Goal: Task Accomplishment & Management: Use online tool/utility

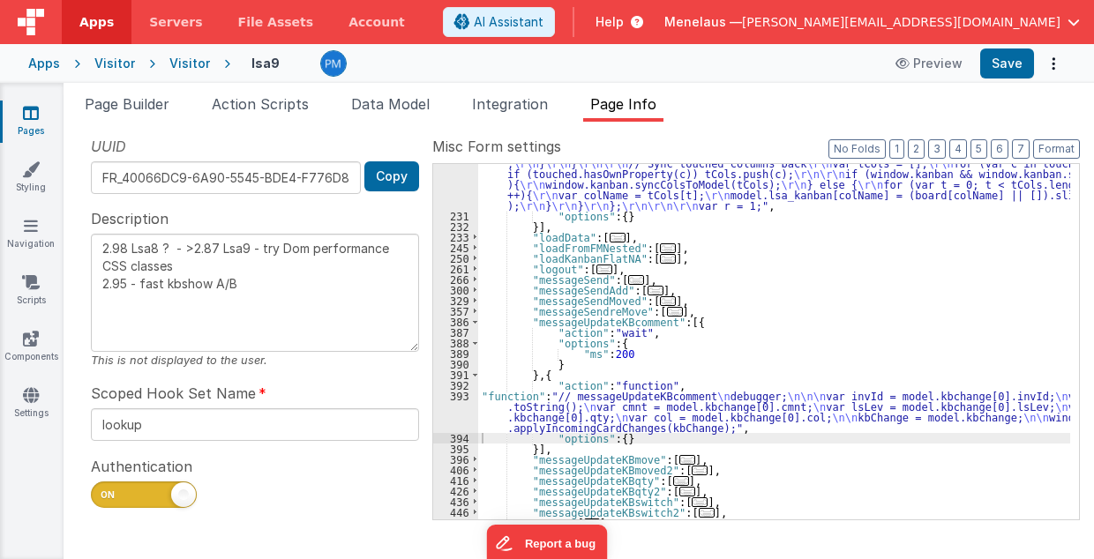
scroll to position [2790, 0]
click at [627, 108] on span "Page Info" at bounding box center [623, 104] width 66 height 18
click at [944, 151] on button "3" at bounding box center [937, 148] width 18 height 19
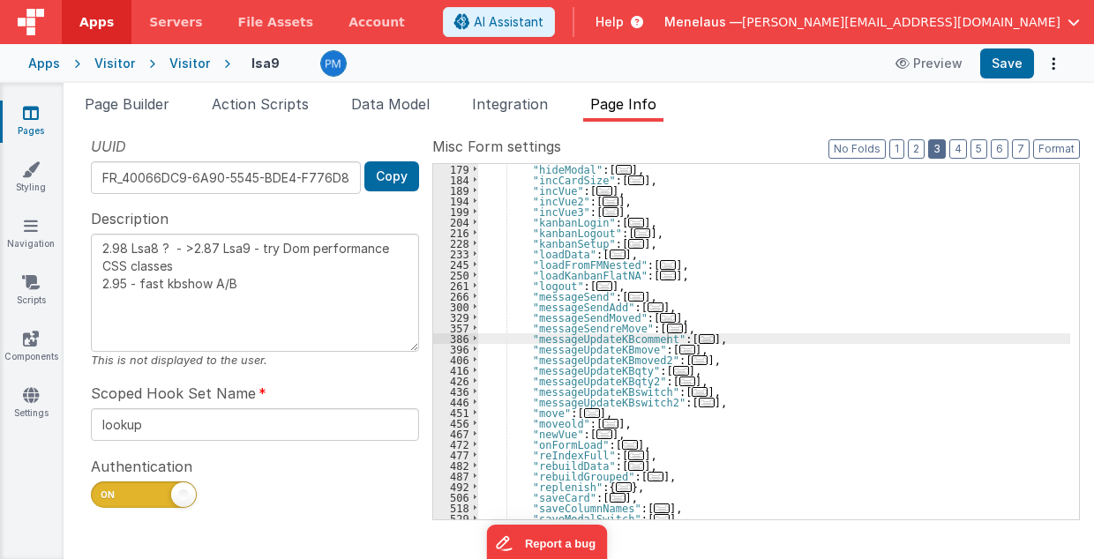
scroll to position [286, 0]
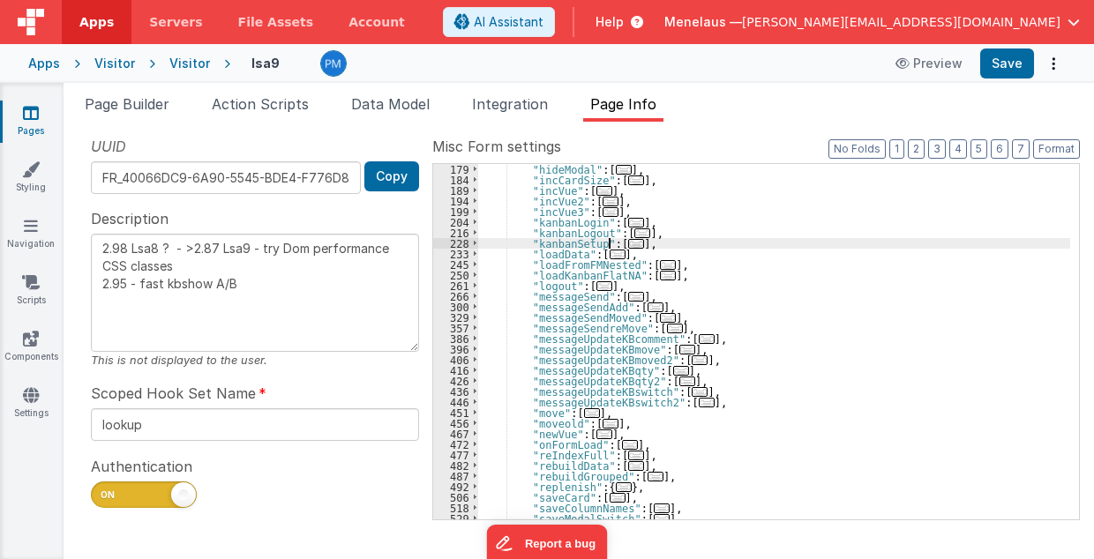
click at [628, 241] on span "..." at bounding box center [636, 244] width 16 height 10
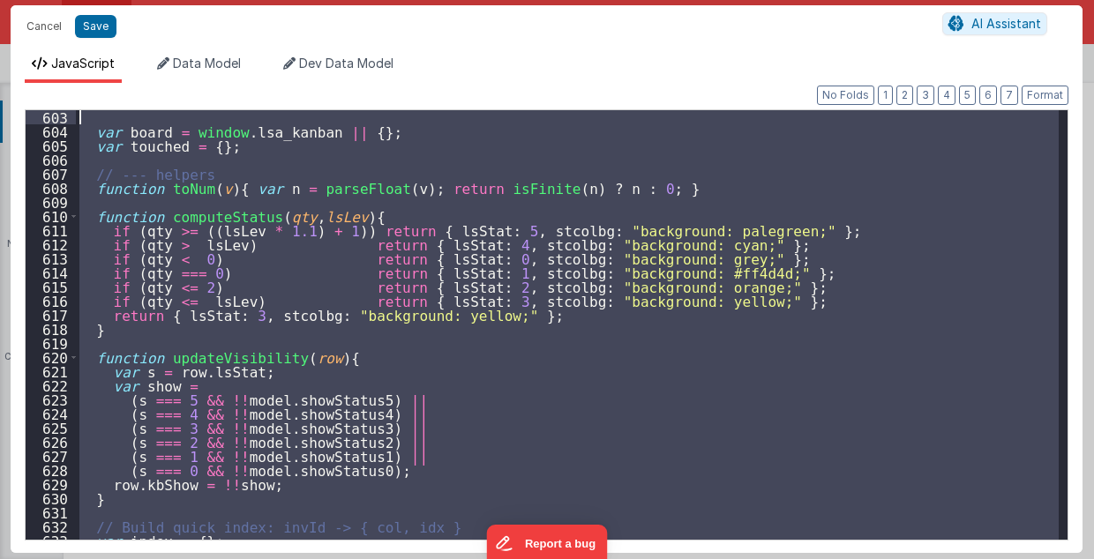
scroll to position [8401, 0]
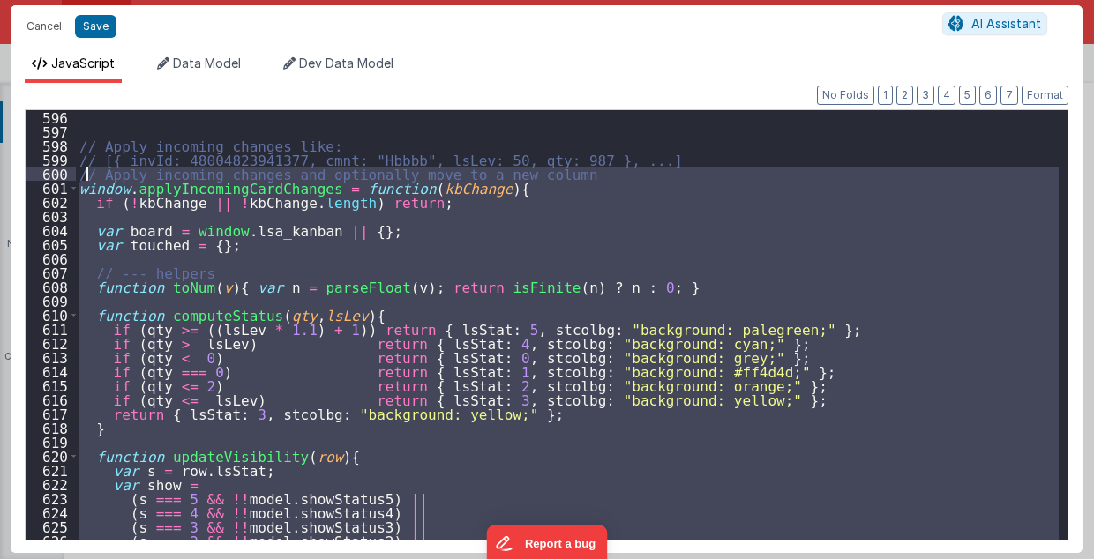
drag, startPoint x: 83, startPoint y: 507, endPoint x: 83, endPoint y: 169, distance: 337.1
click at [83, 169] on div "// Apply incoming changes like: // [{ invId: 48004823941377, cmnt: "Hbbbb", lsL…" at bounding box center [568, 339] width 984 height 459
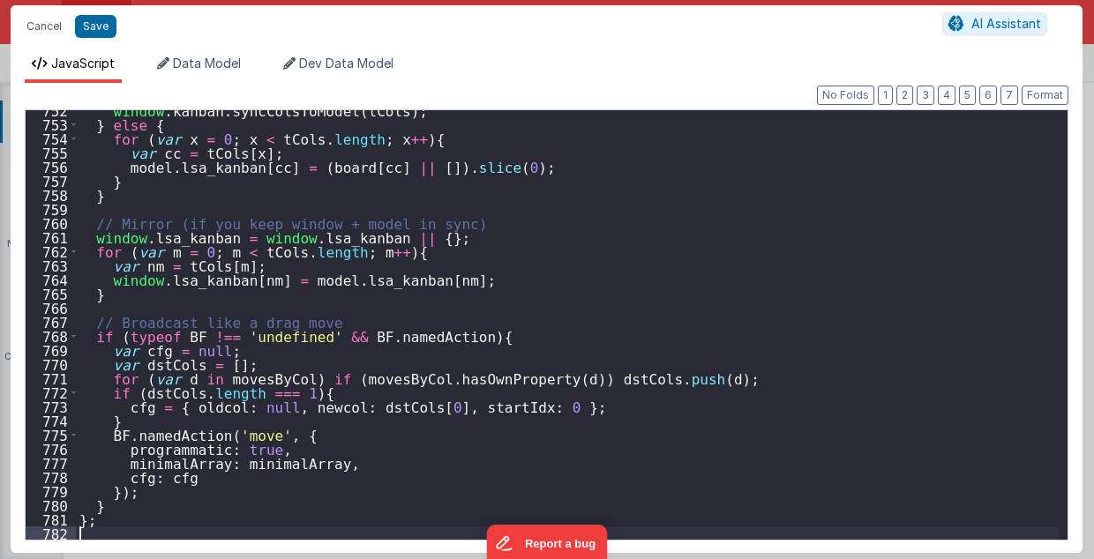
scroll to position [10611, 0]
click at [98, 30] on button "Save" at bounding box center [95, 26] width 41 height 23
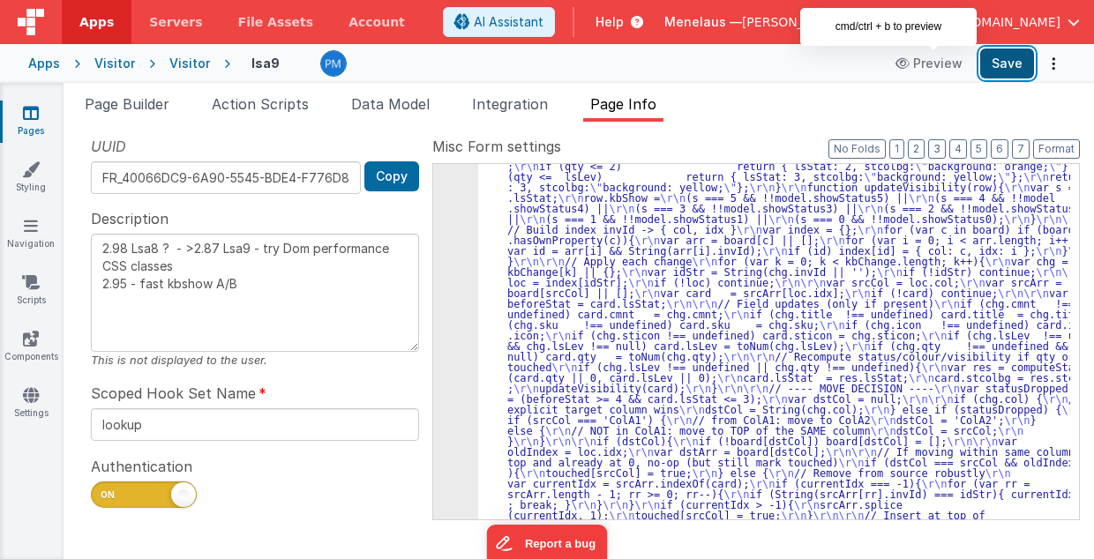
click at [1025, 65] on button "Save" at bounding box center [1007, 64] width 54 height 30
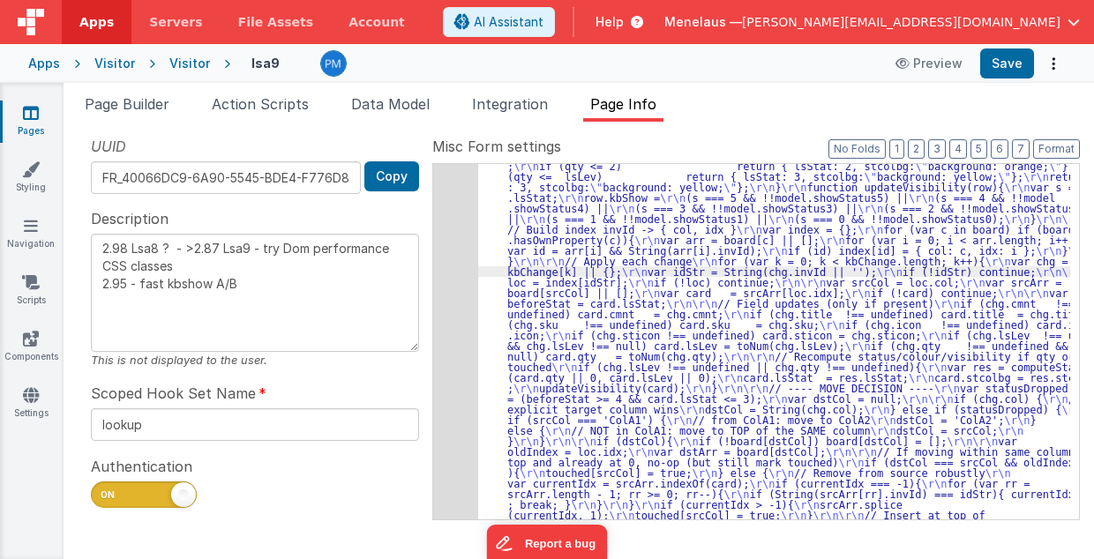
scroll to position [2725, 0]
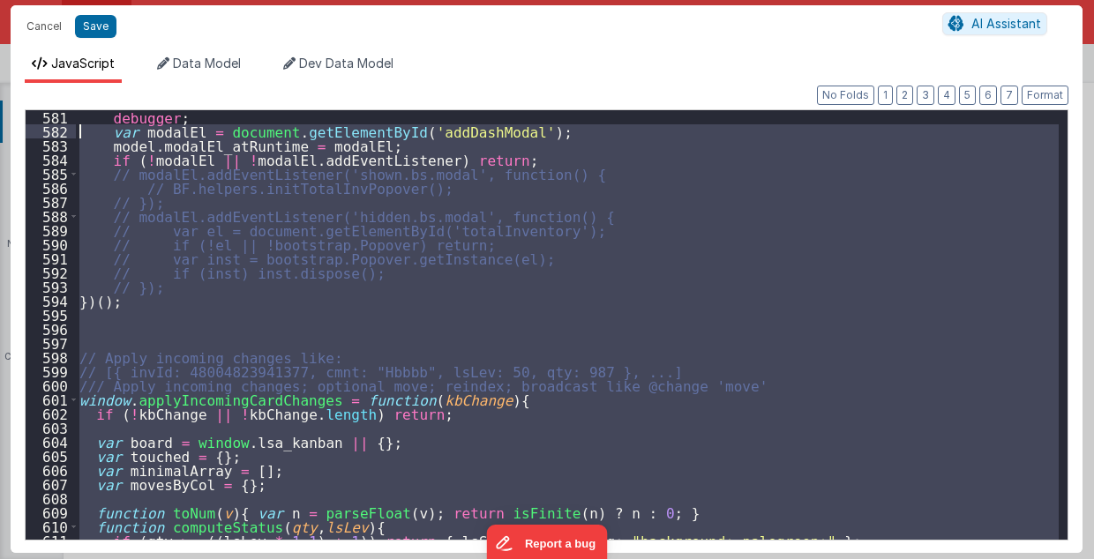
scroll to position [8189, 0]
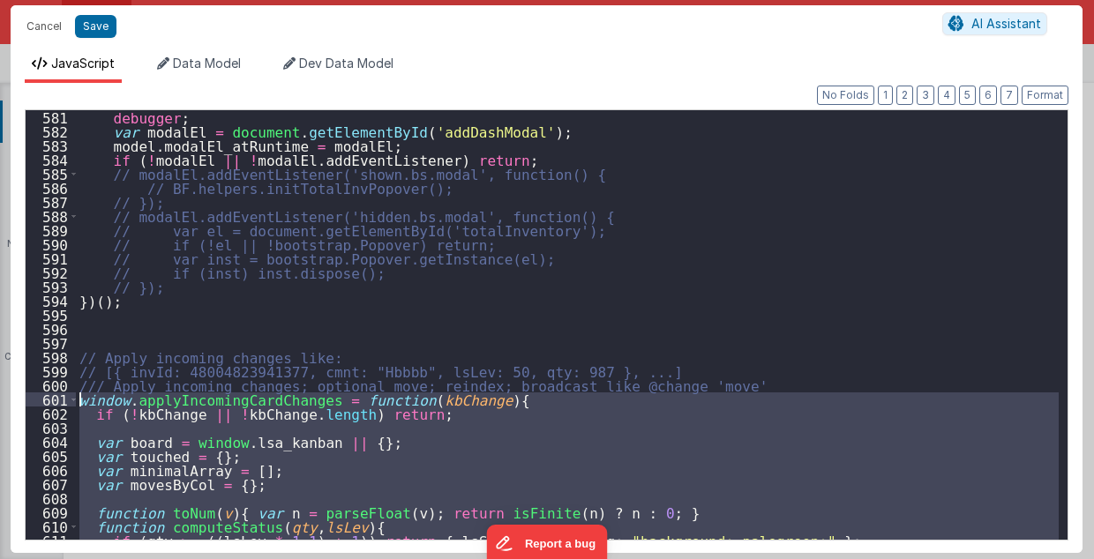
drag, startPoint x: 82, startPoint y: 508, endPoint x: 79, endPoint y: 402, distance: 106.0
click at [79, 402] on div "debugger ; var modalEl = document . getElementById ( 'addDashModal' ) ; model .…" at bounding box center [568, 339] width 984 height 459
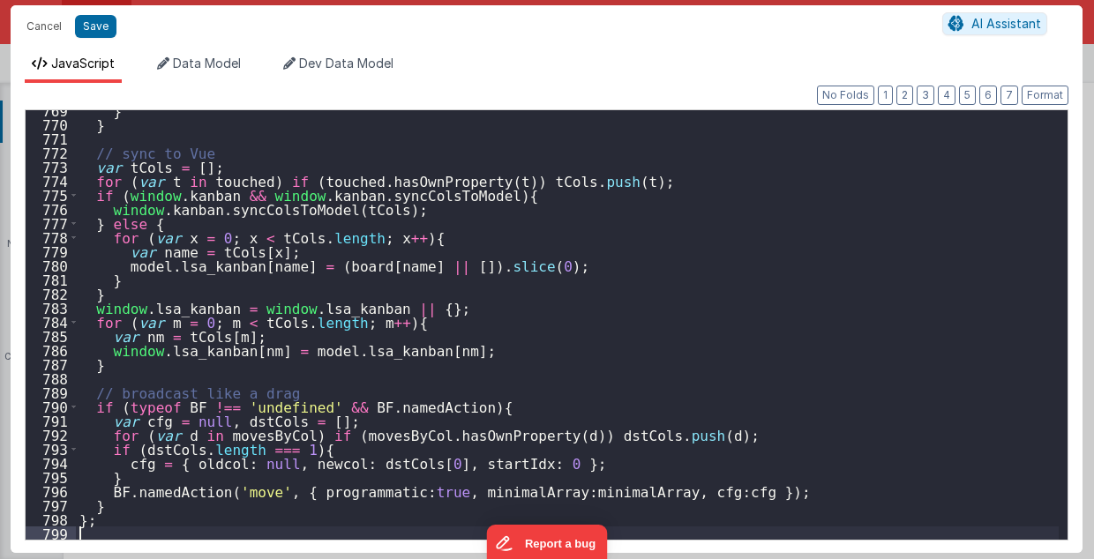
scroll to position [10851, 0]
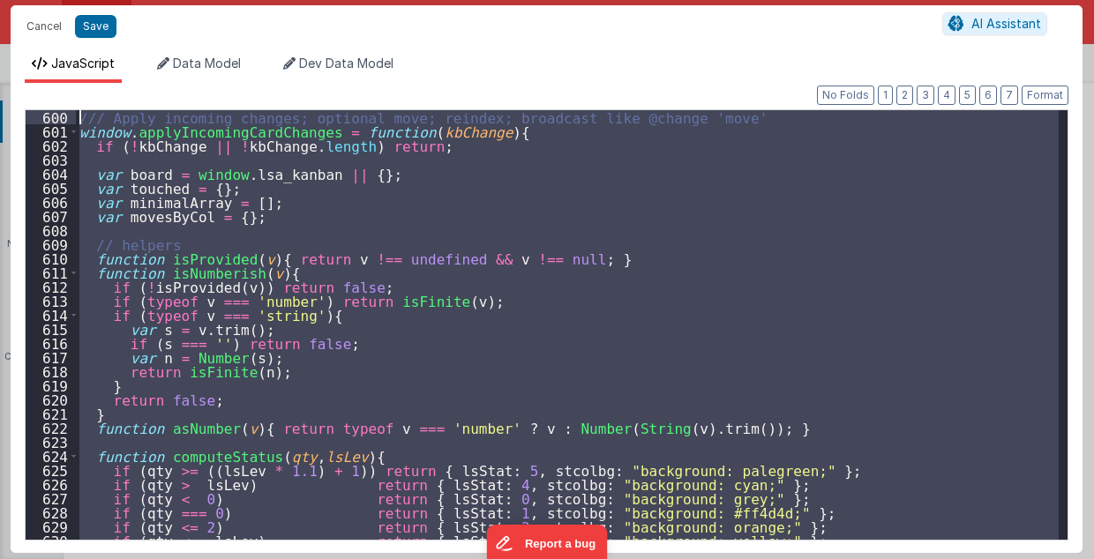
scroll to position [8415, 0]
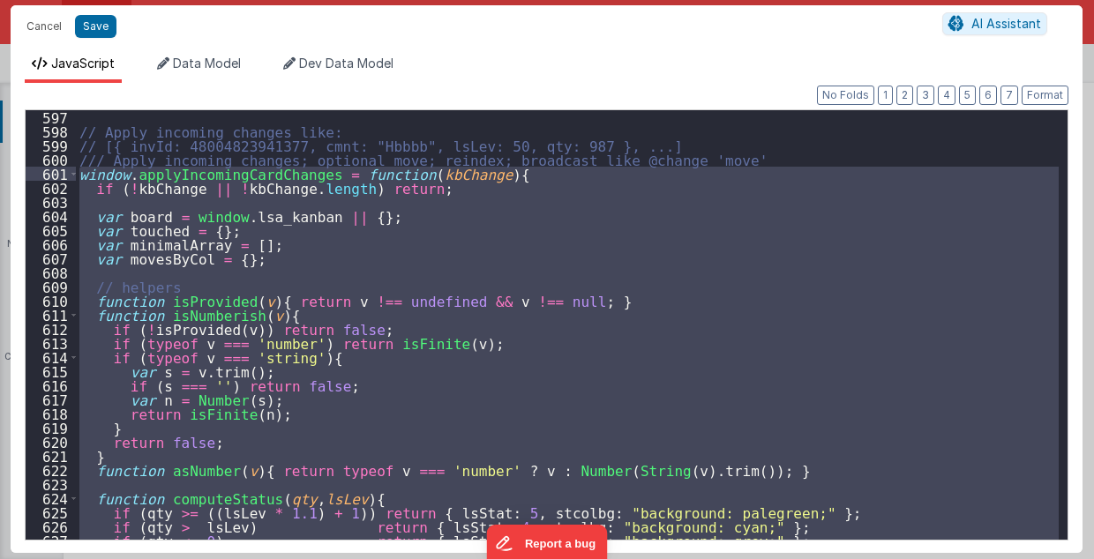
drag, startPoint x: 99, startPoint y: 517, endPoint x: 78, endPoint y: 177, distance: 340.4
click at [78, 177] on div "// Apply incoming changes like: // [{ invId: 48004823941377, cmnt: "Hbbbb", lsL…" at bounding box center [568, 339] width 984 height 459
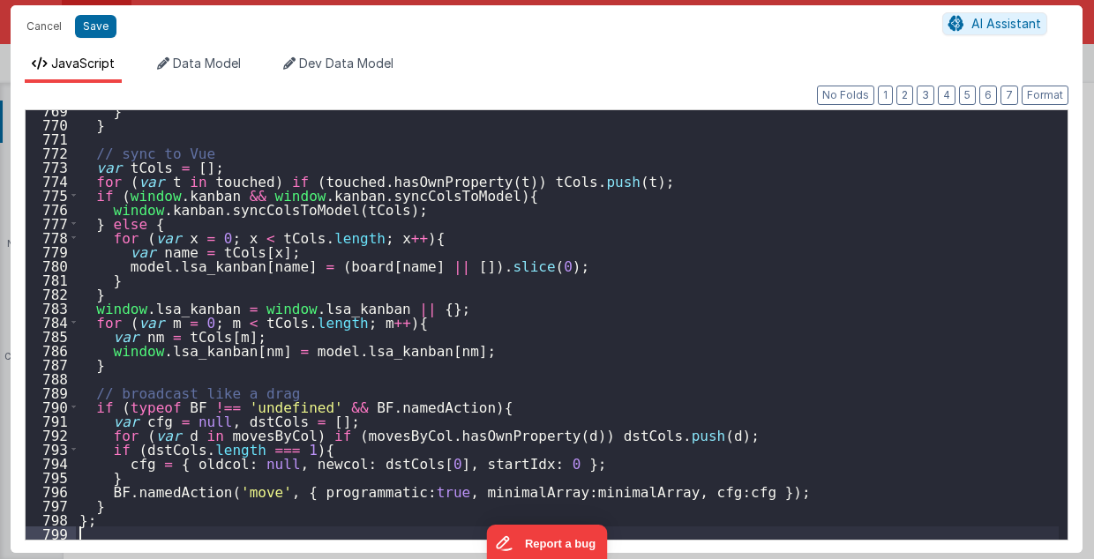
scroll to position [10851, 0]
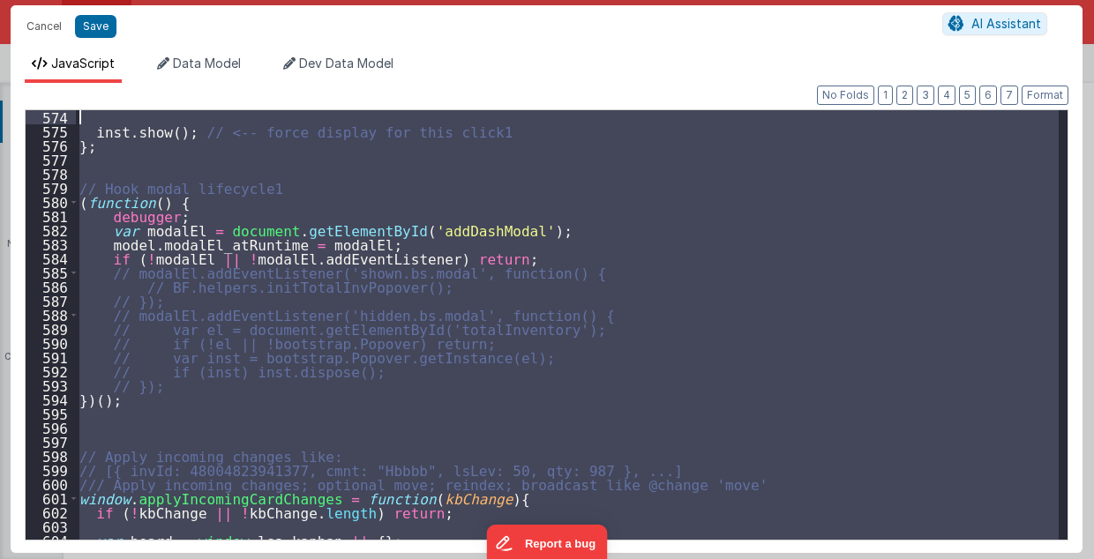
scroll to position [8090, 0]
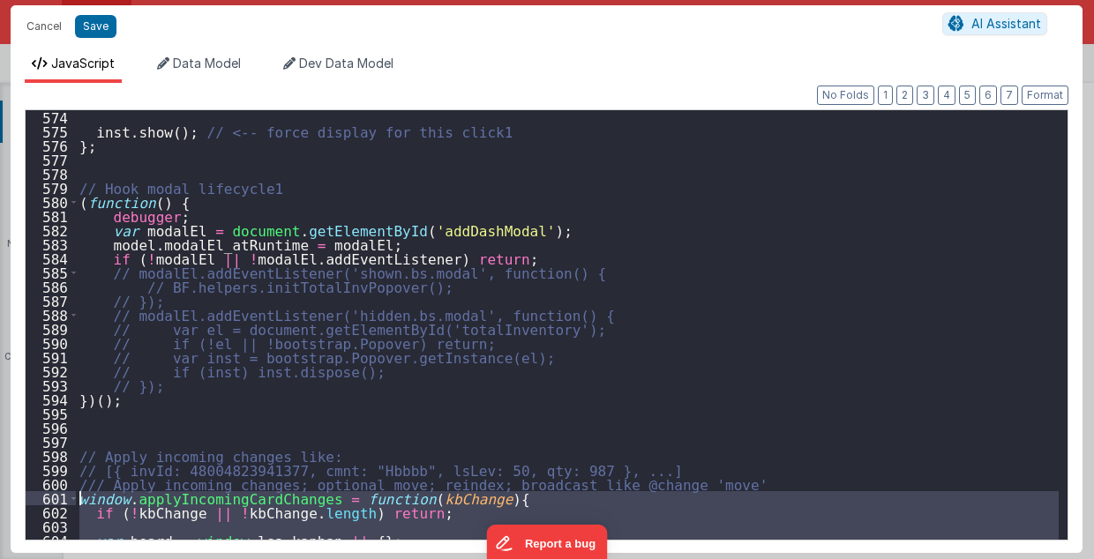
drag, startPoint x: 37, startPoint y: 455, endPoint x: 78, endPoint y: 503, distance: 62.6
click at [78, 503] on div "inst . show ( ) ; // <-- force display for this click1 } ; // Hook modal lifecy…" at bounding box center [568, 339] width 984 height 459
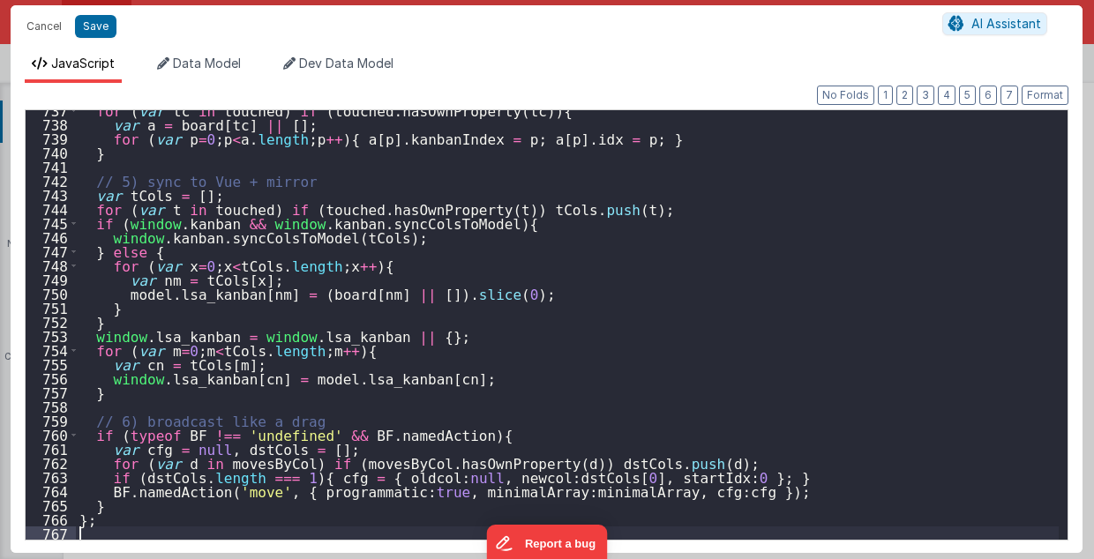
scroll to position [10399, 0]
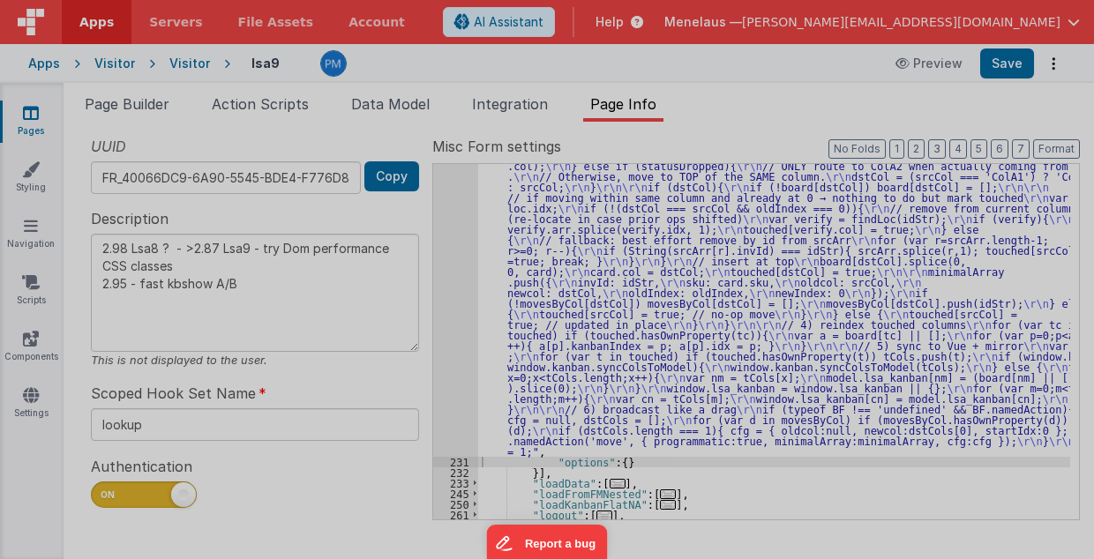
type textarea "2.98 Lsa8 ? - >2.87 Lsa9 - try Dom performance CSS classes 2.95 - fast kbshow A…"
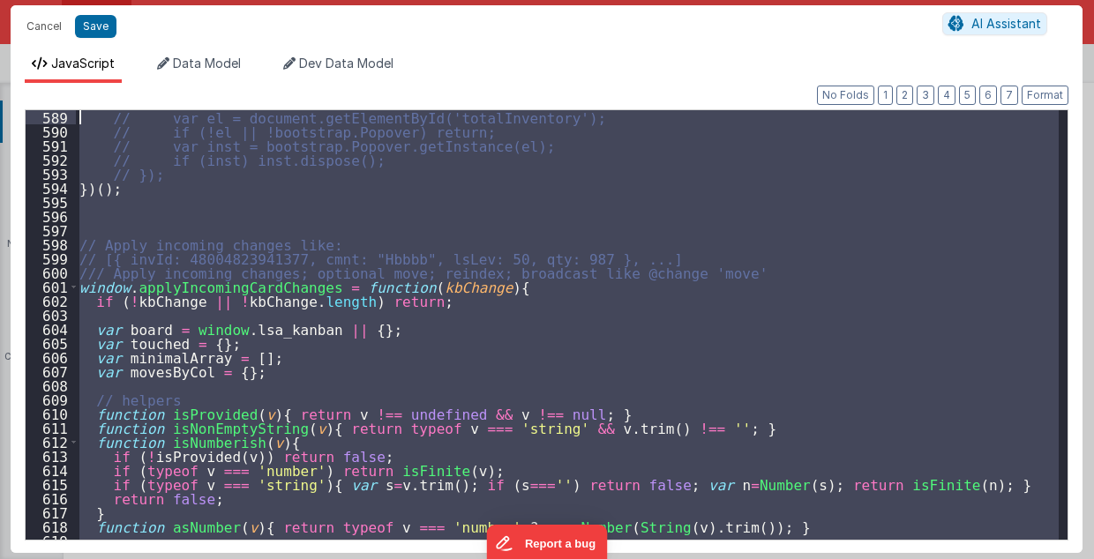
scroll to position [8302, 0]
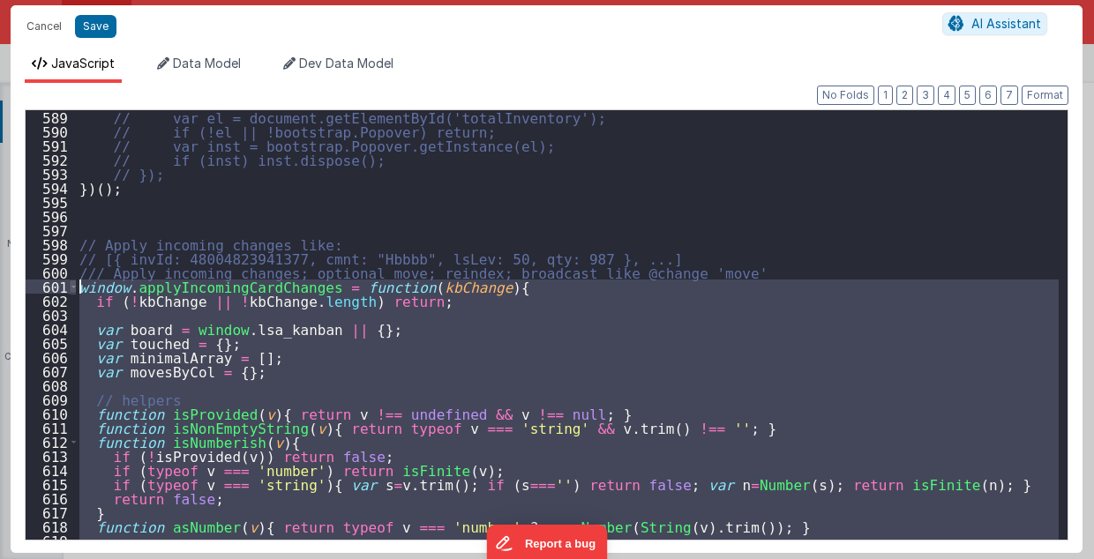
drag, startPoint x: 85, startPoint y: 519, endPoint x: 73, endPoint y: 289, distance: 229.7
click at [73, 289] on div "589 590 591 592 593 594 595 596 597 598 599 600 601 602 603 604 605 606 607 608…" at bounding box center [547, 325] width 1044 height 432
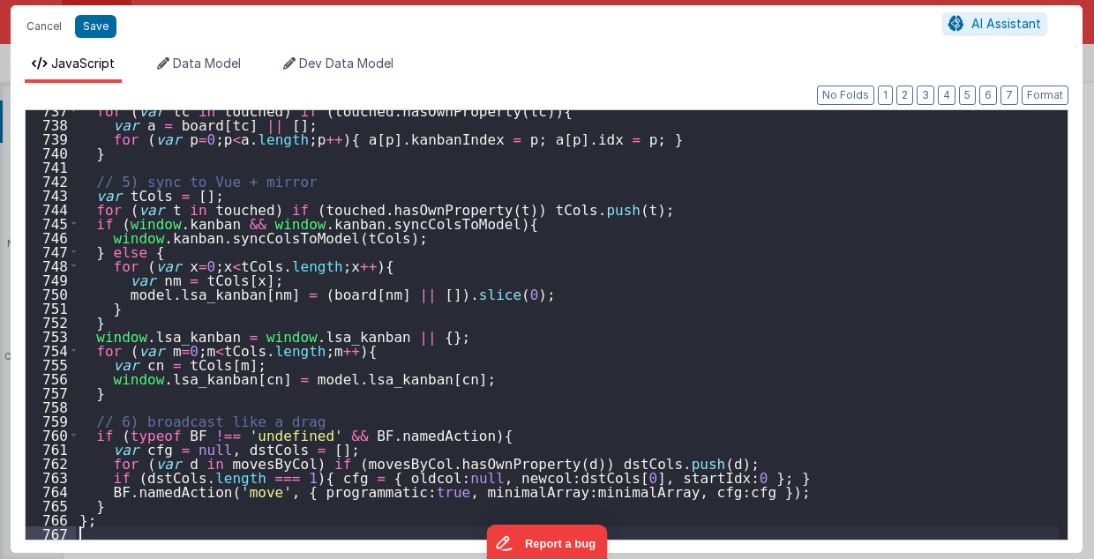
scroll to position [10399, 0]
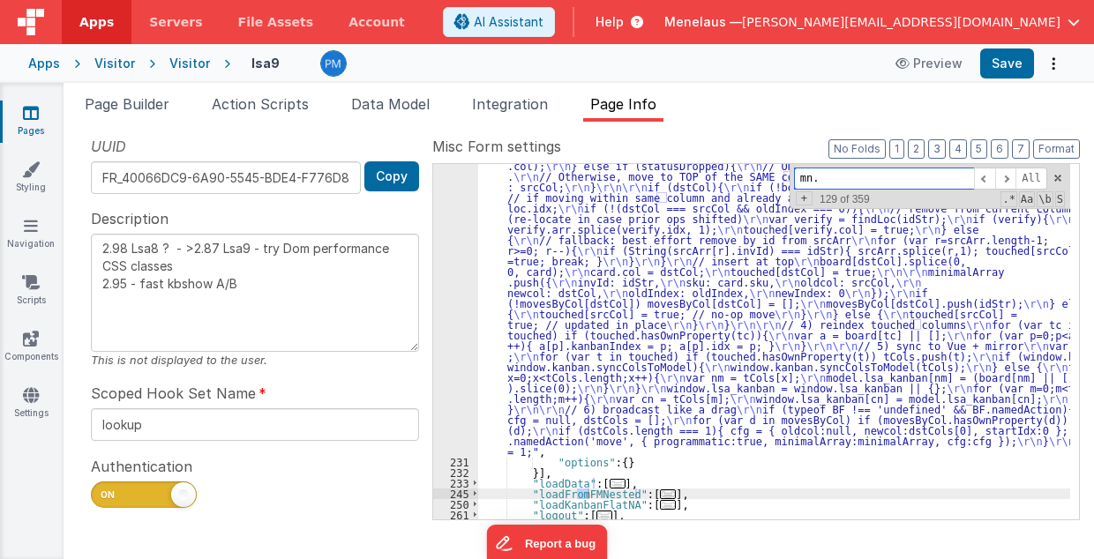
scroll to position [0, 0]
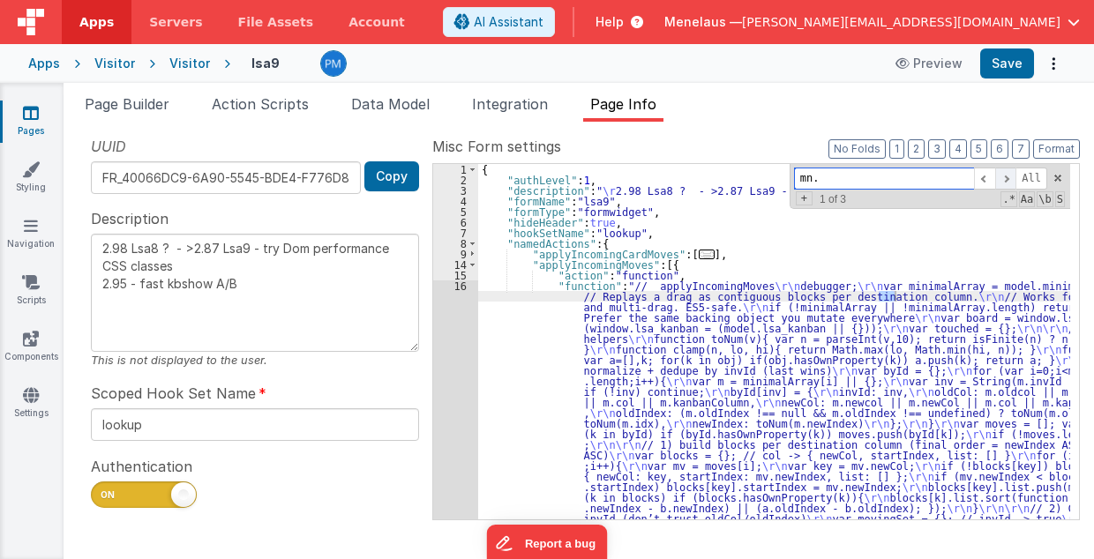
click at [1012, 175] on span at bounding box center [1005, 179] width 21 height 22
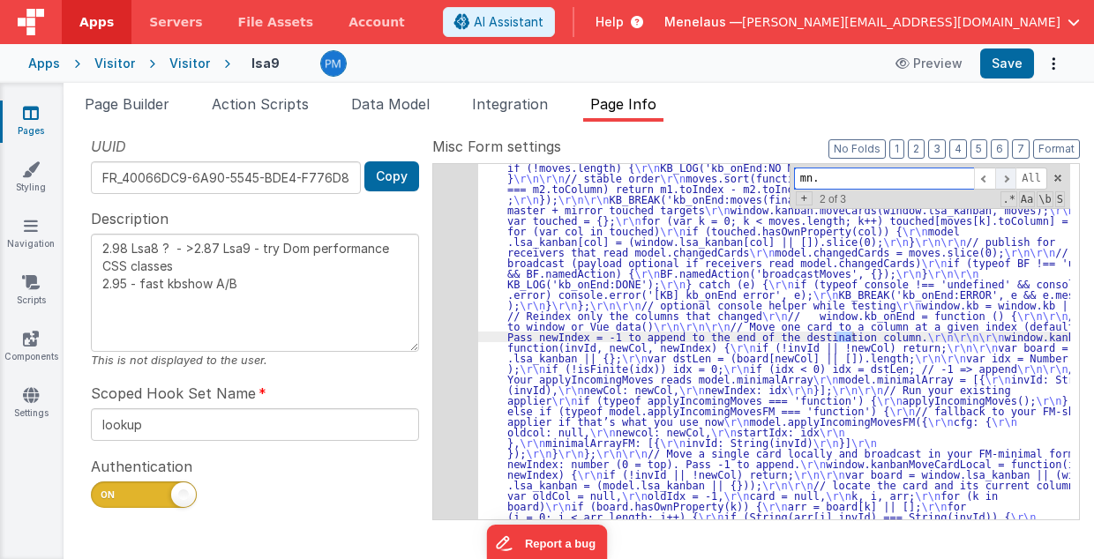
click at [1012, 175] on span at bounding box center [1005, 179] width 21 height 22
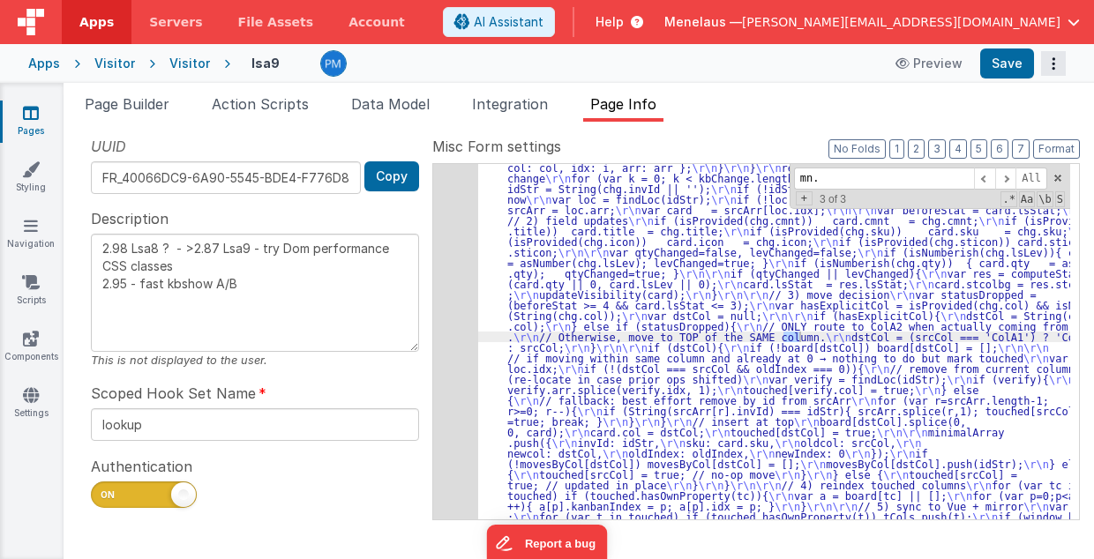
click at [1053, 64] on icon "Options" at bounding box center [1053, 64] width 25 height 1
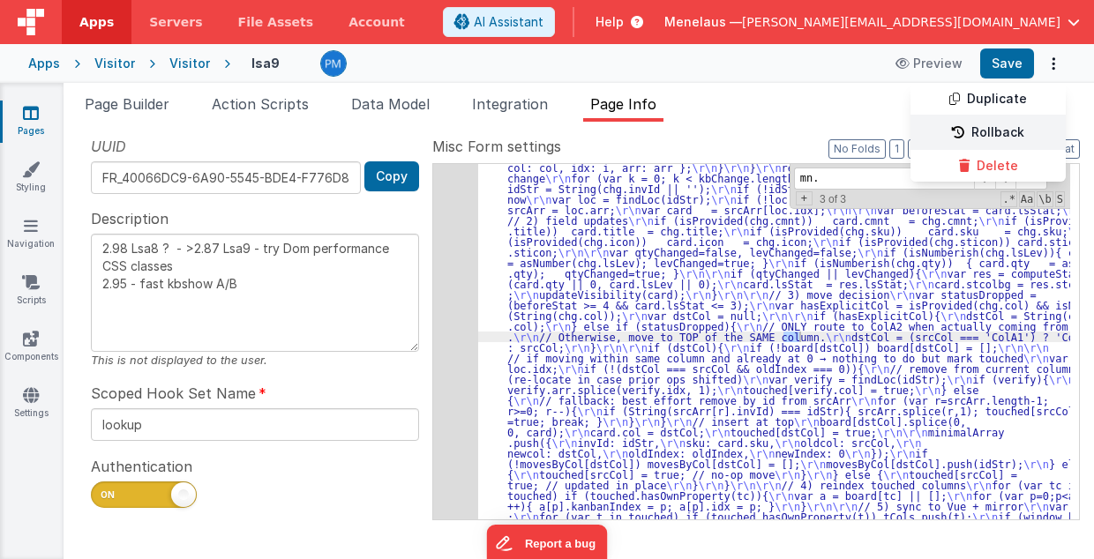
click at [1025, 125] on link "Rollback" at bounding box center [988, 133] width 155 height 34
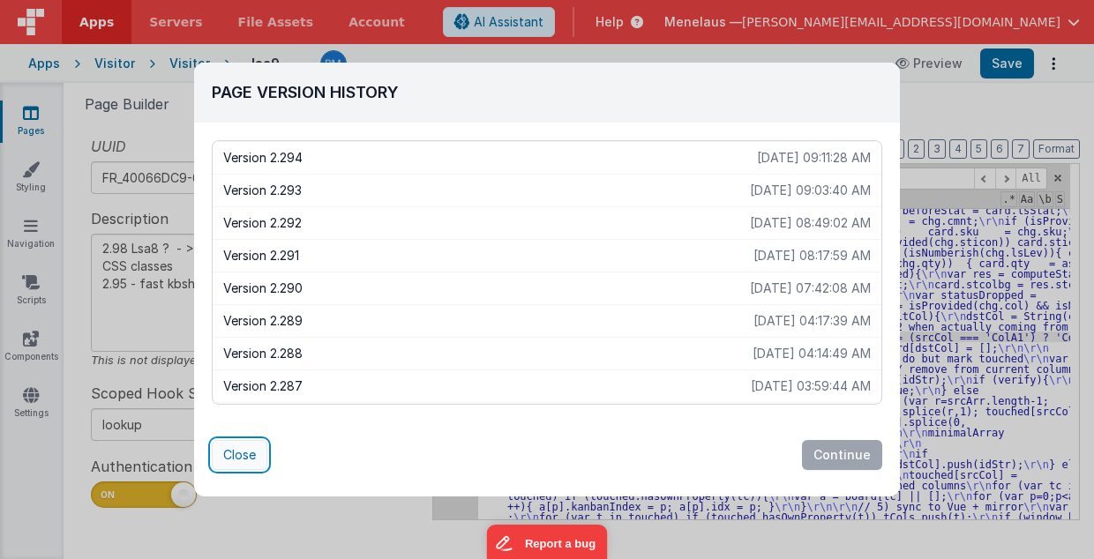
click at [238, 454] on button "Close" at bounding box center [240, 455] width 56 height 30
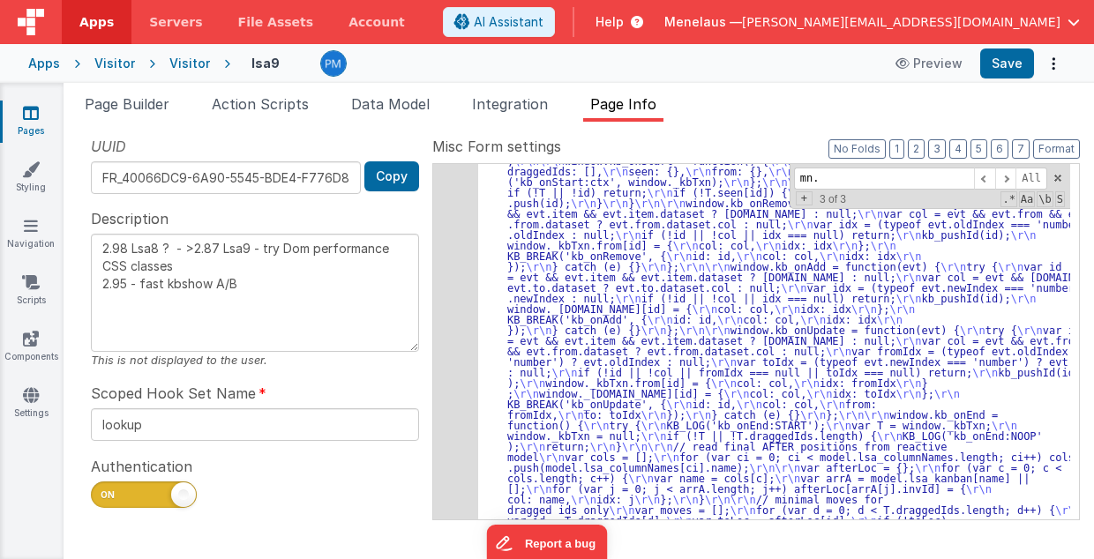
scroll to position [1580, 0]
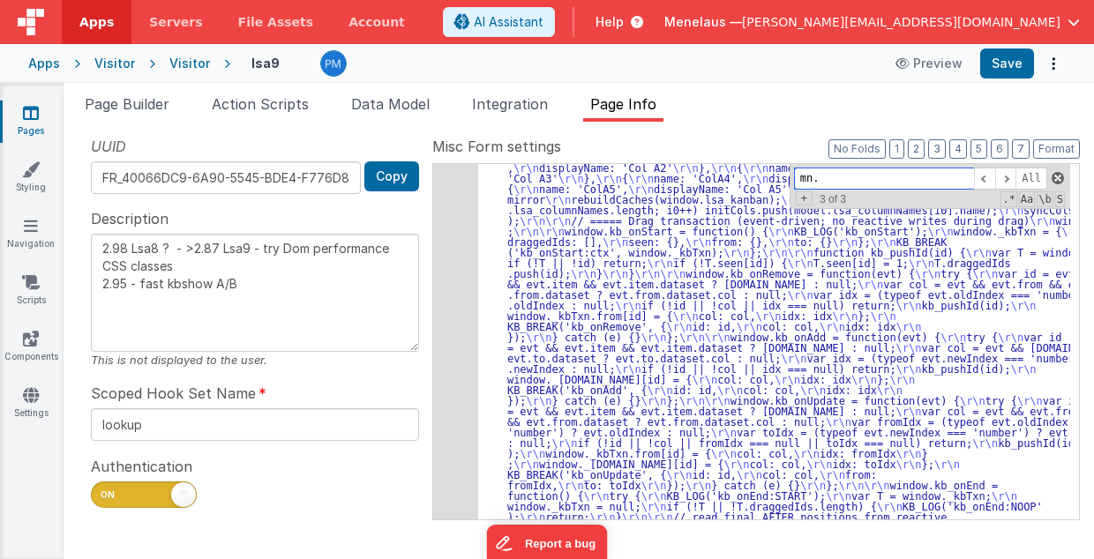
click at [1059, 178] on span at bounding box center [1058, 178] width 12 height 12
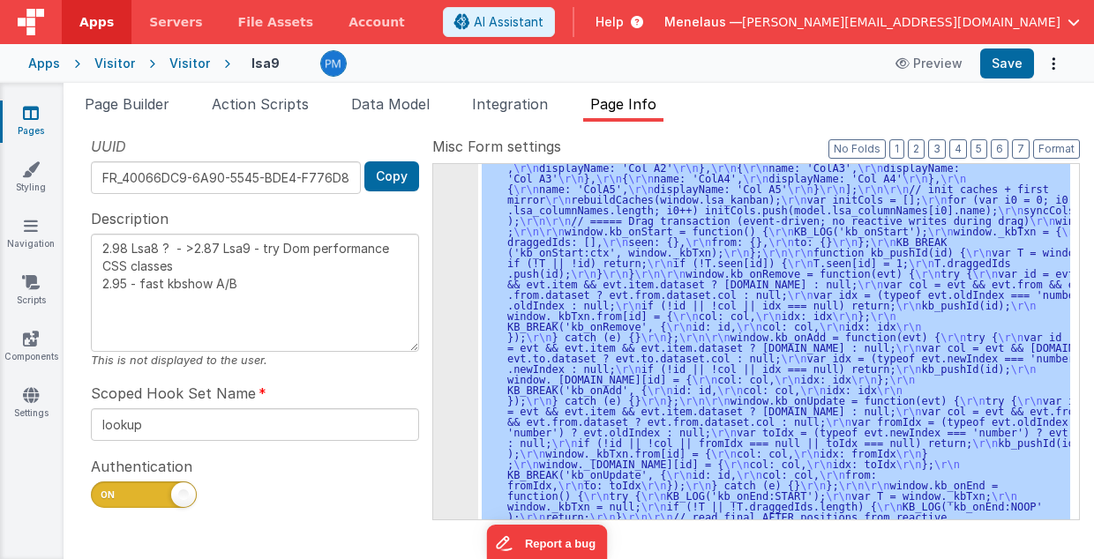
click at [623, 247] on div ""function" : "// kanbanSetup (ES5/BF-safe with one debug switch for ALL functio…" at bounding box center [774, 342] width 592 height 356
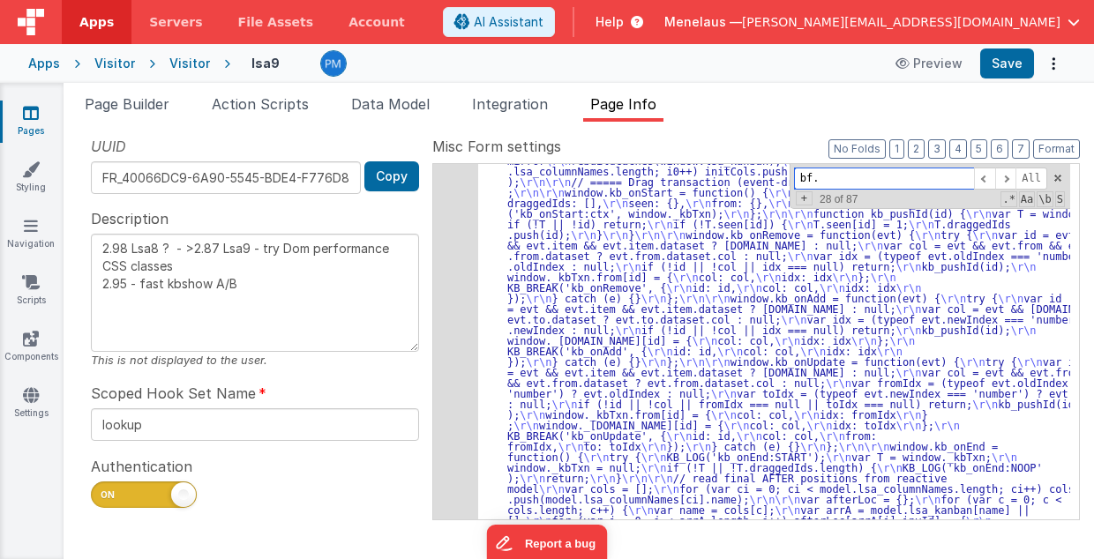
scroll to position [1618, 0]
type input "bf."
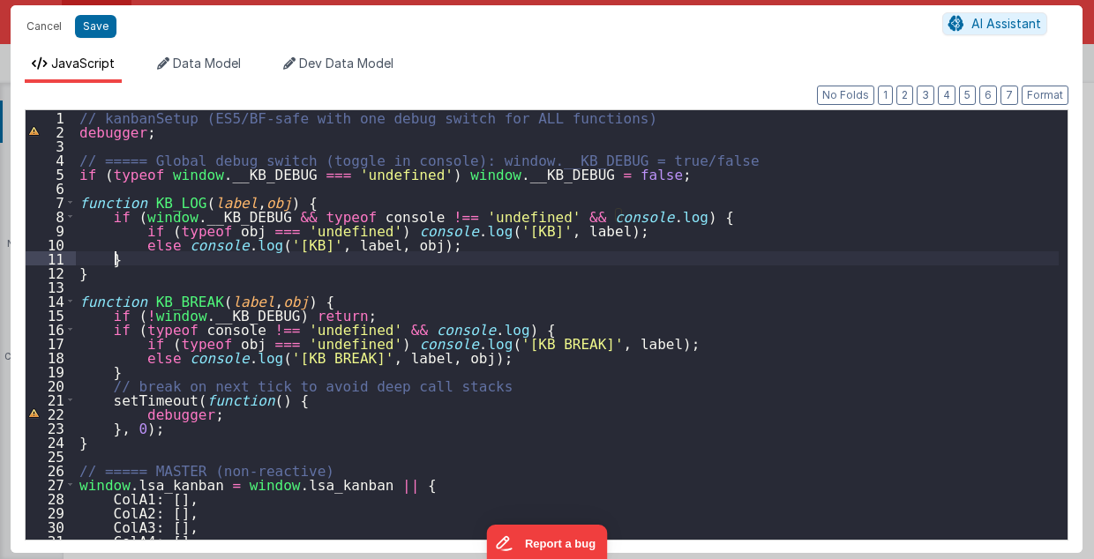
click at [782, 258] on div "// kanbanSetup (ES5/BF-safe with one debug switch for ALL functions) debugger ;…" at bounding box center [568, 339] width 984 height 459
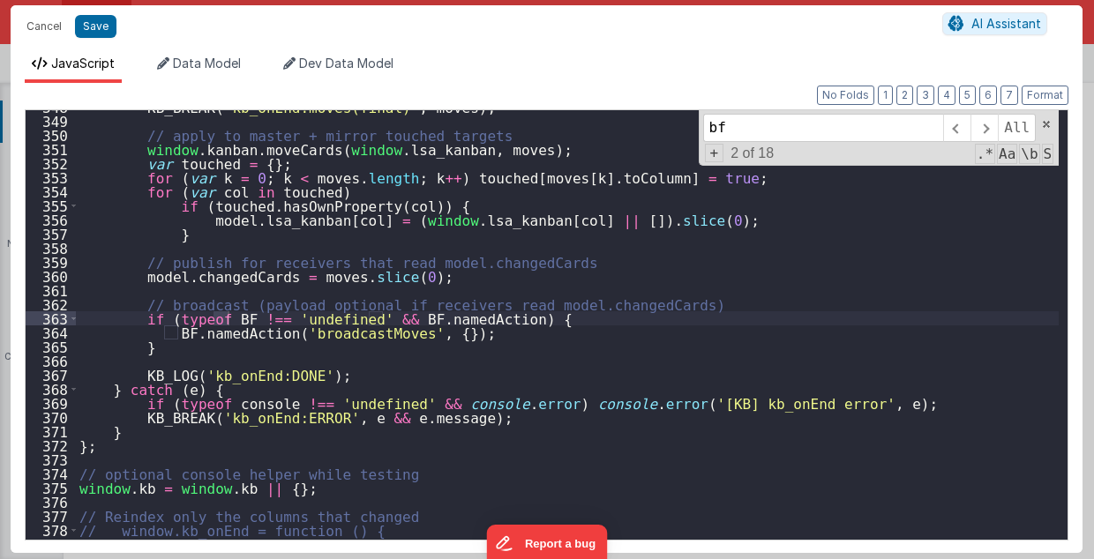
scroll to position [4910, 0]
type input "bf."
click at [994, 125] on span at bounding box center [984, 128] width 27 height 28
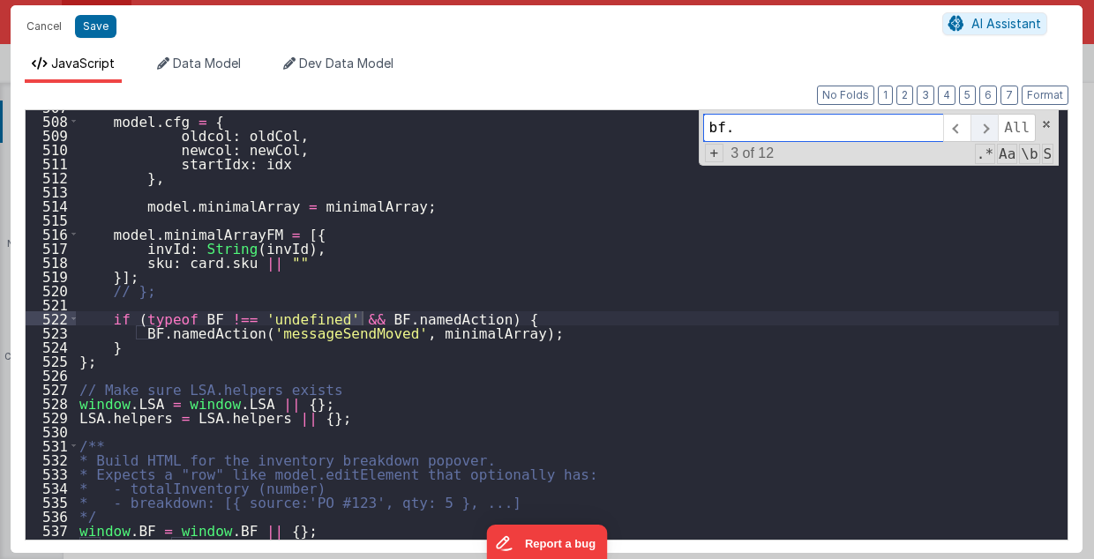
click at [994, 125] on span at bounding box center [984, 128] width 27 height 28
click at [988, 129] on span at bounding box center [984, 128] width 27 height 28
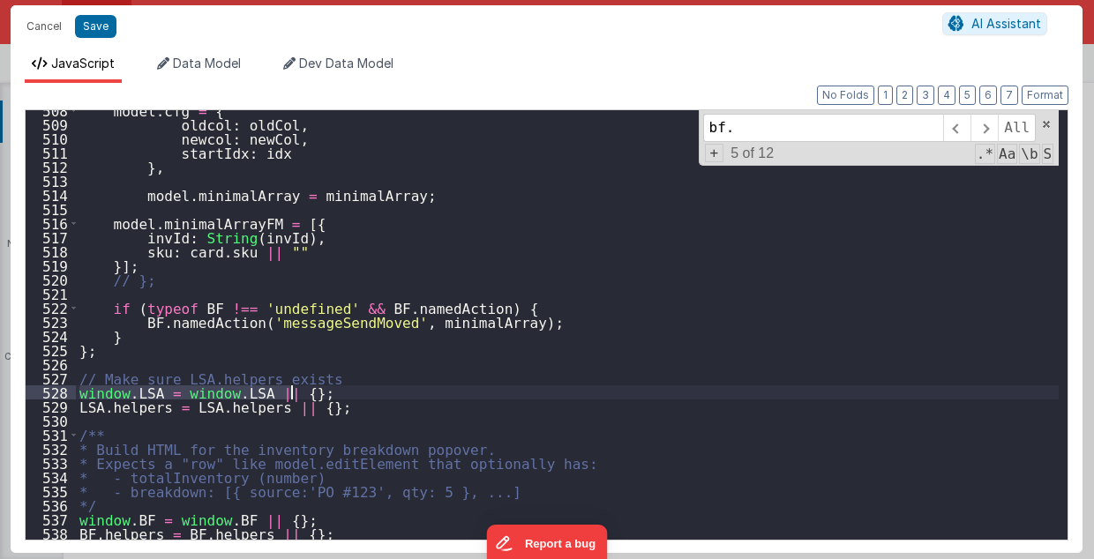
drag, startPoint x: 79, startPoint y: 390, endPoint x: 297, endPoint y: 389, distance: 218.0
click at [297, 389] on div "model . cfg = { oldcol : oldCol , newcol : newCol , startIdx : idx } , model . …" at bounding box center [568, 332] width 984 height 459
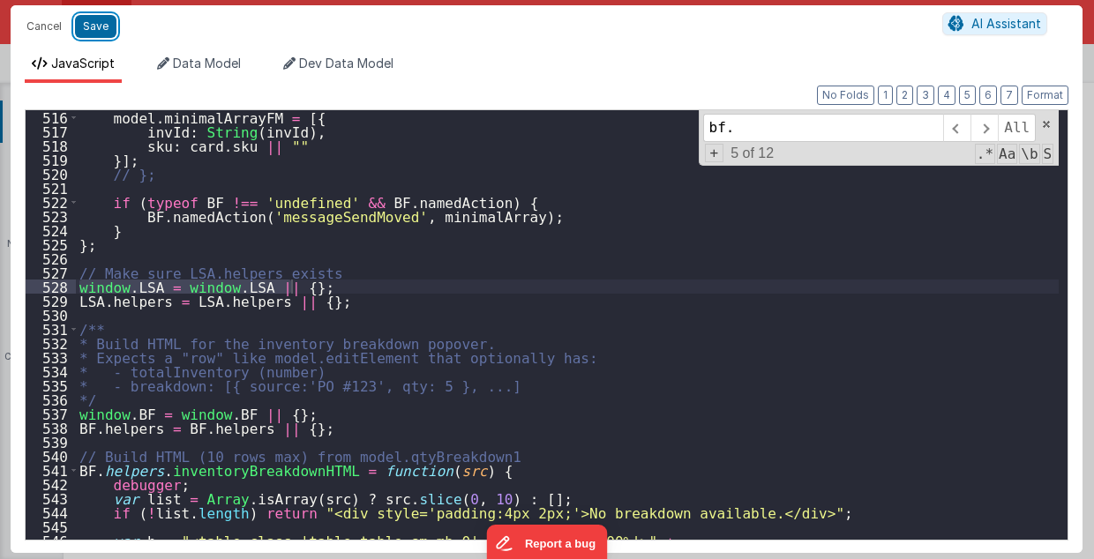
drag, startPoint x: 95, startPoint y: 28, endPoint x: 753, endPoint y: 339, distance: 727.1
click at [95, 30] on button "Save" at bounding box center [95, 26] width 41 height 23
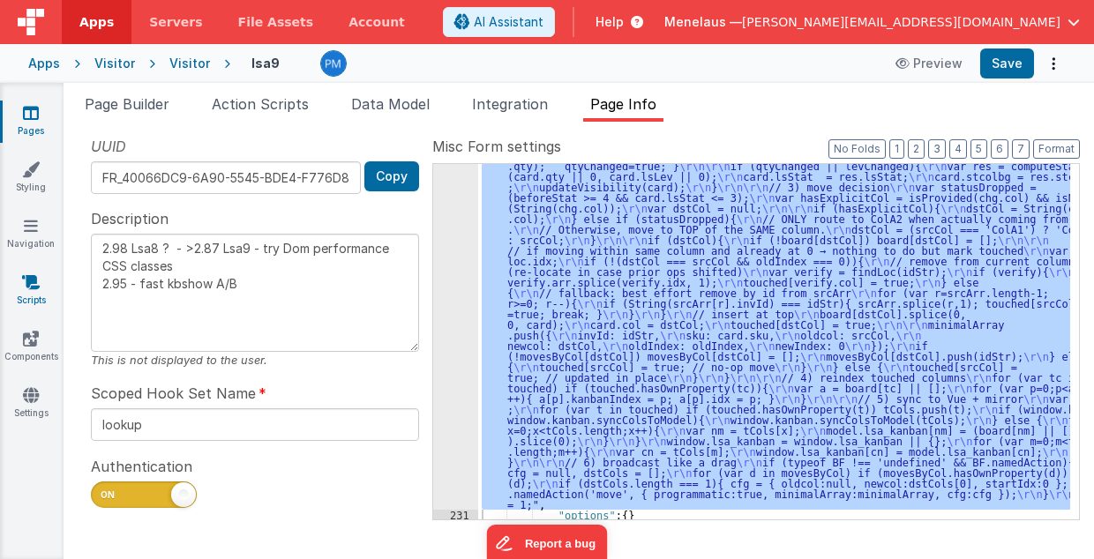
click at [30, 283] on icon at bounding box center [31, 283] width 18 height 18
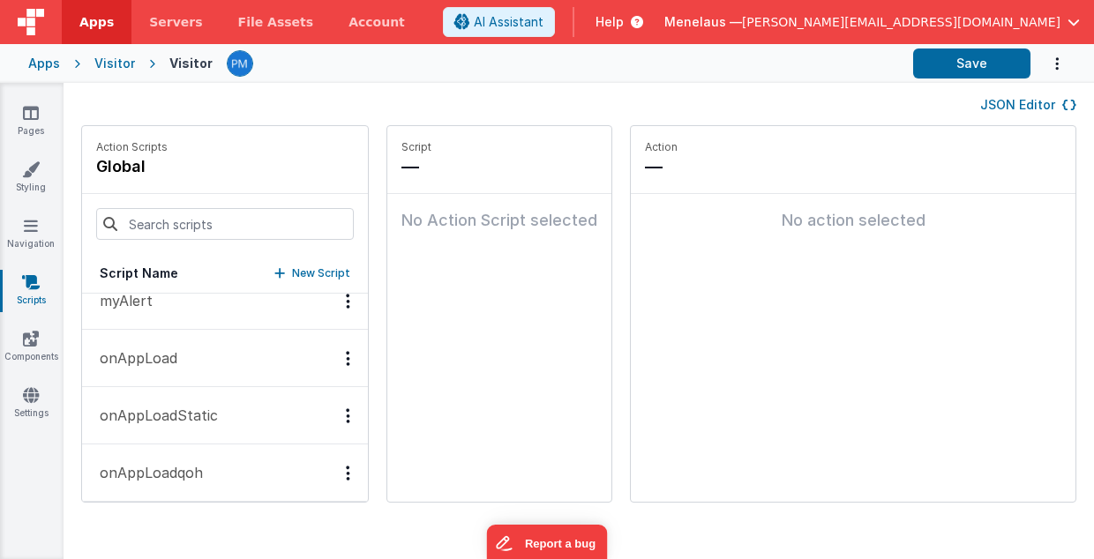
scroll to position [261, 0]
click at [177, 339] on button "onAppLoad" at bounding box center [225, 347] width 286 height 57
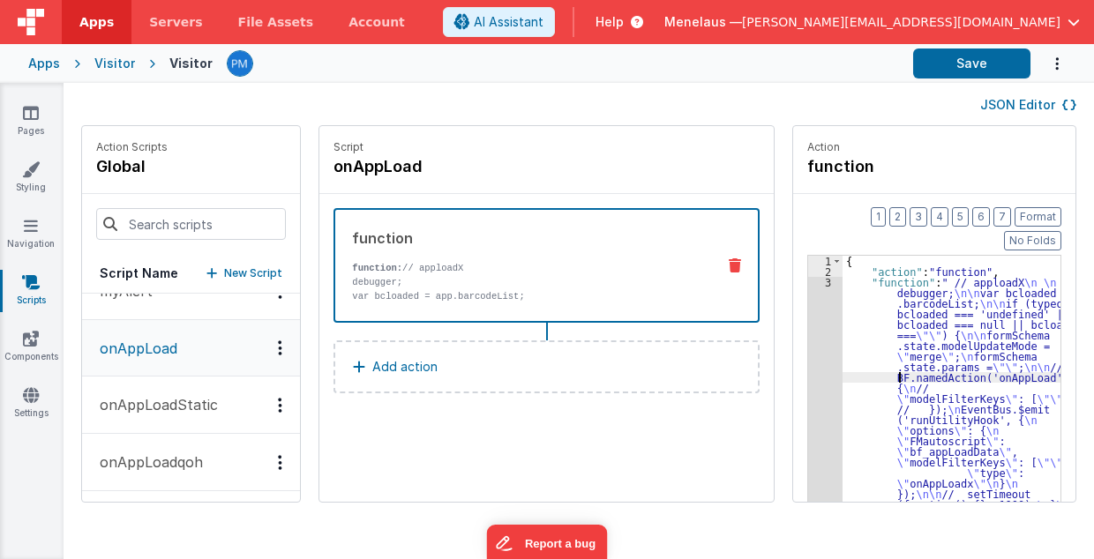
click at [900, 355] on div "{ "action" : "function" , "function" : " // apploadX \n \n debugger; \n\n var b…" at bounding box center [952, 429] width 219 height 347
click at [817, 376] on div "3" at bounding box center [825, 414] width 34 height 275
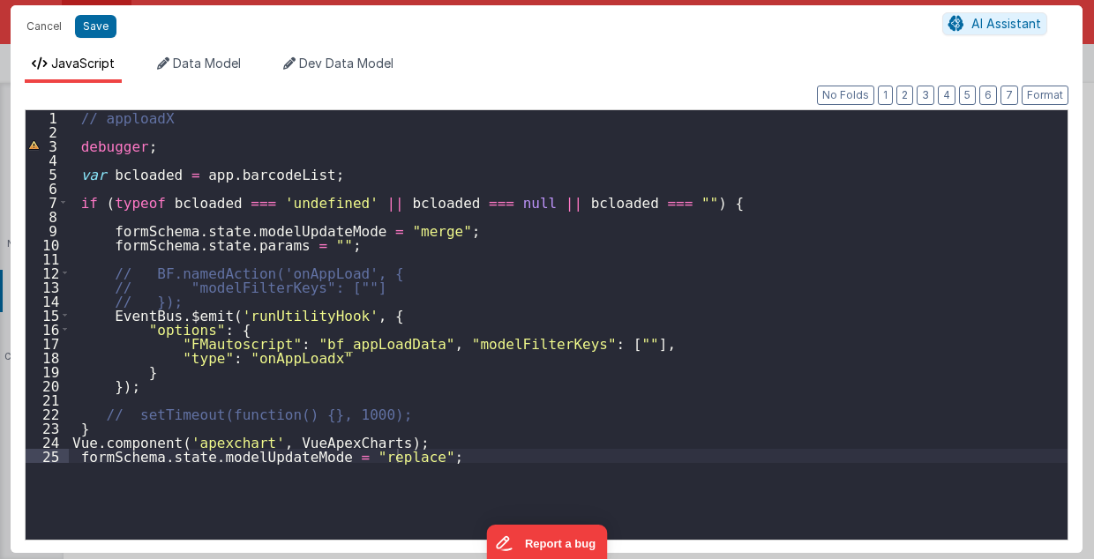
click at [119, 161] on div "// apploadX debugger ; var bcloaded = app . barcodeList ; if ( typeof bcloaded …" at bounding box center [569, 339] width 1000 height 459
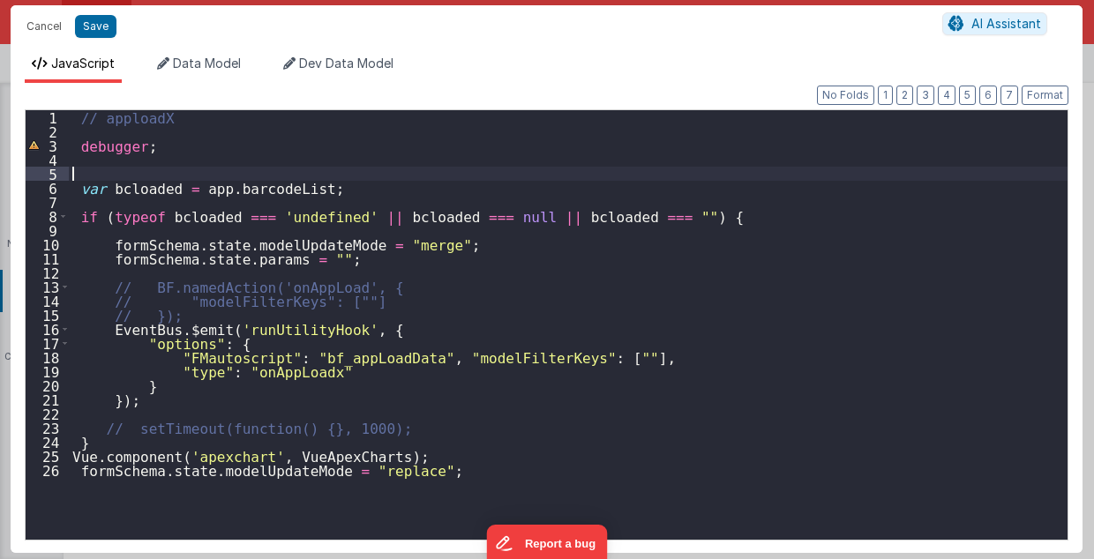
paste textarea
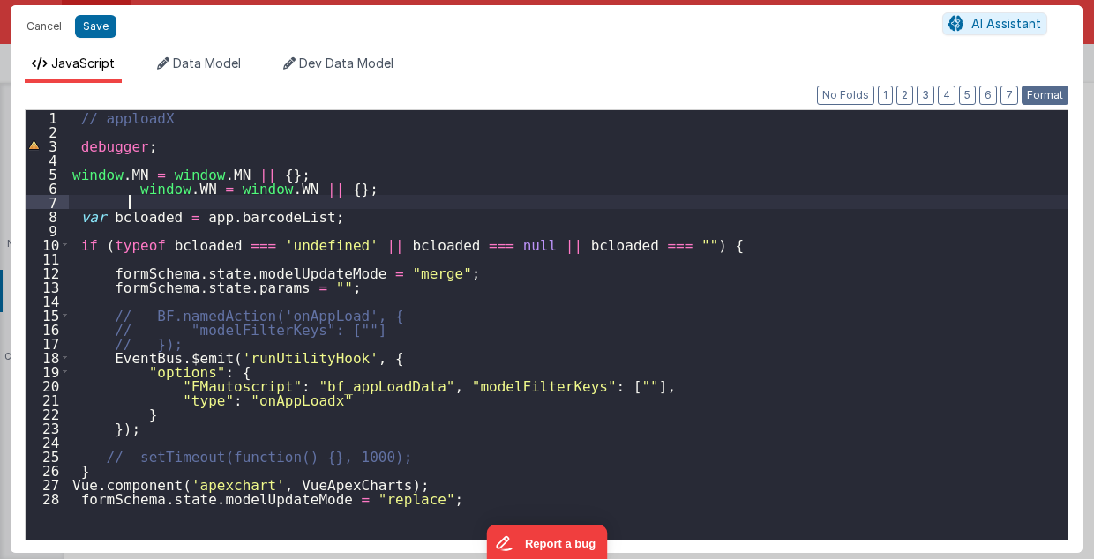
click at [1042, 95] on button "Format" at bounding box center [1045, 95] width 47 height 19
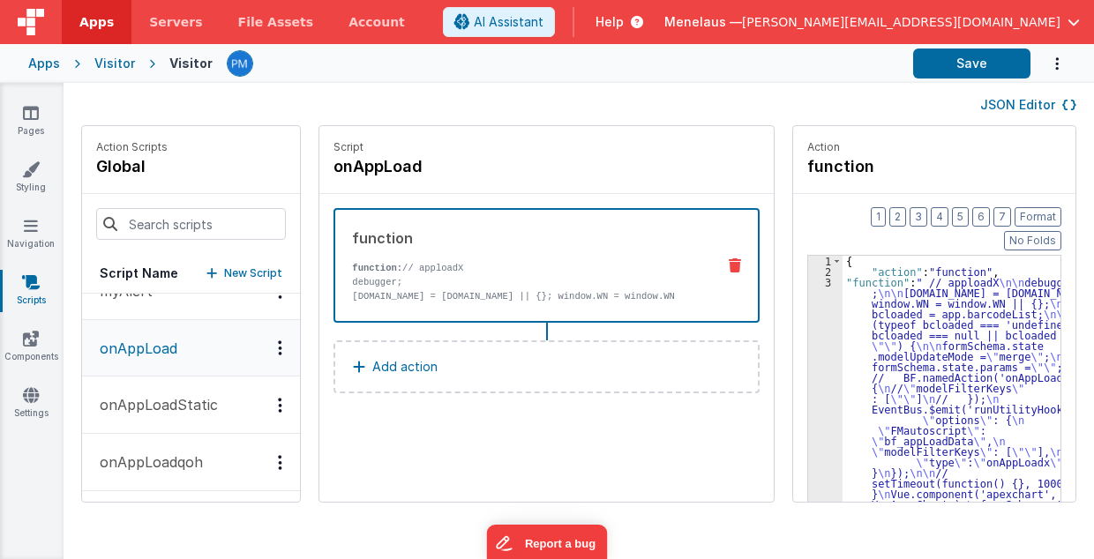
click at [805, 65] on div at bounding box center [563, 64] width 672 height 30
click at [25, 116] on icon at bounding box center [31, 113] width 16 height 18
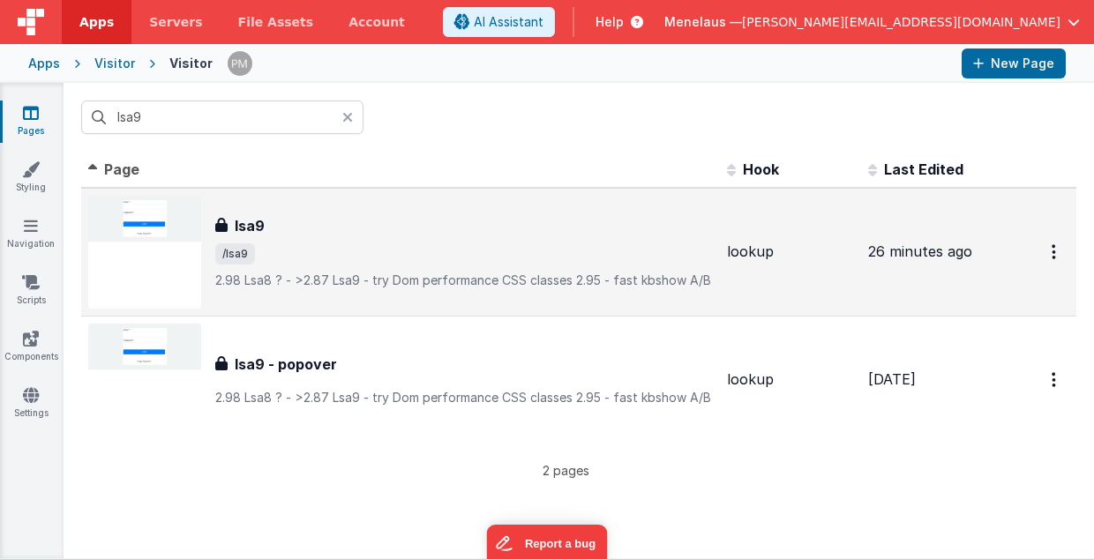
click at [258, 254] on span "/lsa9" at bounding box center [464, 254] width 498 height 21
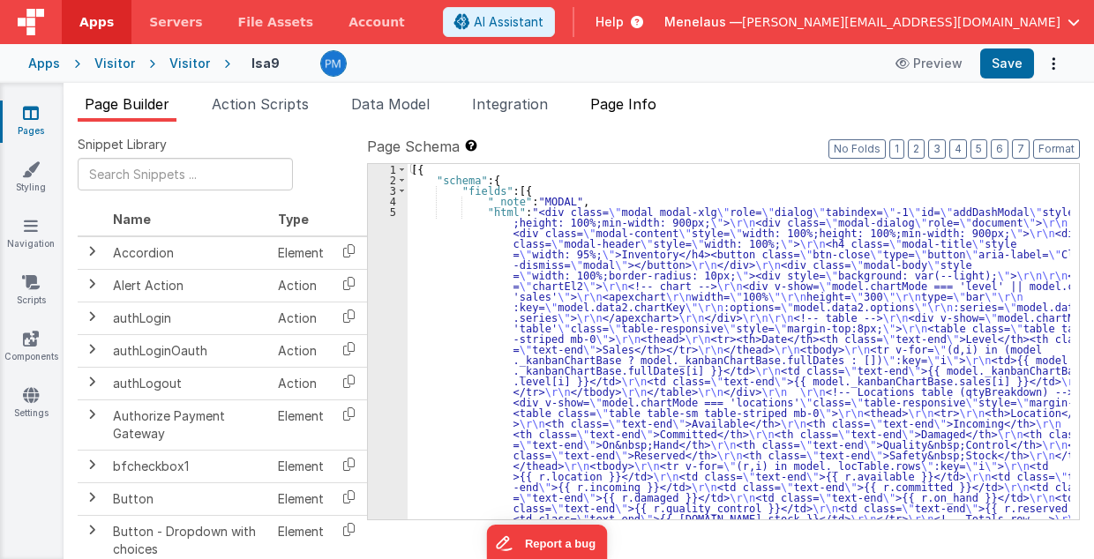
click at [637, 108] on span "Page Info" at bounding box center [623, 104] width 66 height 18
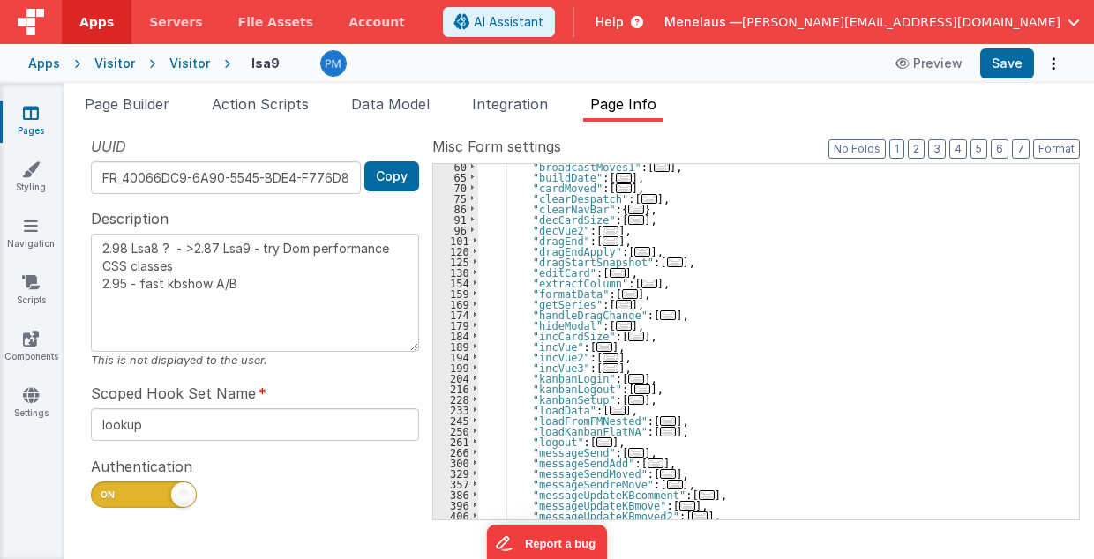
scroll to position [129, 0]
click at [628, 401] on span "..." at bounding box center [636, 400] width 16 height 10
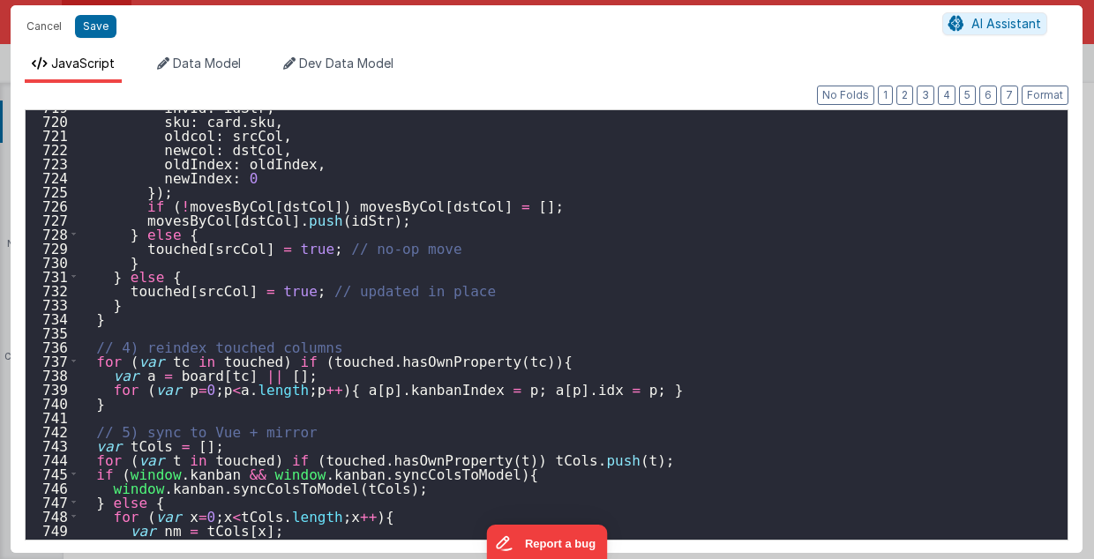
scroll to position [10413, 0]
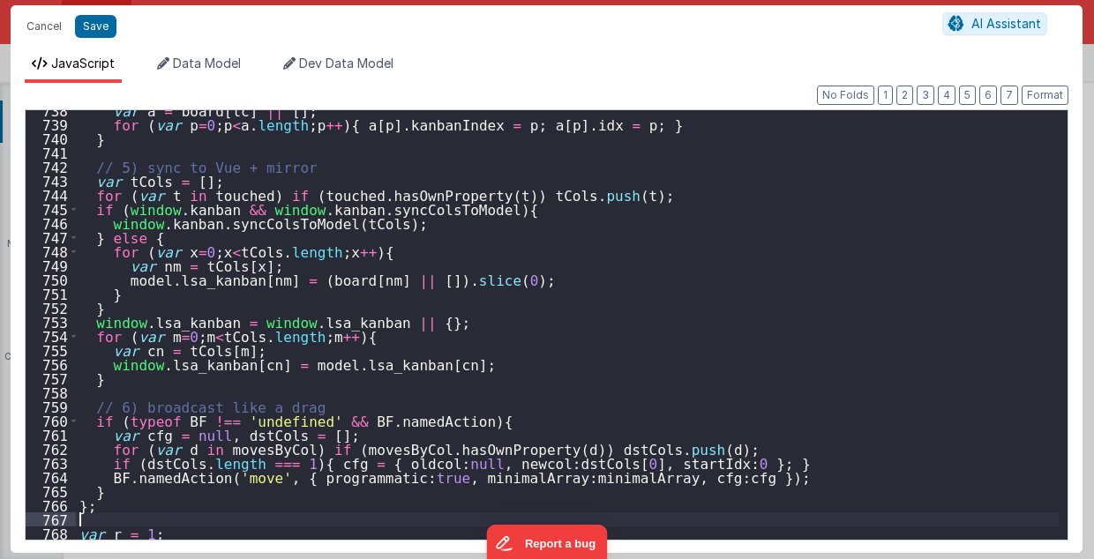
click at [113, 522] on div "var a = board [ tc ] || [ ] ; for ( var p = 0 ; p < a . length ; p ++ ) { a [ p…" at bounding box center [568, 332] width 984 height 459
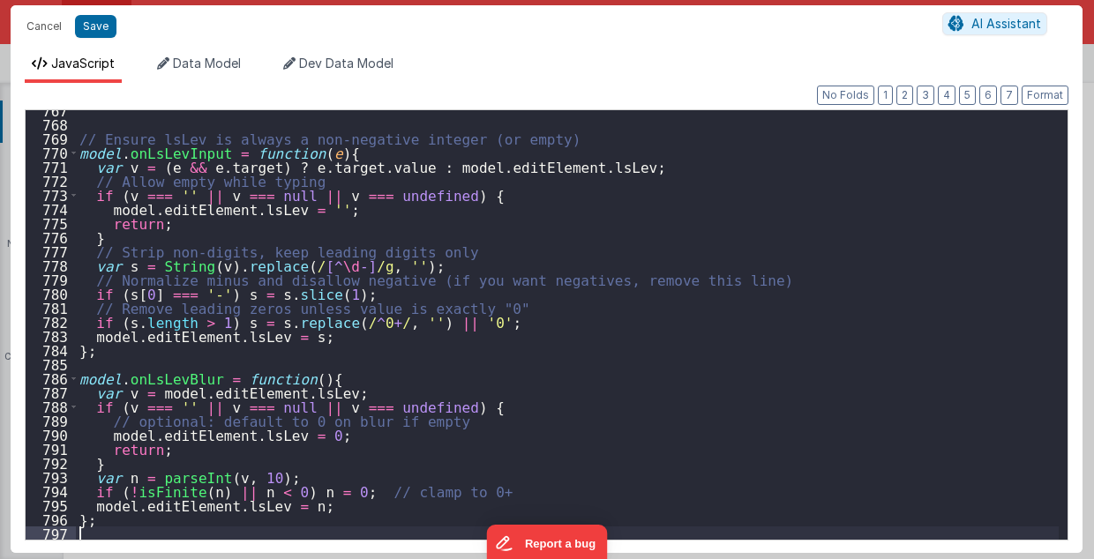
scroll to position [10823, 0]
type textarea "2.98 Lsa8 ? - >2.87 Lsa9 - try Dom performance CSS classes 2.95 - fast kbshow A…"
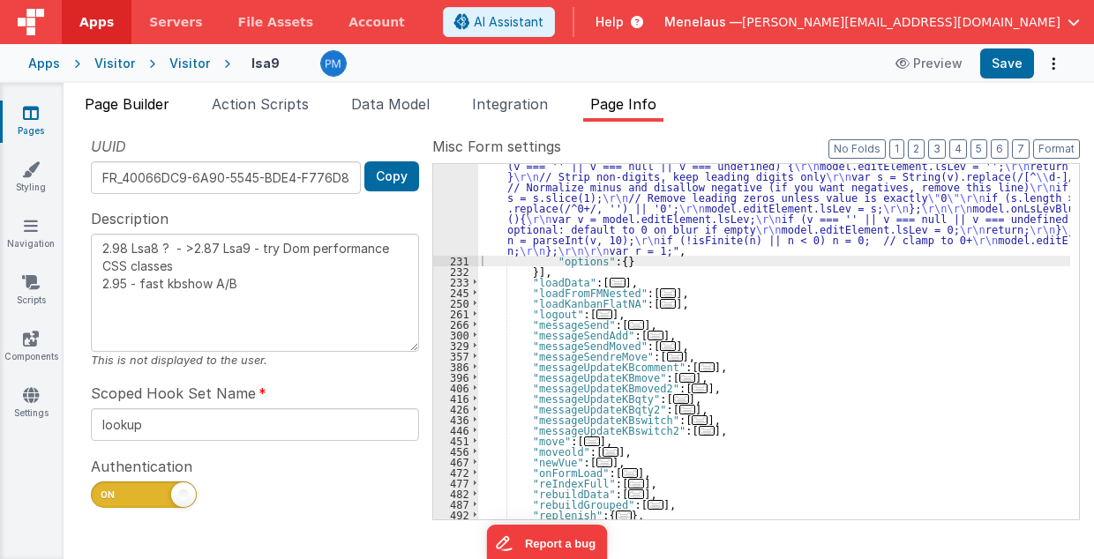
click at [134, 105] on span "Page Builder" at bounding box center [127, 104] width 85 height 18
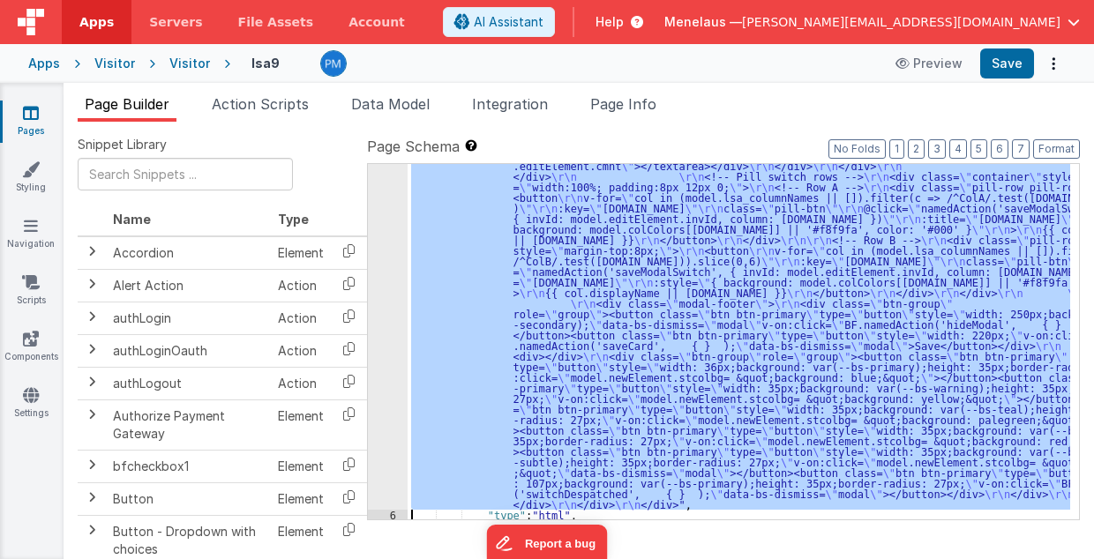
scroll to position [755, 0]
click at [388, 364] on div "5 6 7 8 9 10 11 12 13 14 15 16 17 18" at bounding box center [388, 164] width 40 height 1426
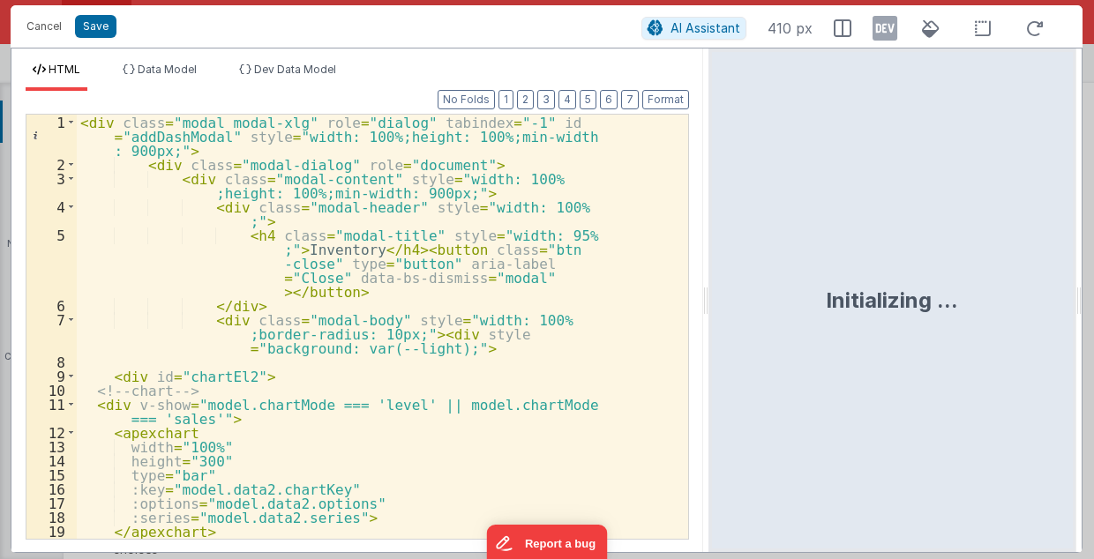
drag, startPoint x: 545, startPoint y: 309, endPoint x: 710, endPoint y: 289, distance: 165.3
click at [710, 289] on html "Cancel Save AI Assistant 410 px HTML Data Model Dev Data Model Format 7 6 5 4 3…" at bounding box center [547, 279] width 1094 height 559
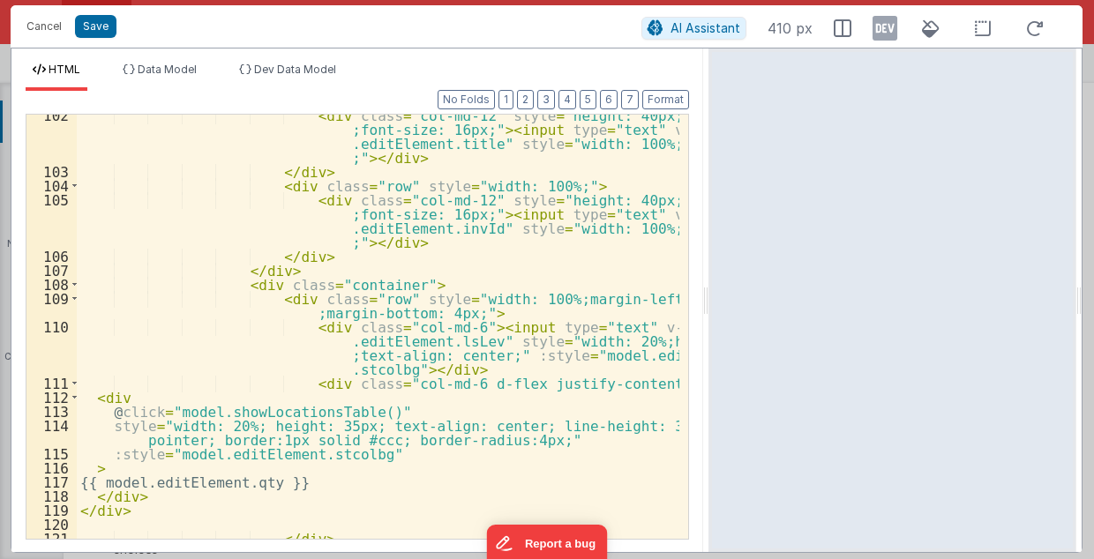
scroll to position [1836, 0]
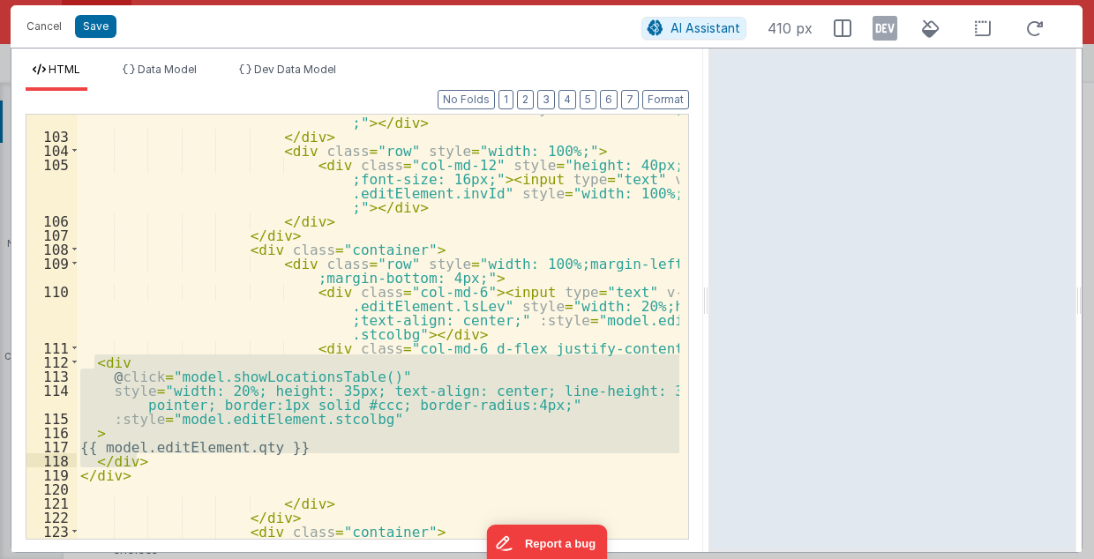
drag, startPoint x: 95, startPoint y: 359, endPoint x: 146, endPoint y: 462, distance: 114.9
click at [146, 462] on div "< div class = "col-md-12" style = "height: 40px;width: 100% ;font-size: 16px;" …" at bounding box center [379, 341] width 604 height 539
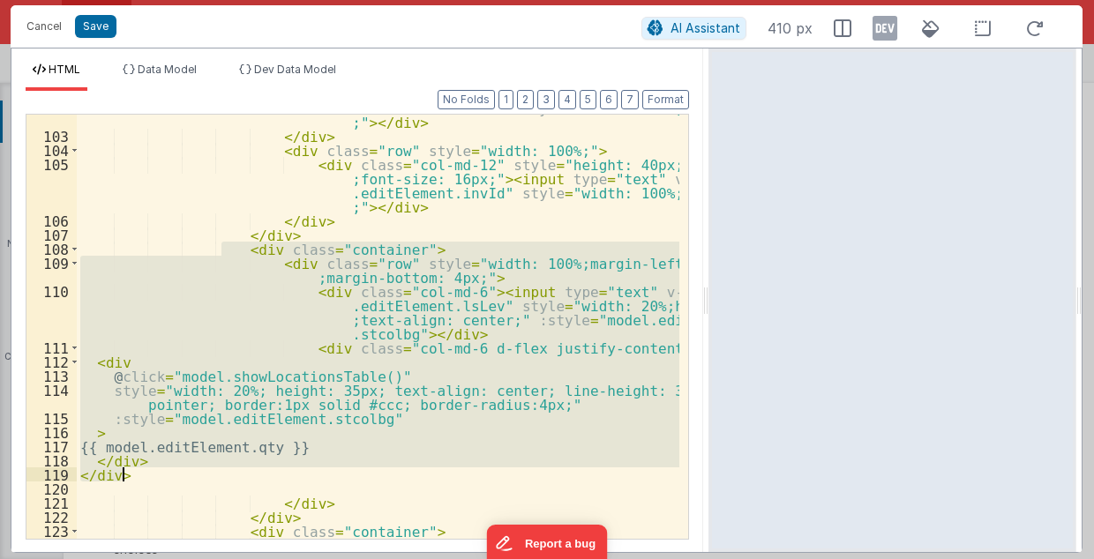
drag, startPoint x: 221, startPoint y: 248, endPoint x: 170, endPoint y: 475, distance: 232.3
click at [170, 475] on div "< div class = "col-md-12" style = "height: 40px;width: 100% ;font-size: 16px;" …" at bounding box center [379, 341] width 604 height 539
click at [349, 475] on div "< div class = "col-md-12" style = "height: 40px;width: 100% ;font-size: 16px;" …" at bounding box center [378, 327] width 603 height 424
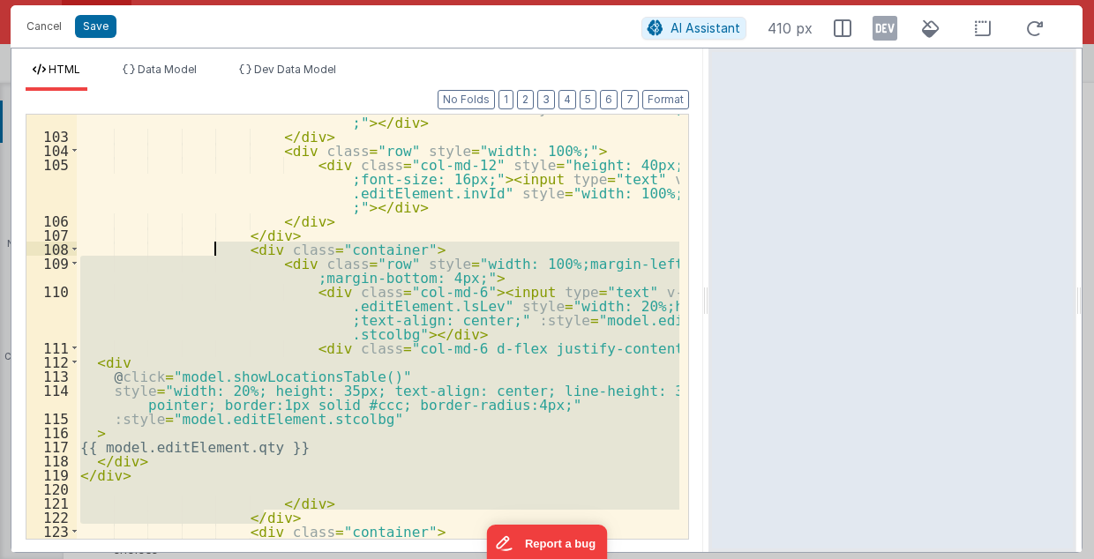
drag, startPoint x: 276, startPoint y: 519, endPoint x: 217, endPoint y: 249, distance: 276.4
click at [217, 249] on div "< div class = "col-md-12" style = "height: 40px;width: 100% ;font-size: 16px;" …" at bounding box center [379, 341] width 604 height 539
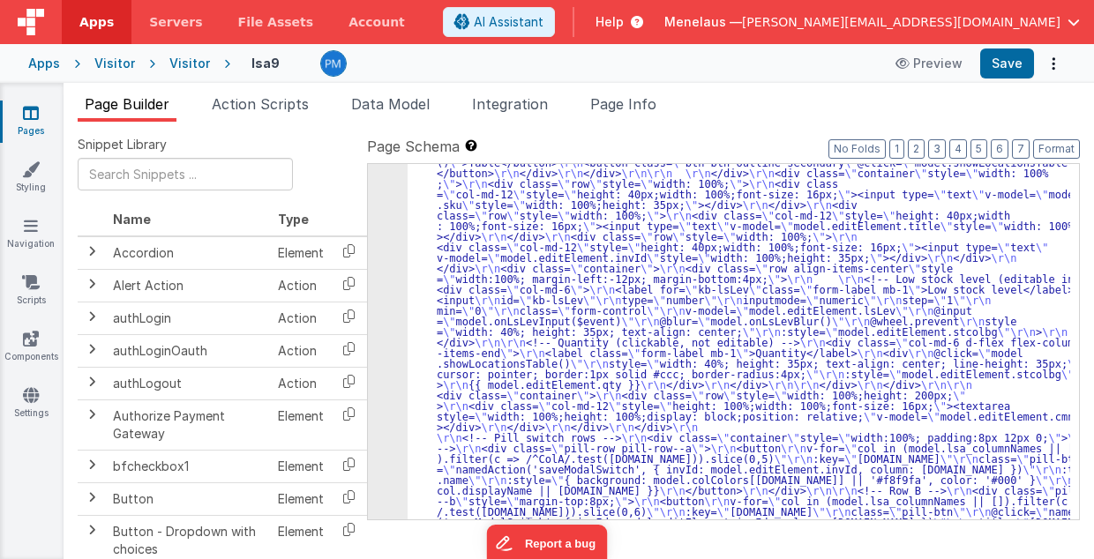
scroll to position [614, 0]
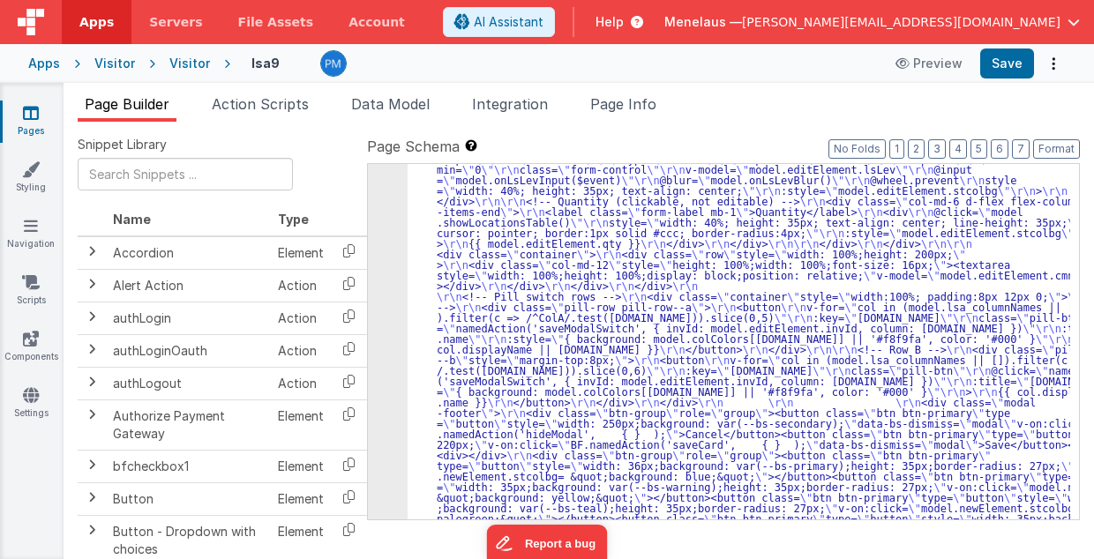
drag, startPoint x: 649, startPoint y: 102, endPoint x: 649, endPoint y: 206, distance: 104.1
click at [649, 102] on span "Page Info" at bounding box center [623, 104] width 66 height 18
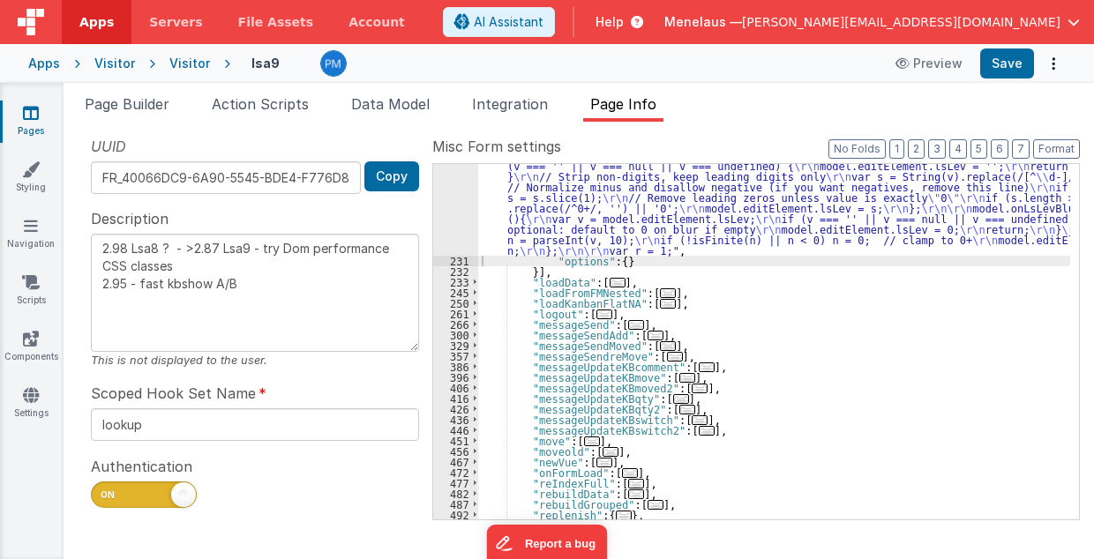
scroll to position [2919, 0]
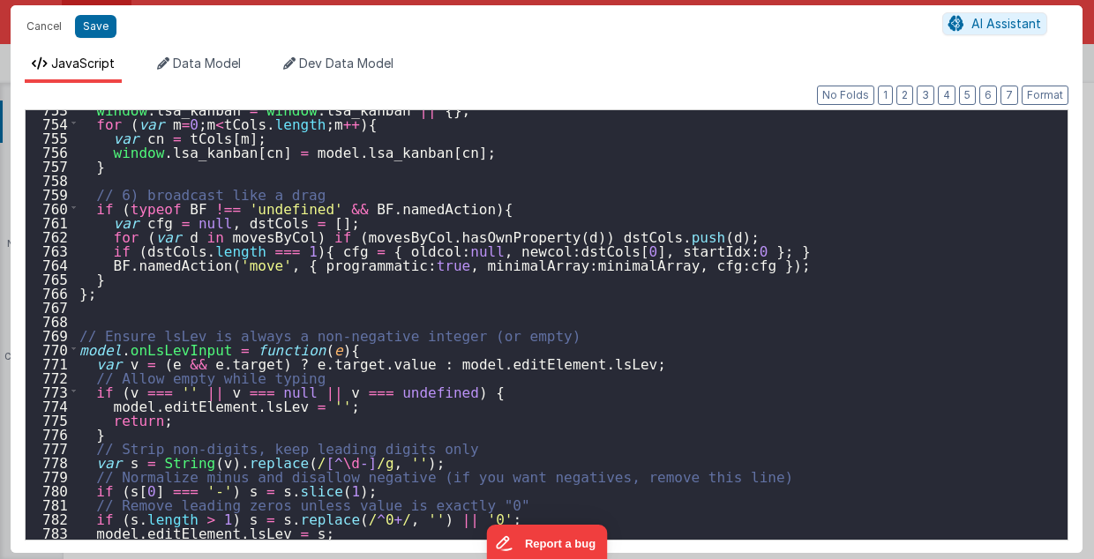
scroll to position [10837, 0]
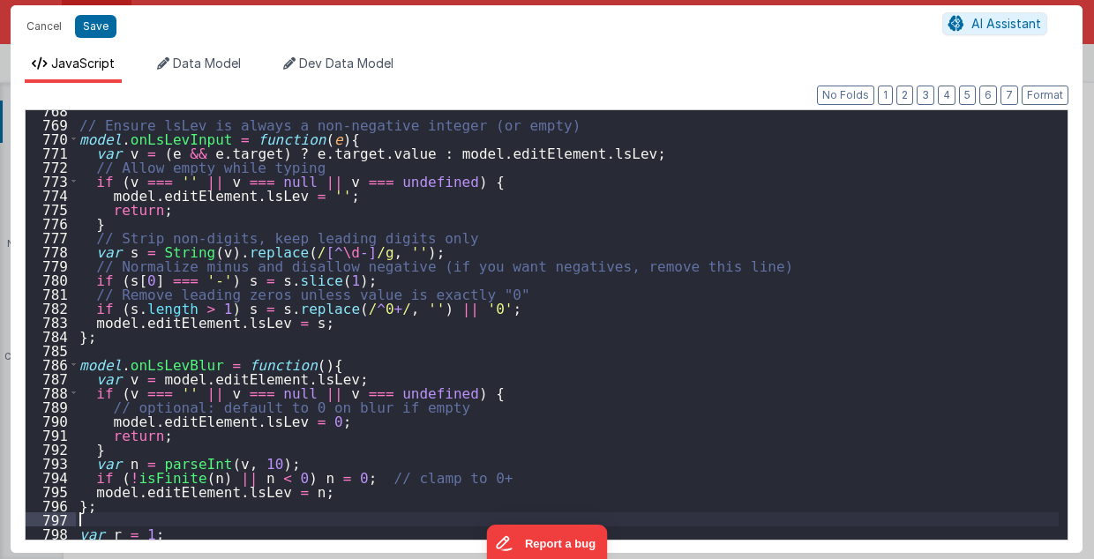
click at [125, 522] on div "// Ensure lsLev is always a non-negative integer (or empty) model . onLsLevInpu…" at bounding box center [568, 332] width 984 height 459
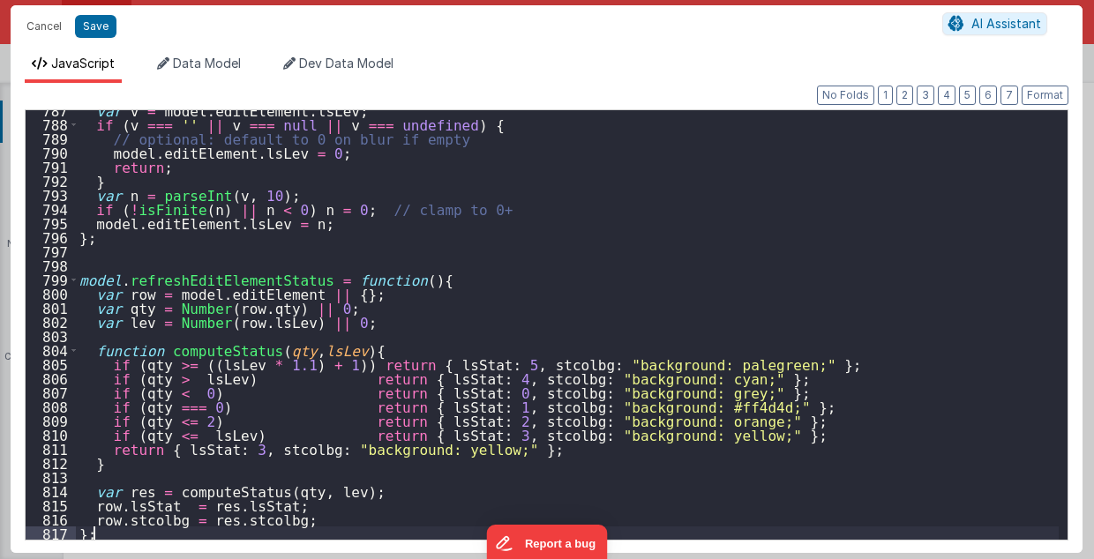
scroll to position [11105, 0]
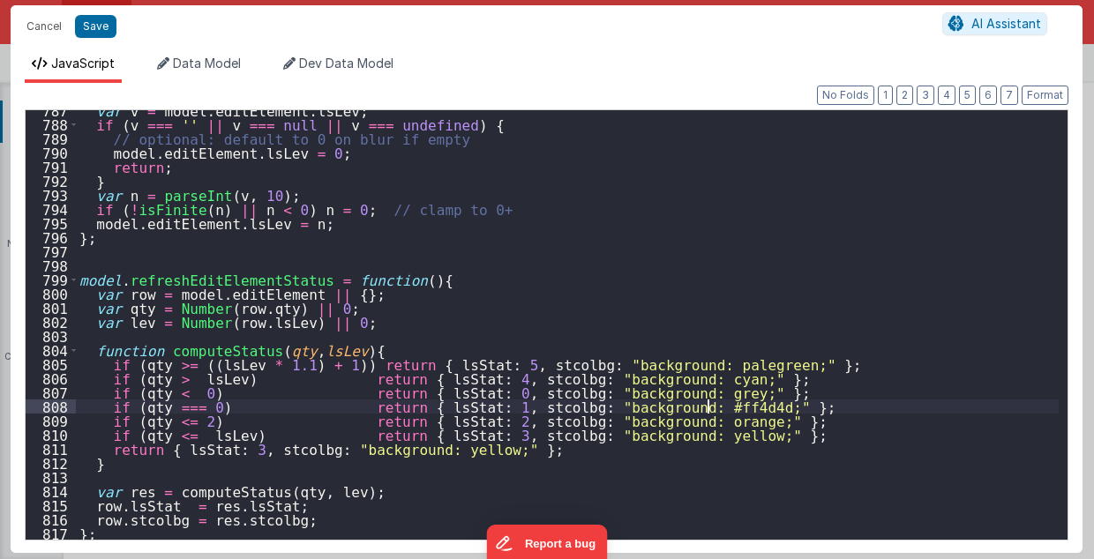
click at [868, 400] on div "var v = model . editElement . lsLev ; if ( v === '' || v === null || v === unde…" at bounding box center [568, 332] width 984 height 459
click at [879, 324] on div "var v = model . editElement . lsLev ; if ( v === '' || v === null || v === unde…" at bounding box center [568, 332] width 984 height 459
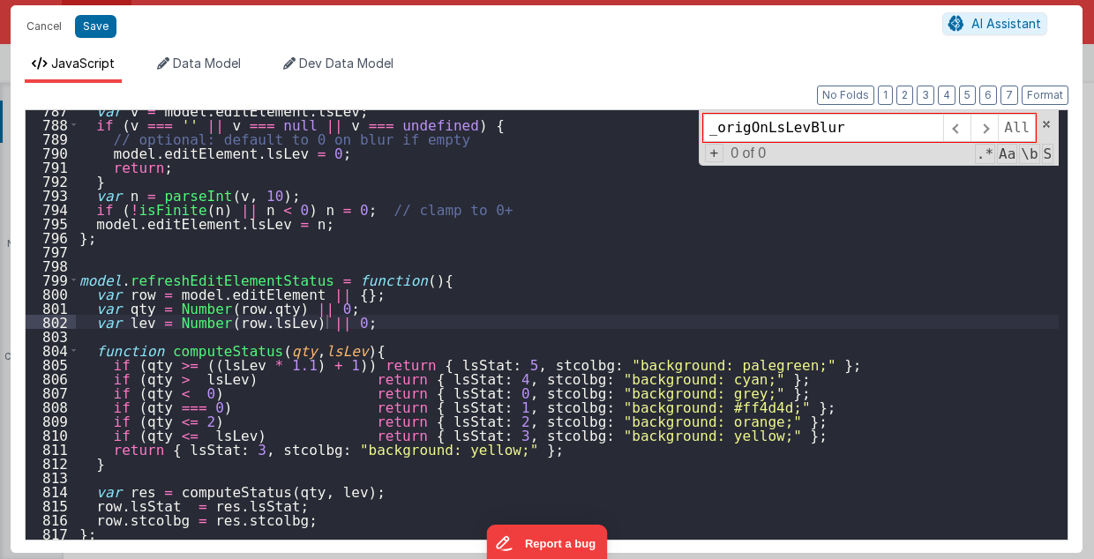
type input "_origOnLsLevBlur"
click at [1048, 121] on span at bounding box center [1046, 124] width 12 height 12
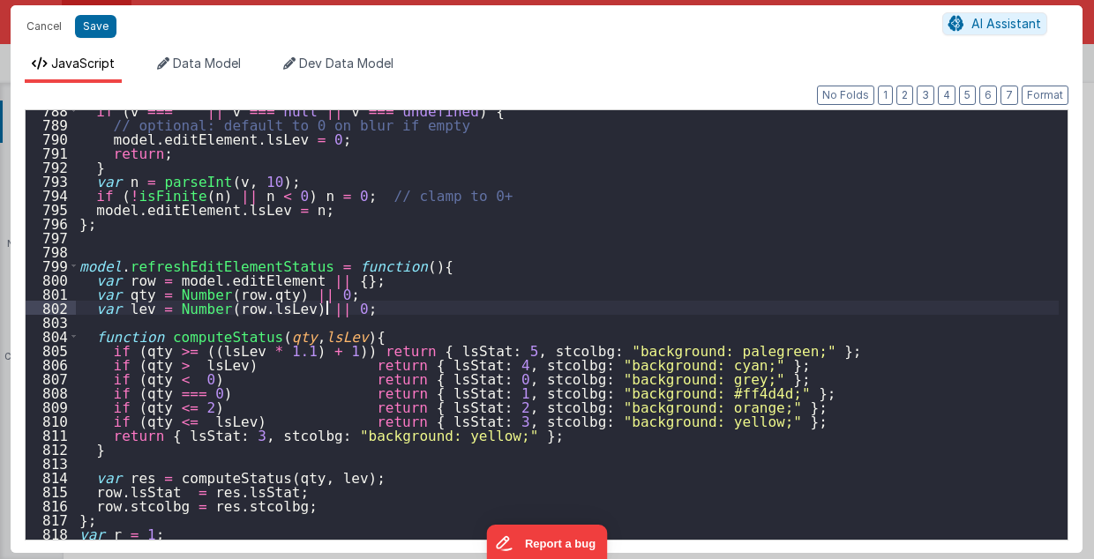
scroll to position [11119, 0]
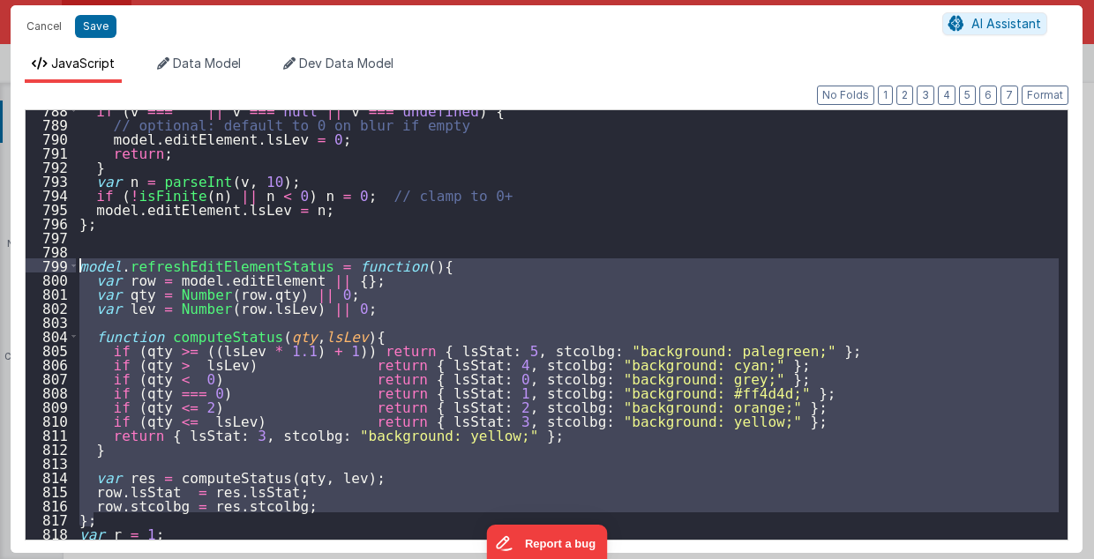
drag, startPoint x: 103, startPoint y: 522, endPoint x: 75, endPoint y: 261, distance: 261.9
click at [75, 261] on div "788 789 790 791 792 793 794 795 796 797 798 799 800 801 802 803 804 805 806 807…" at bounding box center [547, 325] width 1044 height 432
paste textarea
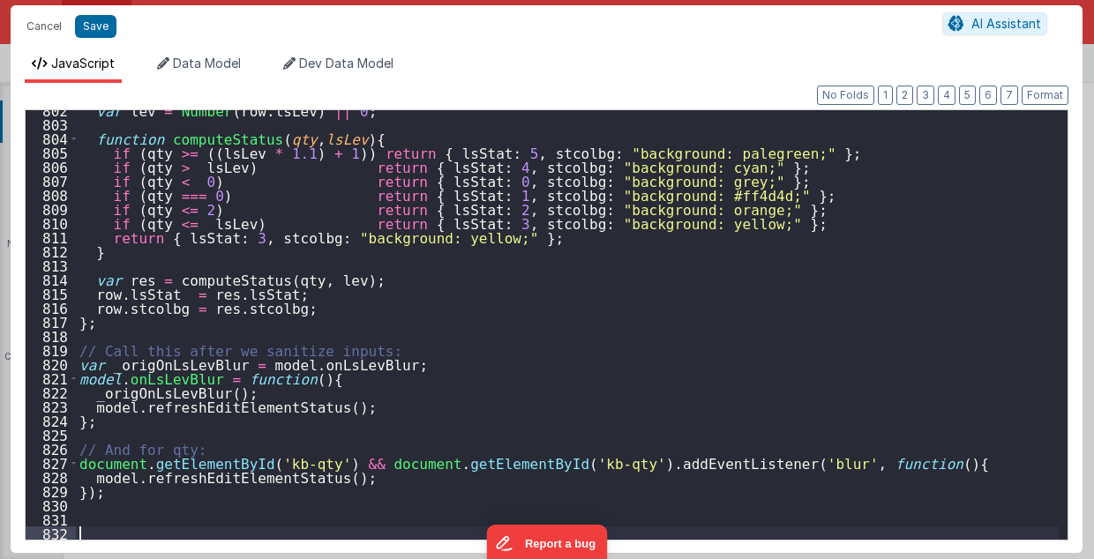
scroll to position [11317, 0]
type textarea "2.98 Lsa8 ? - >2.87 Lsa9 - try Dom performance CSS classes 2.95 - fast kbshow A…"
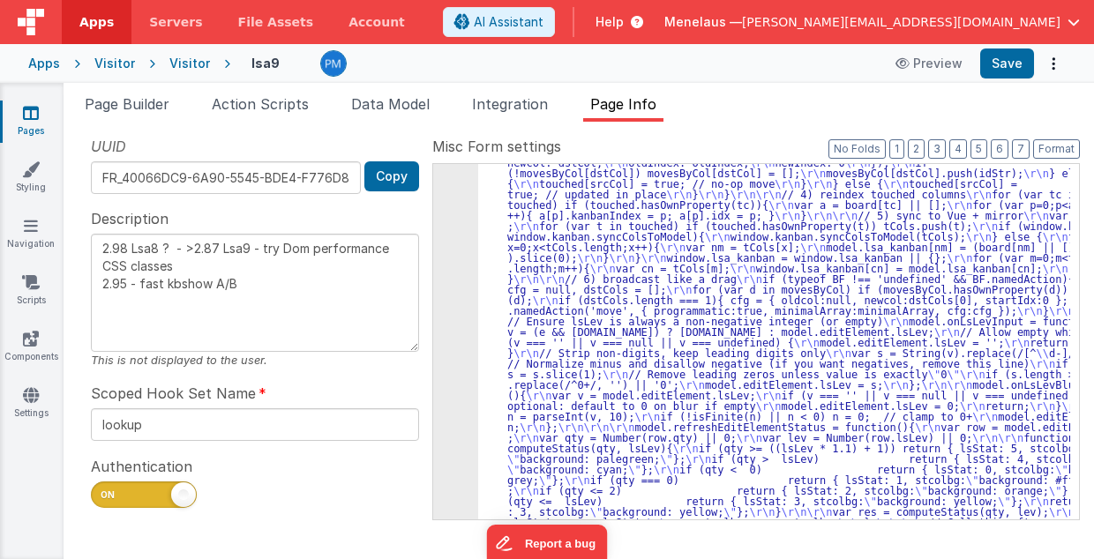
drag, startPoint x: 727, startPoint y: 300, endPoint x: 704, endPoint y: 304, distance: 23.4
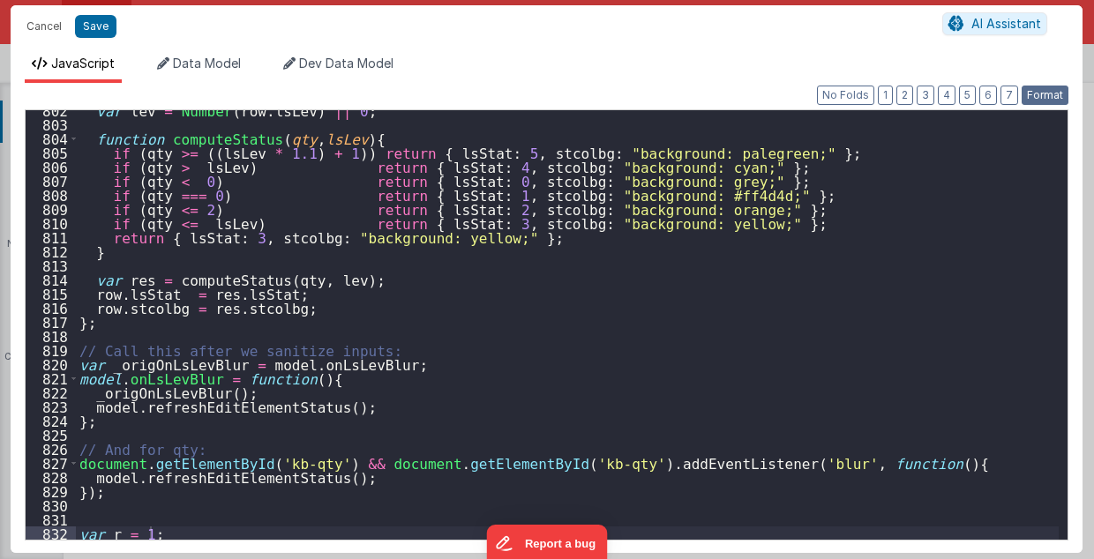
click at [1050, 99] on button "Format" at bounding box center [1045, 95] width 47 height 19
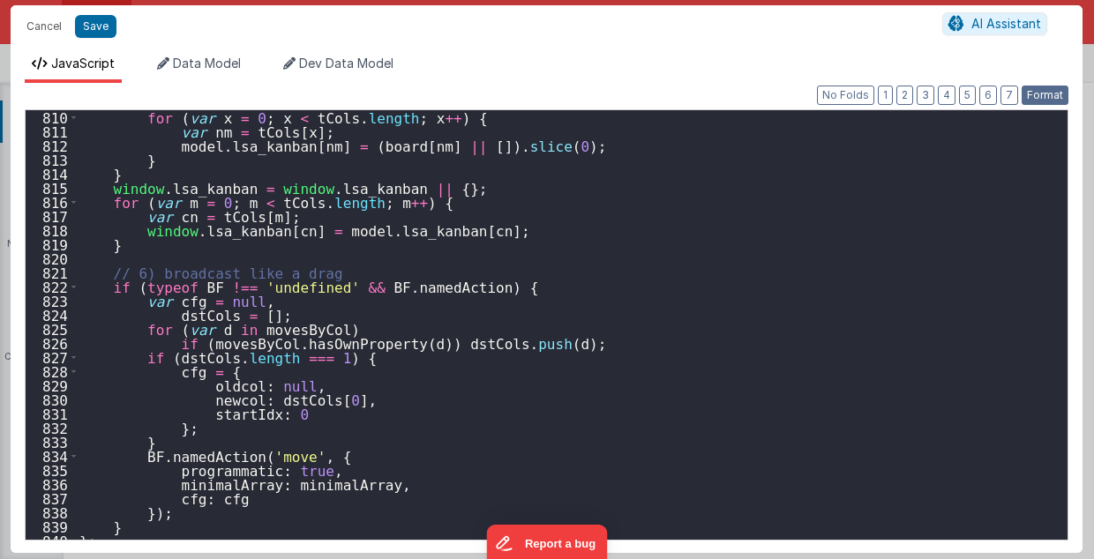
scroll to position [11423, 0]
click at [44, 28] on button "Cancel" at bounding box center [44, 26] width 53 height 25
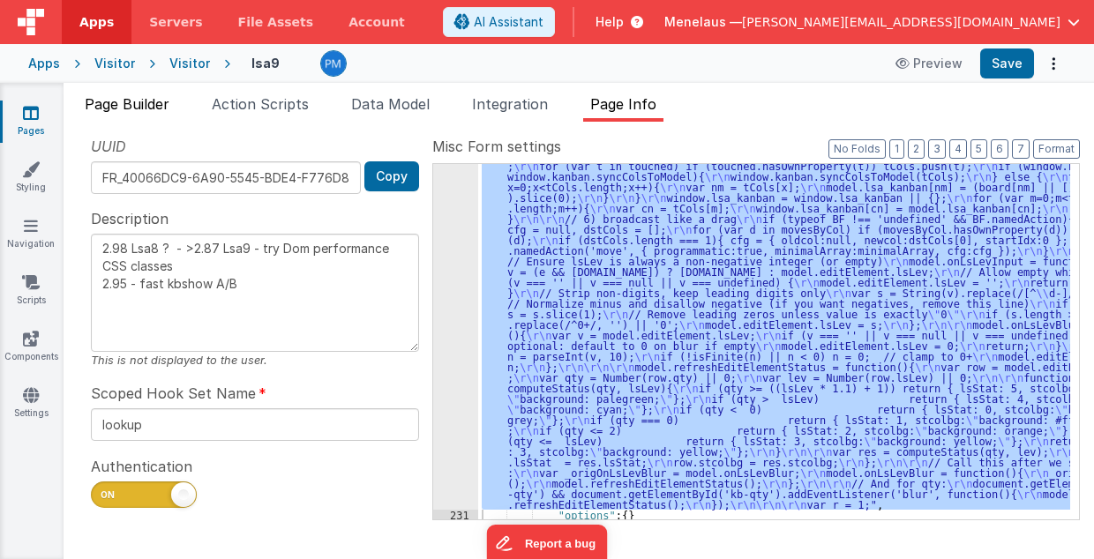
click at [140, 106] on span "Page Builder" at bounding box center [127, 104] width 85 height 18
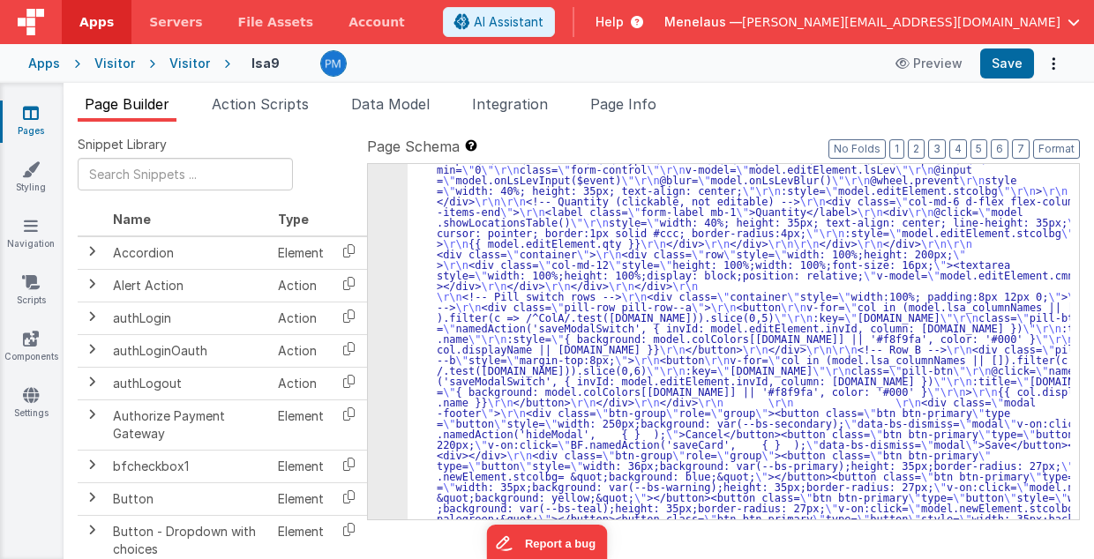
click at [400, 301] on div "5" at bounding box center [388, 89] width 40 height 995
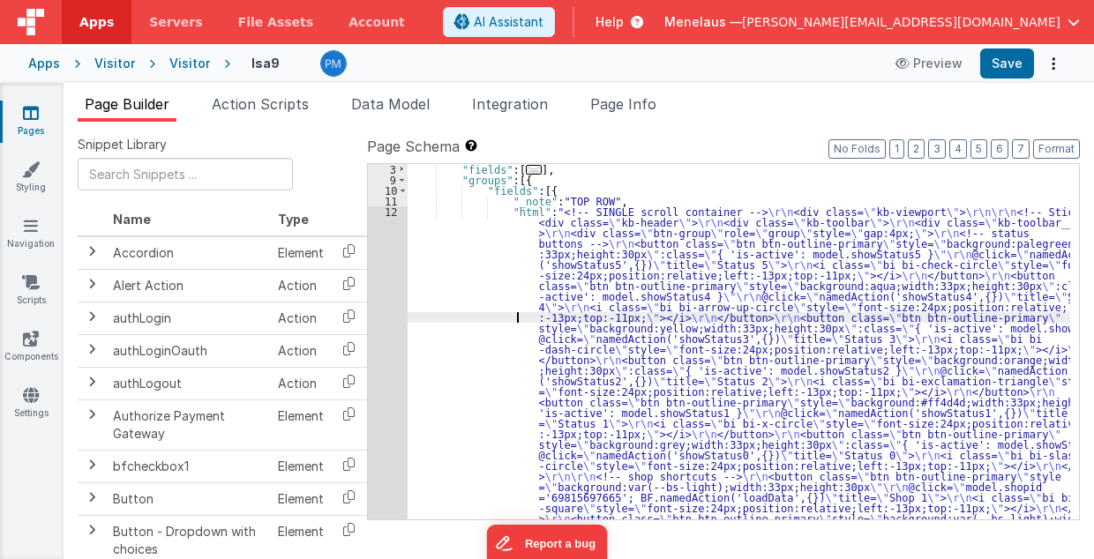
scroll to position [21, 0]
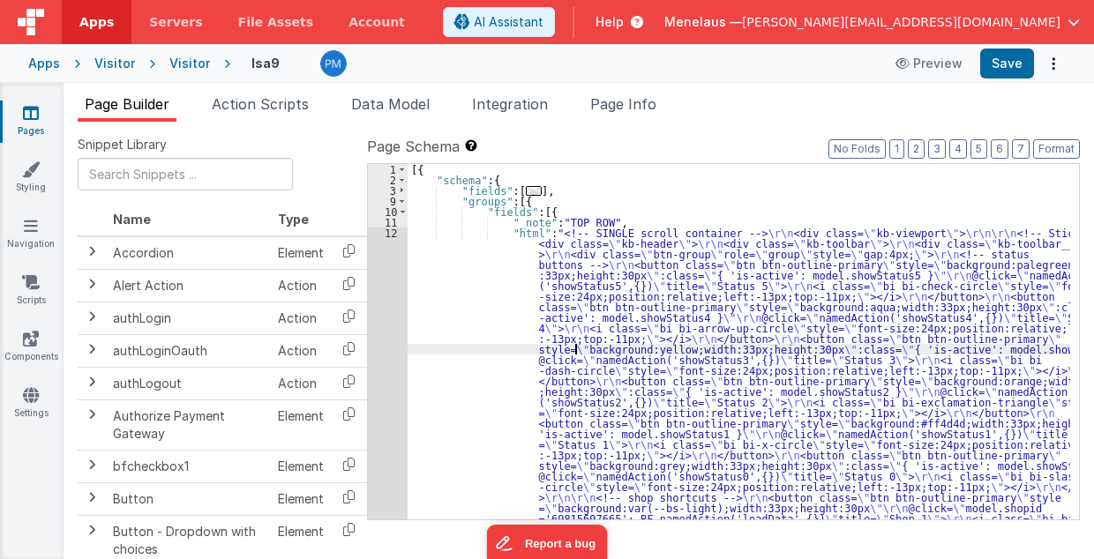
scroll to position [0, 0]
click at [526, 192] on span "..." at bounding box center [534, 191] width 16 height 10
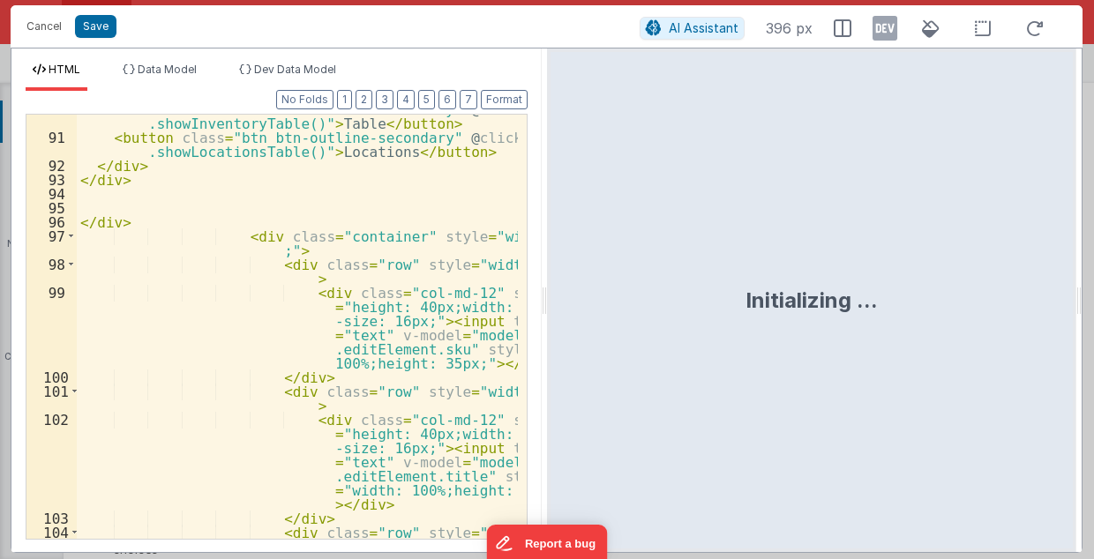
scroll to position [1952, 0]
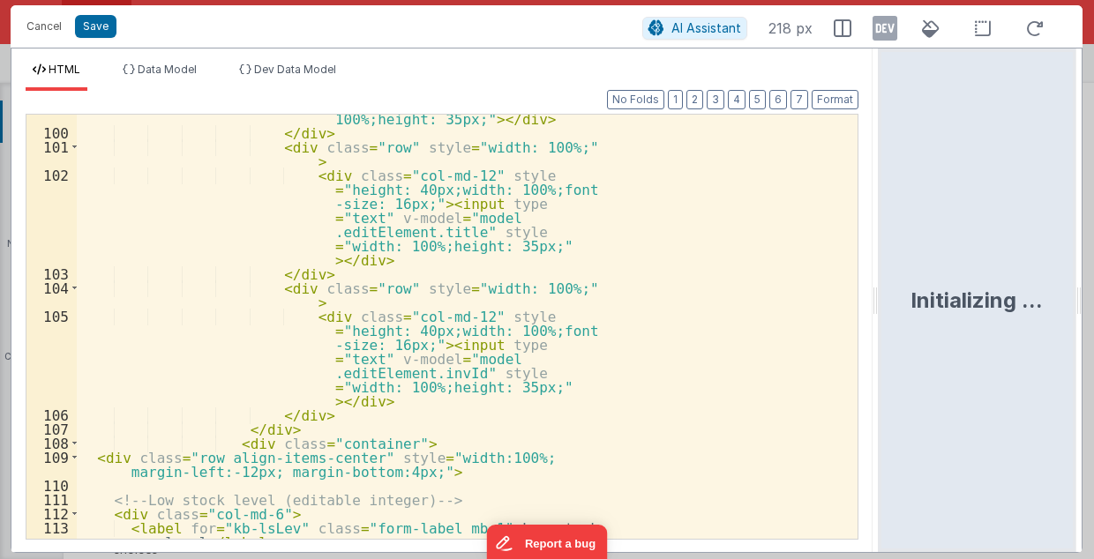
drag, startPoint x: 544, startPoint y: 304, endPoint x: 881, endPoint y: 267, distance: 339.1
click at [881, 267] on html "Cancel Save AI Assistant 218 px HTML Data Model Dev Data Model Format 7 6 5 4 3…" at bounding box center [547, 279] width 1094 height 559
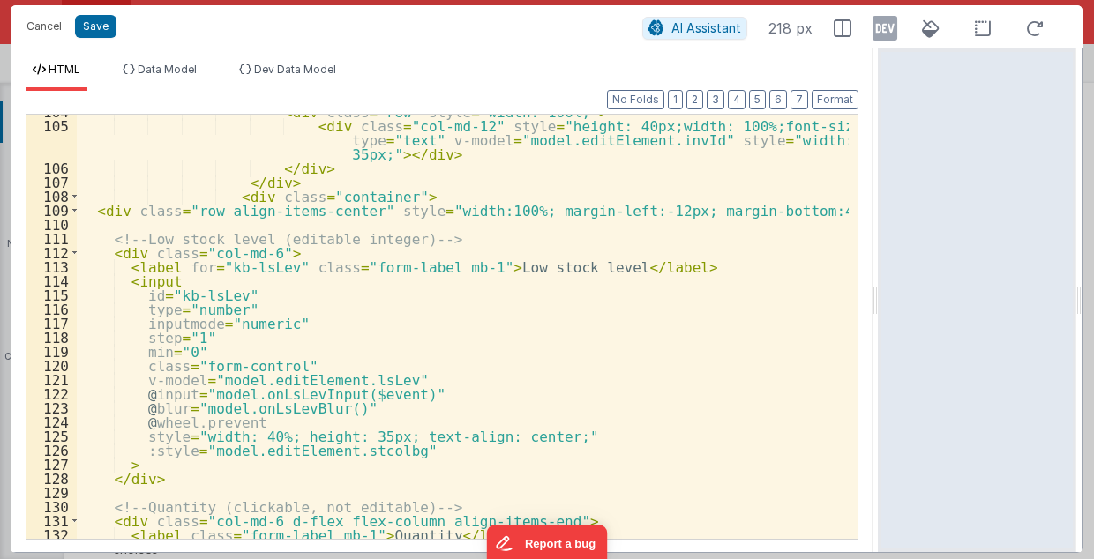
scroll to position [1599, 0]
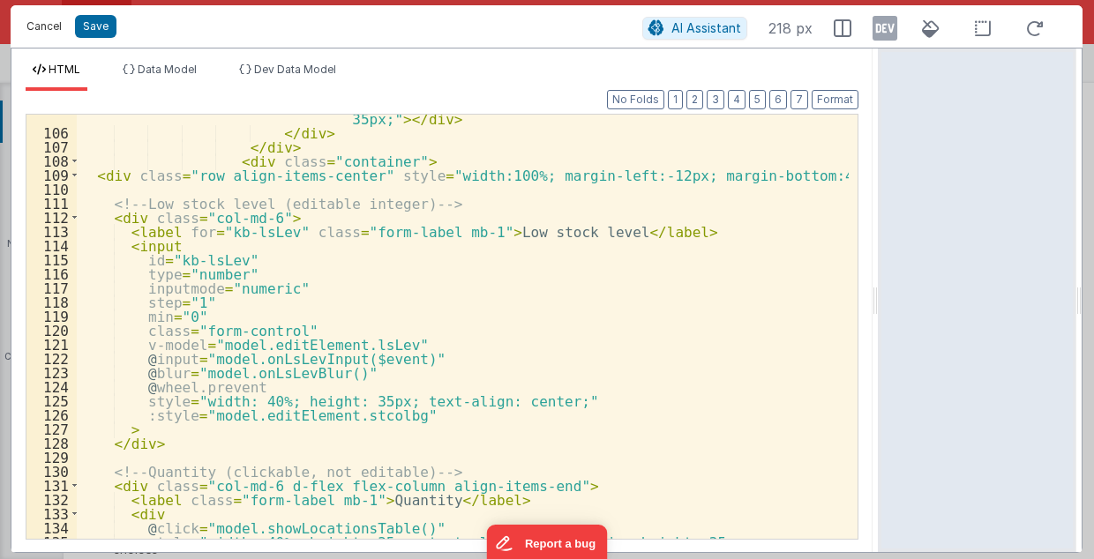
click at [42, 25] on button "Cancel" at bounding box center [44, 26] width 53 height 25
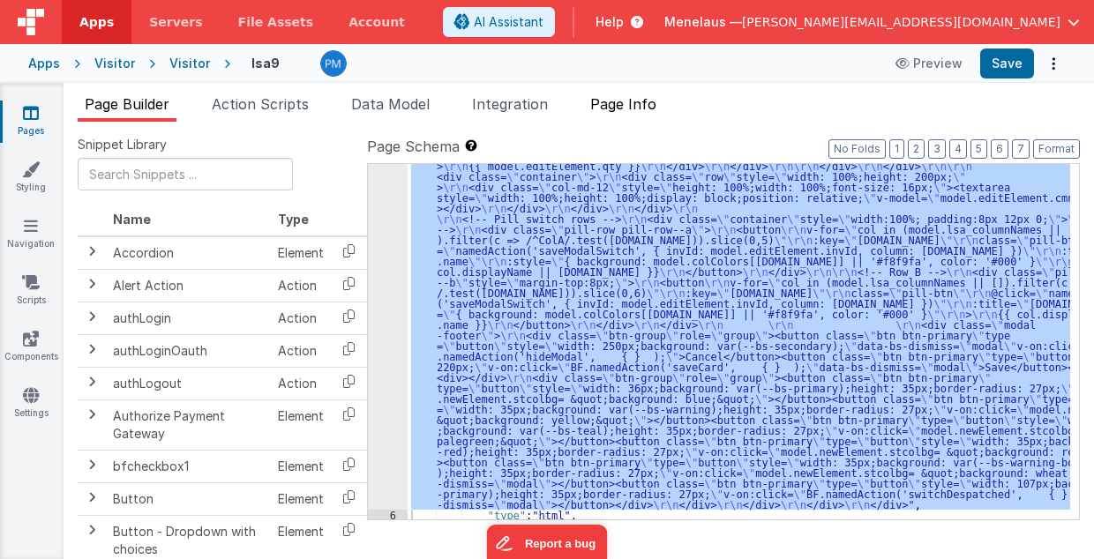
click at [642, 100] on span "Page Info" at bounding box center [623, 104] width 66 height 18
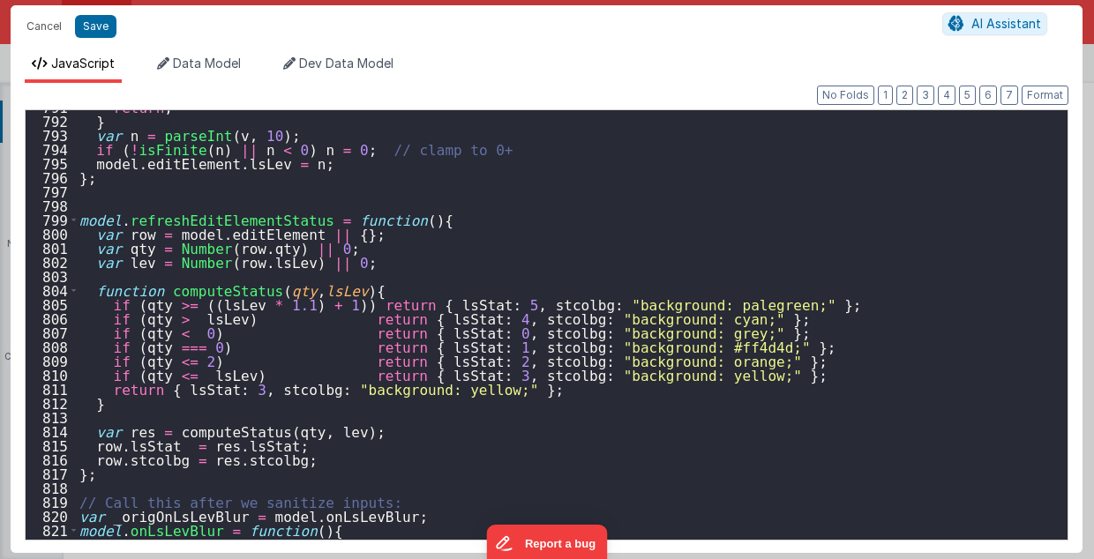
scroll to position [11317, 0]
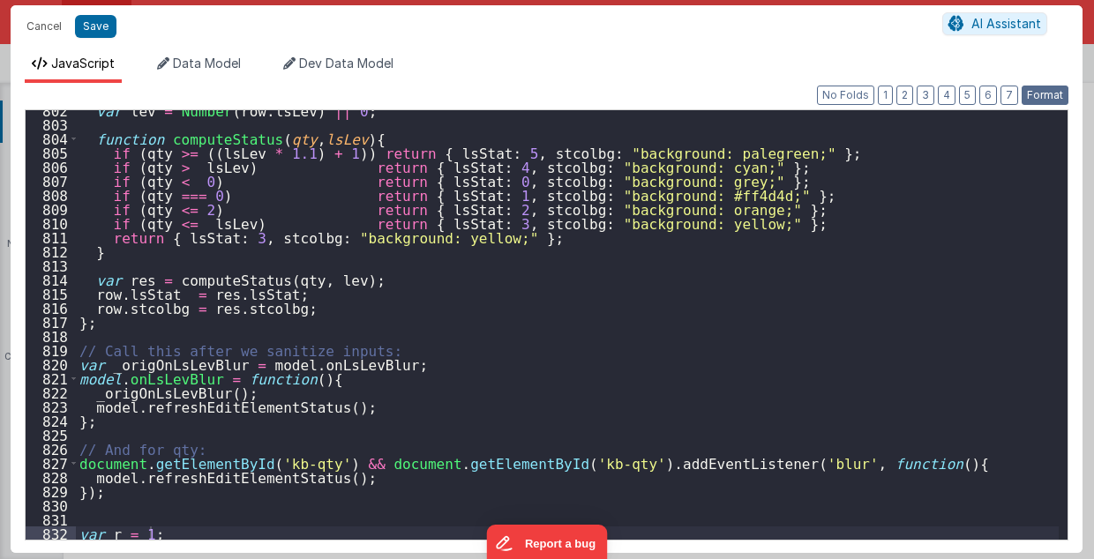
click at [1042, 94] on button "Format" at bounding box center [1045, 95] width 47 height 19
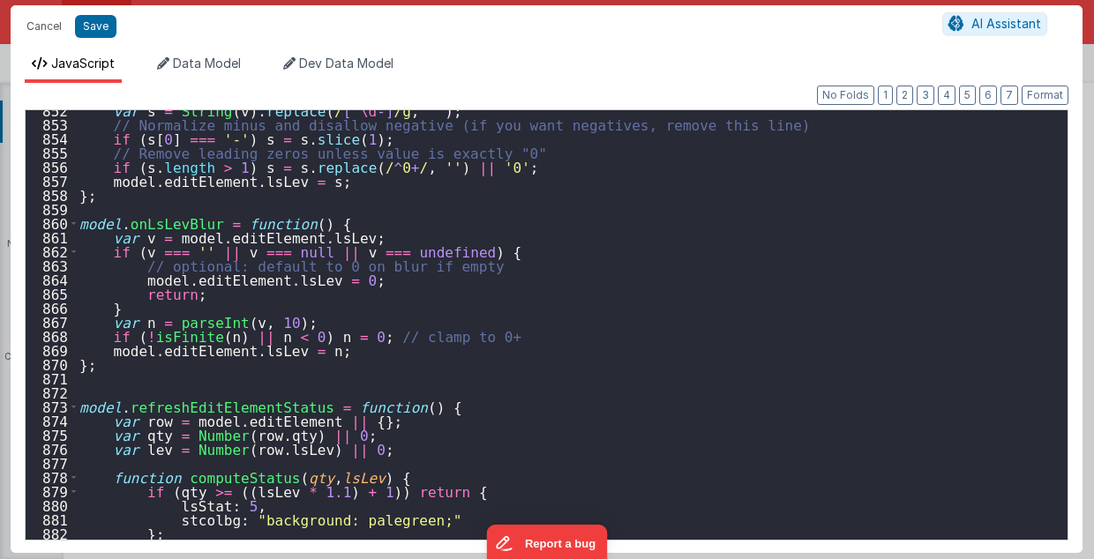
scroll to position [12023, 0]
drag, startPoint x: 34, startPoint y: 25, endPoint x: 445, endPoint y: 517, distance: 641.6
click at [34, 26] on button "Cancel" at bounding box center [44, 26] width 53 height 25
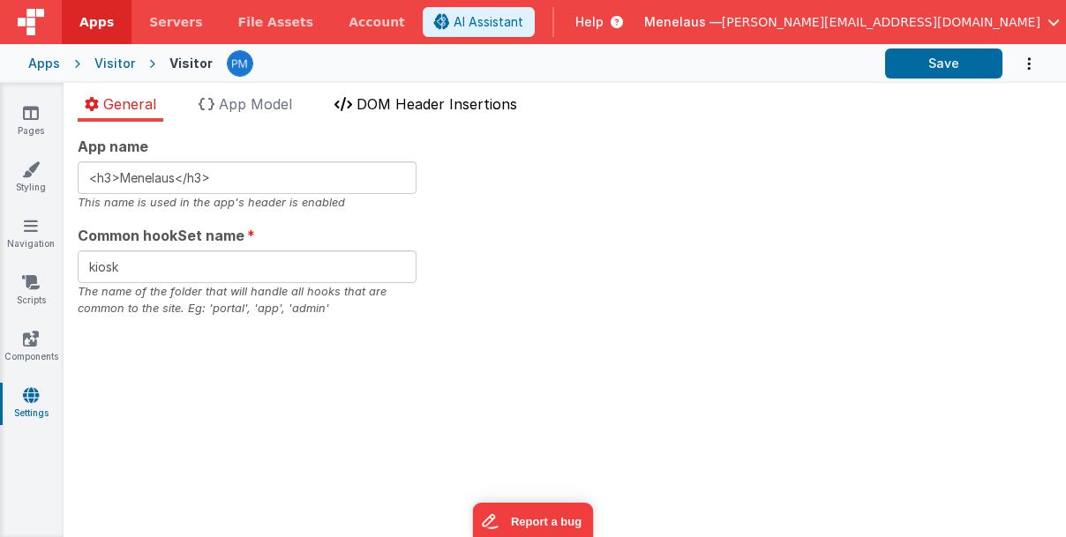
click at [447, 102] on span "DOM Header Insertions" at bounding box center [437, 104] width 161 height 18
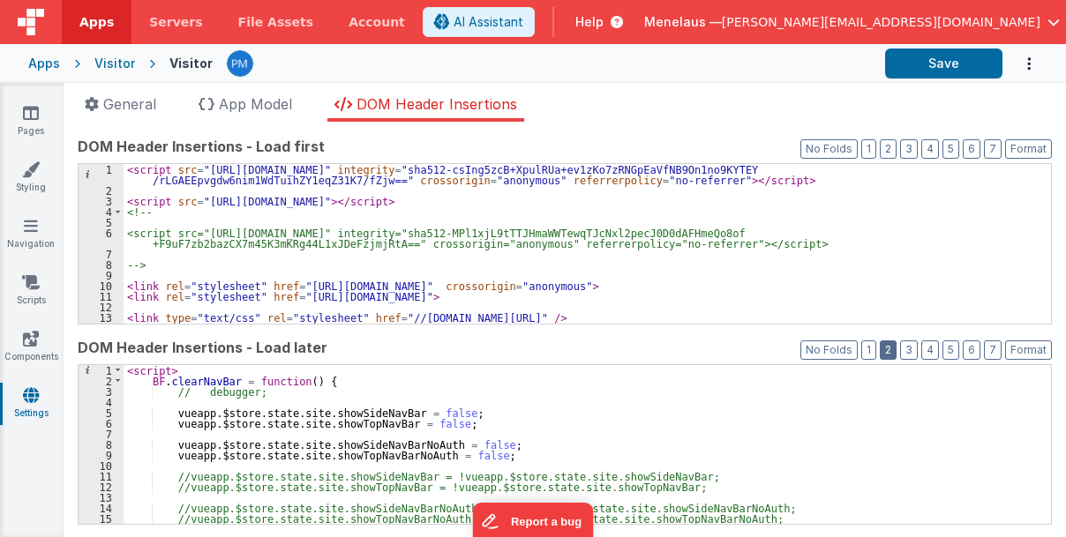
click at [888, 345] on button "2" at bounding box center [888, 350] width 17 height 19
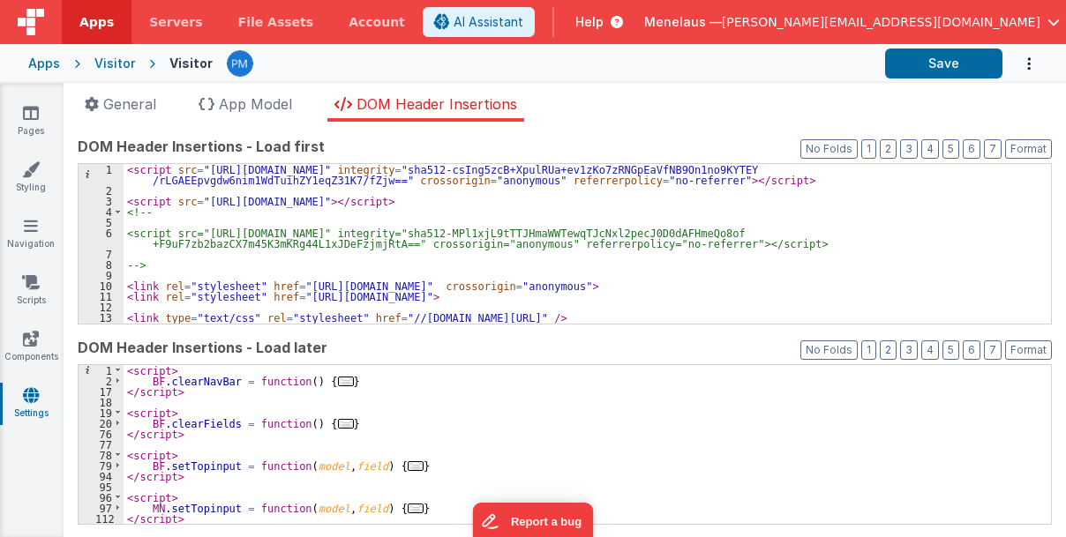
click at [408, 506] on span "..." at bounding box center [416, 509] width 16 height 10
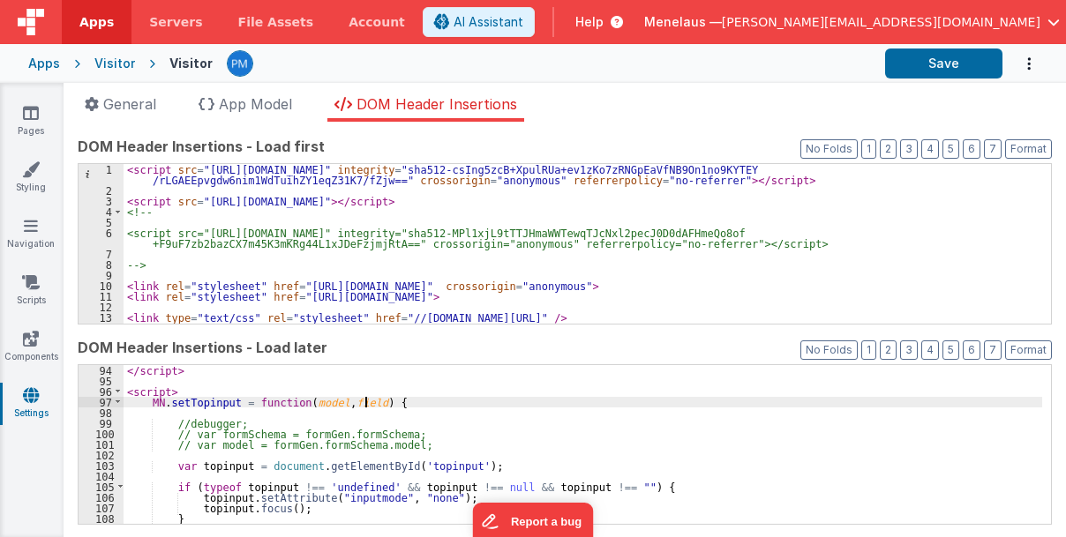
scroll to position [106, 0]
click at [235, 454] on div "</ script > < script > MN . setTopinput = function ( model , field ) { //debugg…" at bounding box center [583, 455] width 919 height 181
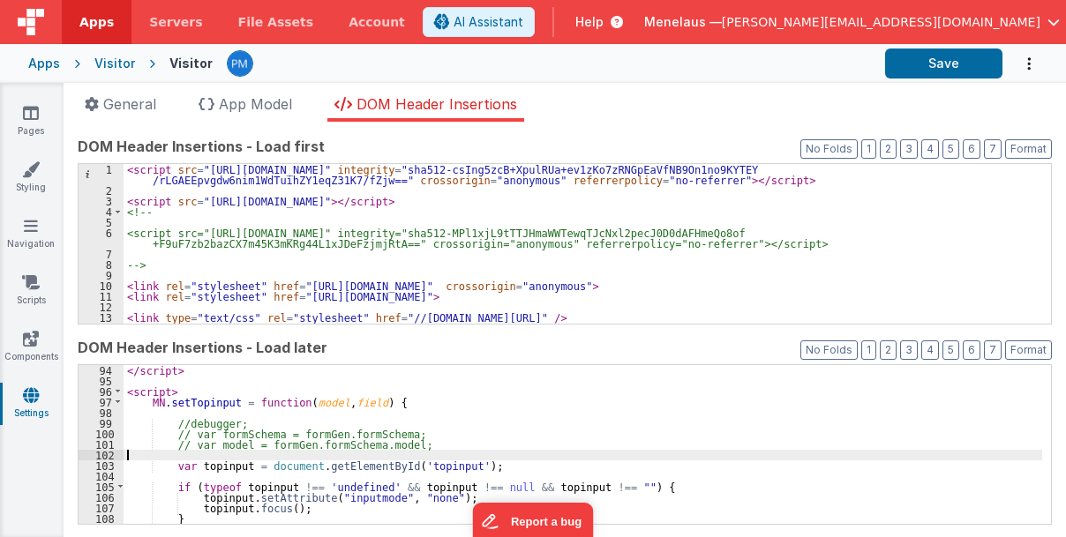
paste textarea
click at [171, 454] on div "</ script > < script > MN . setTopinput = function ( model , field ) { //debugg…" at bounding box center [583, 455] width 919 height 181
click at [234, 453] on div "</ script > < script > MN . setTopinput = function ( model , field ) { //debugg…" at bounding box center [583, 455] width 919 height 181
click at [234, 452] on div "</ script > < script > MN . setTopinput = function ( model , field ) { //debugg…" at bounding box center [583, 455] width 919 height 181
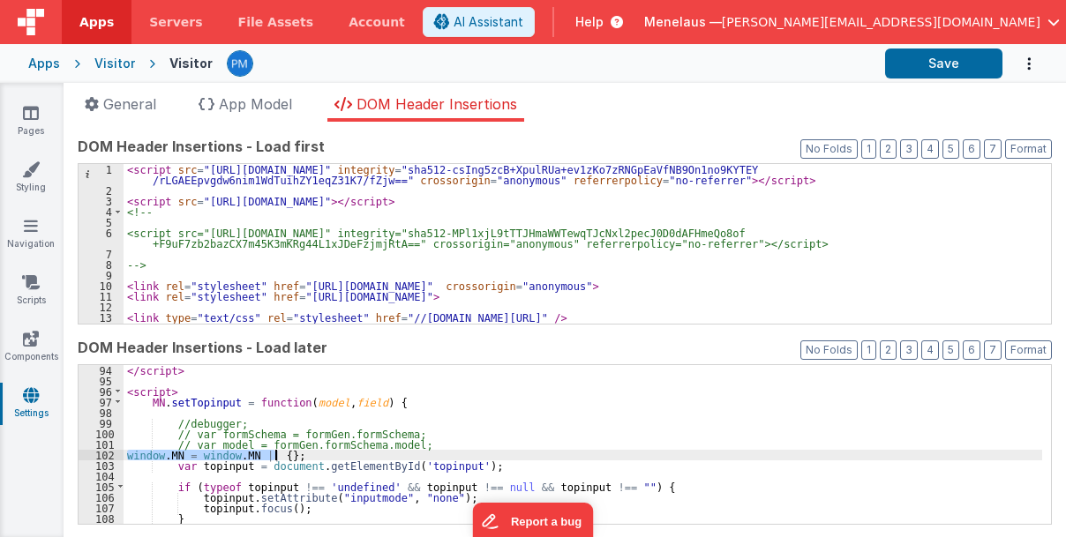
drag, startPoint x: 125, startPoint y: 456, endPoint x: 279, endPoint y: 454, distance: 153.6
click at [279, 454] on div "</ script > < script > MN . setTopinput = function ( model , field ) { //debugg…" at bounding box center [583, 455] width 919 height 181
click at [279, 454] on div "</ script > < script > MN . setTopinput = function ( model , field ) { //debugg…" at bounding box center [583, 445] width 919 height 160
paste textarea
click at [319, 456] on div "</ script > < script > MN . setTopinput = function ( model , field ) { //debugg…" at bounding box center [583, 455] width 919 height 181
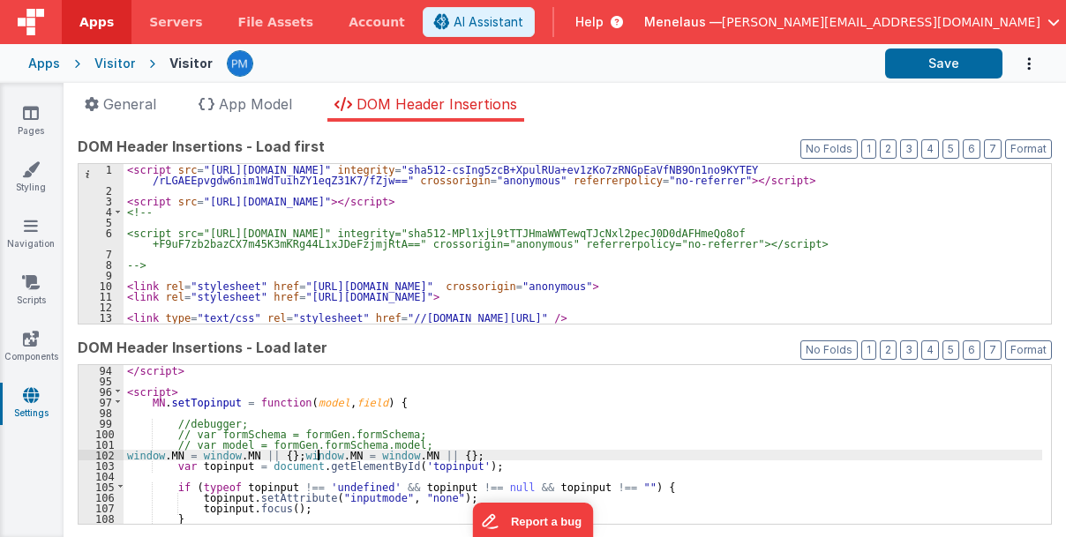
click at [319, 456] on div "</ script > < script > MN . setTopinput = function ( model , field ) { //debugg…" at bounding box center [583, 455] width 919 height 181
click at [380, 452] on div "</ script > < script > MN . setTopinput = function ( model , field ) { //debugg…" at bounding box center [583, 455] width 919 height 181
click at [1021, 349] on button "Format" at bounding box center [1028, 350] width 47 height 19
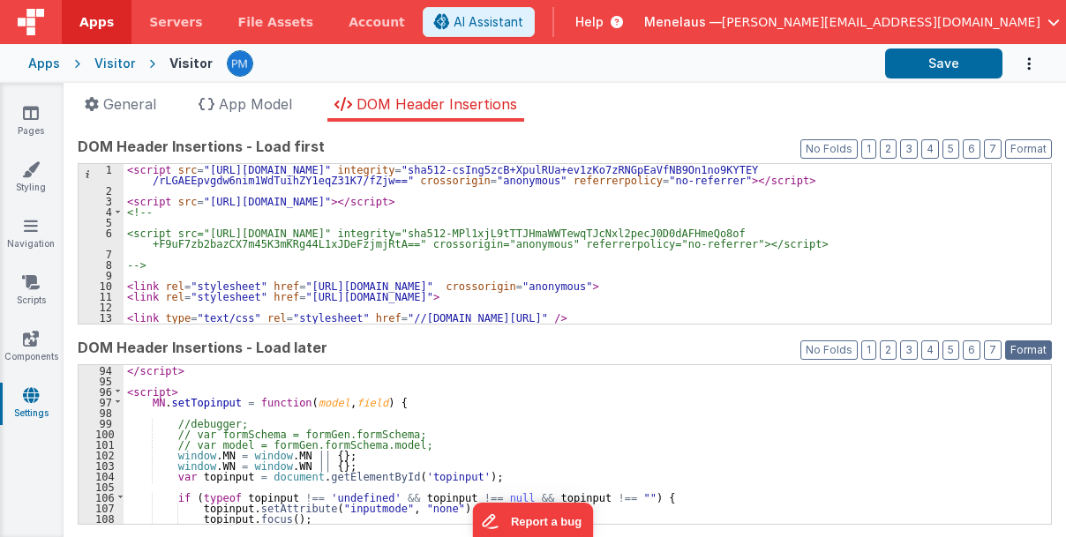
scroll to position [985, 0]
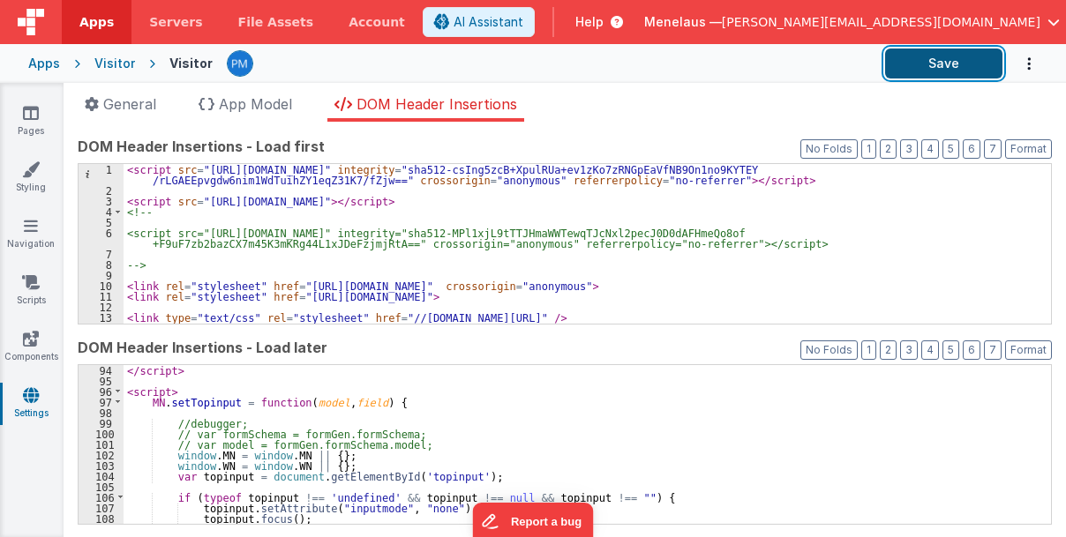
click at [927, 62] on button "Save" at bounding box center [943, 64] width 117 height 30
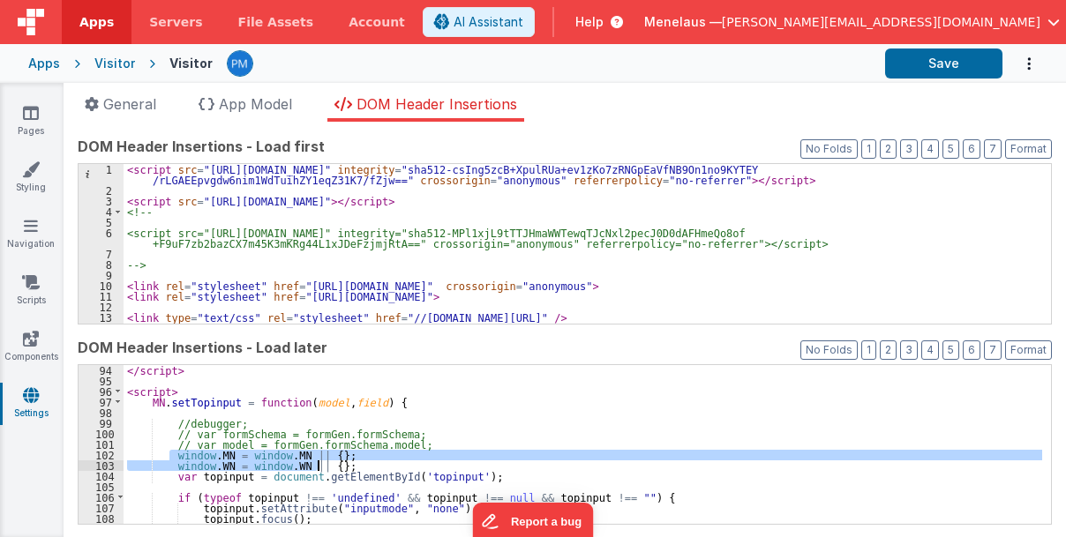
drag, startPoint x: 169, startPoint y: 455, endPoint x: 323, endPoint y: 461, distance: 154.5
click at [323, 461] on div "</ script > < script > MN . setTopinput = function ( model , field ) { //debugg…" at bounding box center [583, 455] width 919 height 181
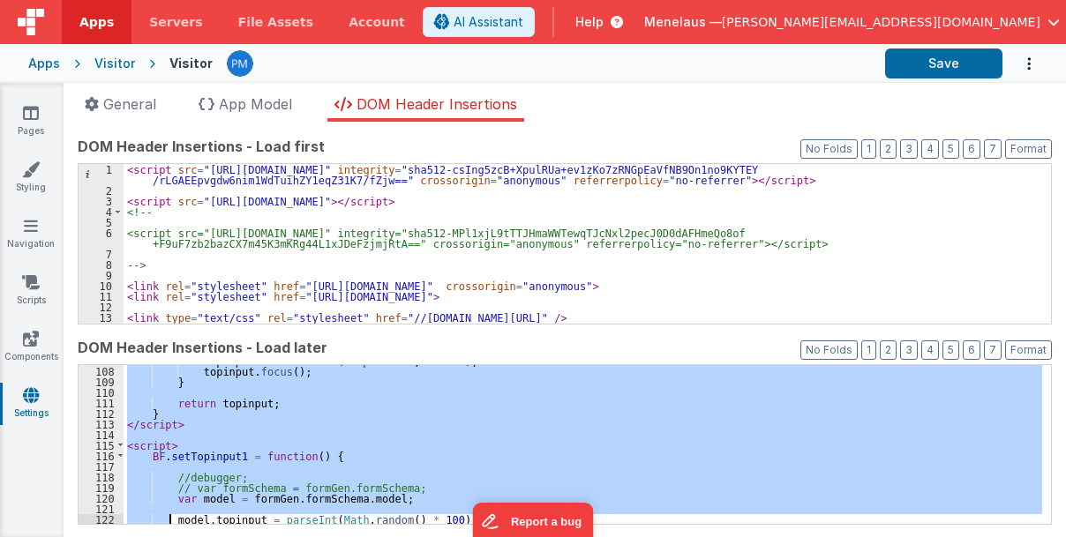
scroll to position [1132, 0]
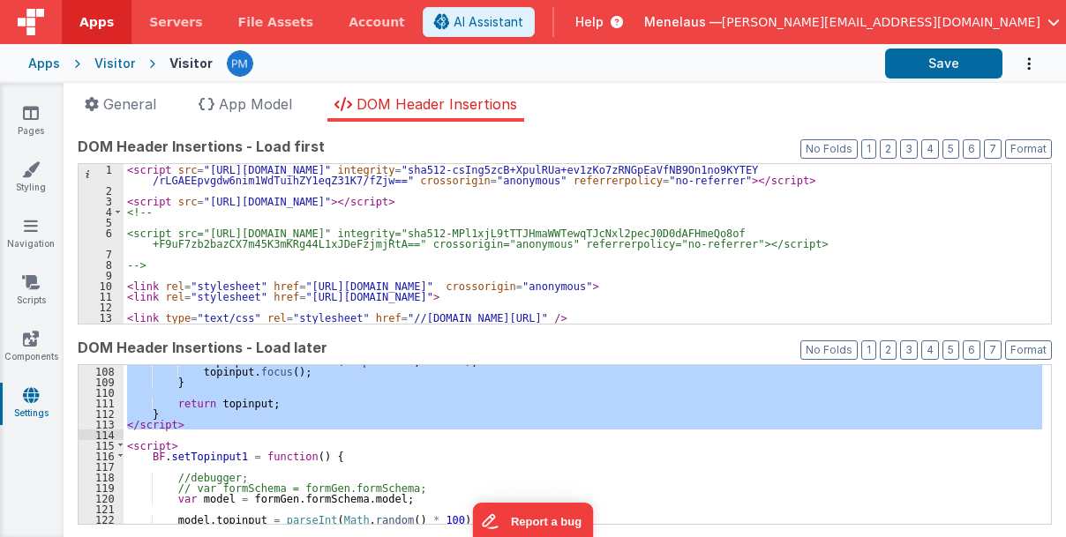
drag, startPoint x: 127, startPoint y: 387, endPoint x: 193, endPoint y: 438, distance: 83.7
click at [193, 438] on div "topinput . setAttribute ( "inputmode" , "none" ) ; topinput . focus ( ) ; } ret…" at bounding box center [583, 446] width 919 height 181
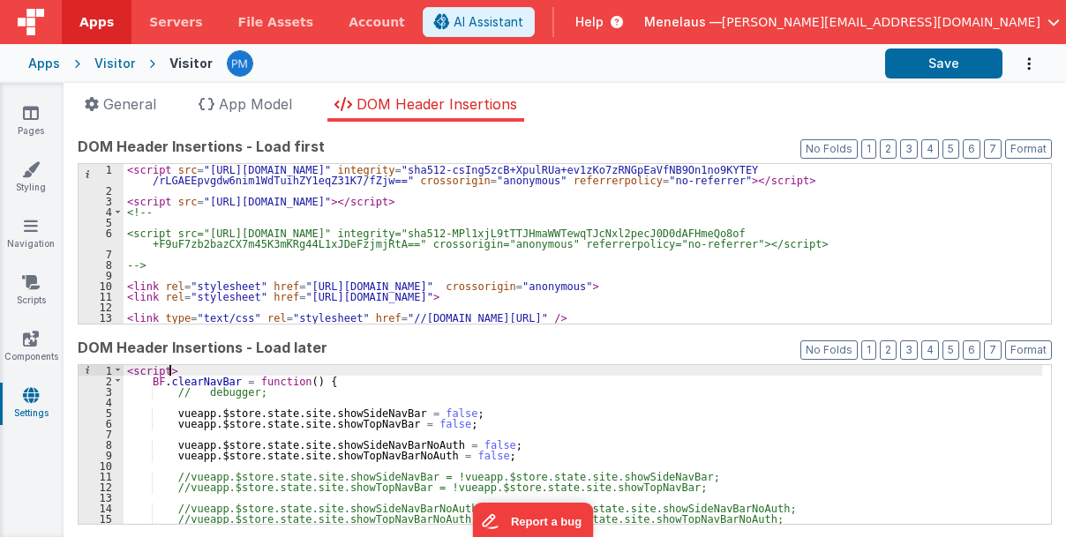
click at [187, 372] on div "< script > BF . clearNavBar = function ( ) { // debugger; vueapp . $store . sta…" at bounding box center [583, 455] width 919 height 181
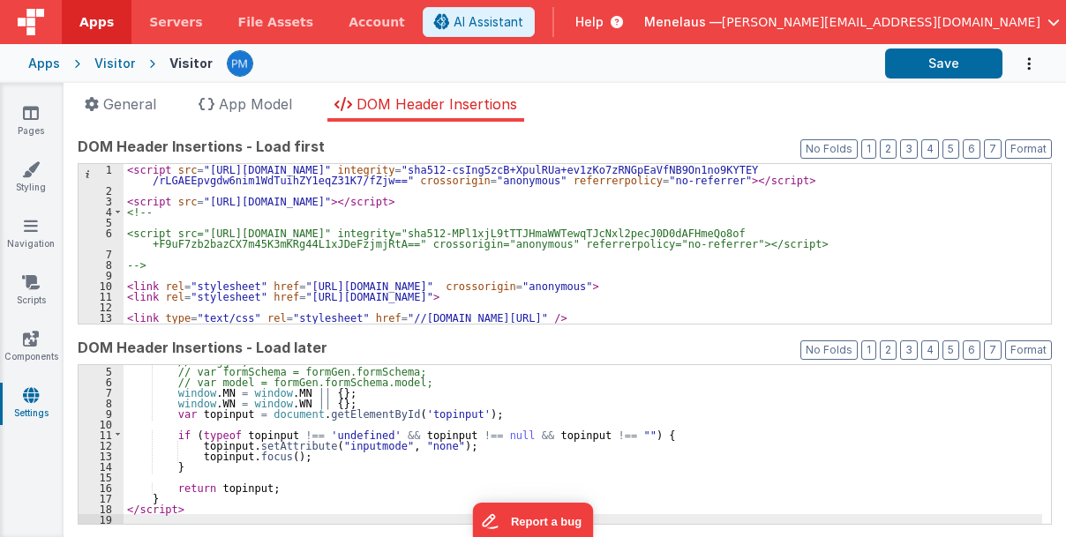
click at [223, 489] on div "//debugger; // var formSchema = formGen.formSchema; // var model = formGen.form…" at bounding box center [583, 446] width 919 height 181
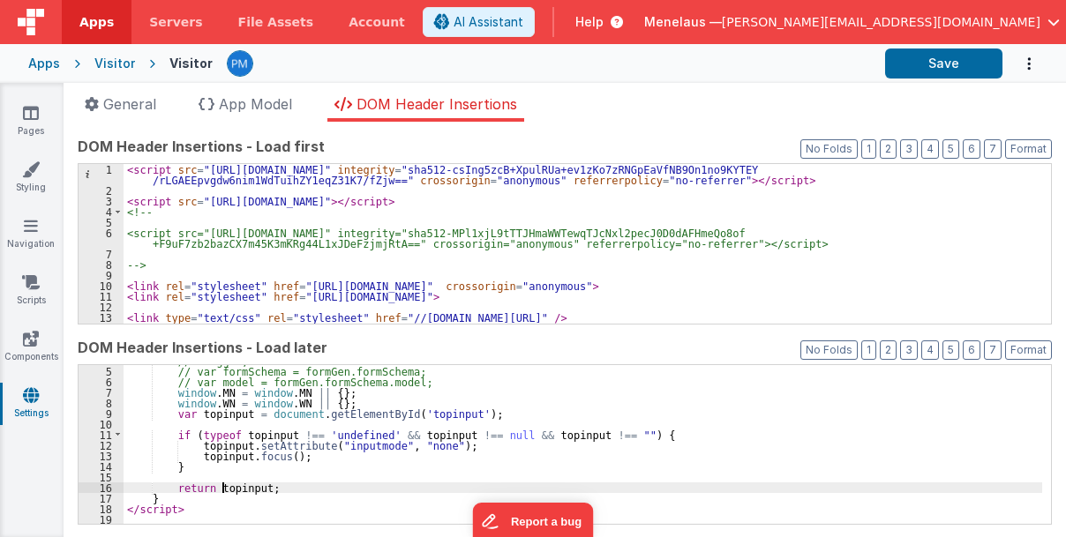
click at [223, 489] on div "//debugger; // var formSchema = formGen.formSchema; // var model = formGen.form…" at bounding box center [583, 446] width 919 height 181
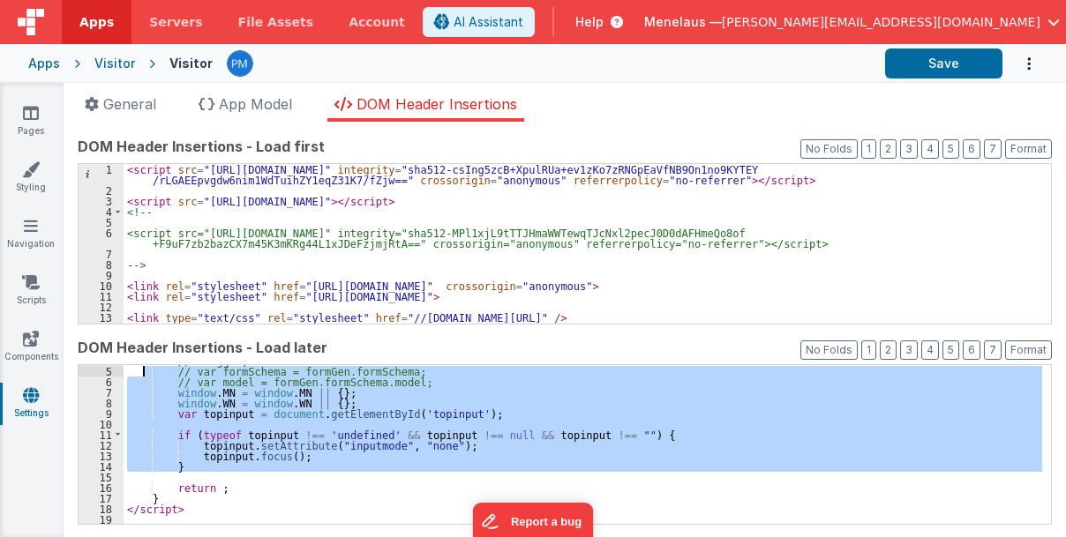
scroll to position [0, 0]
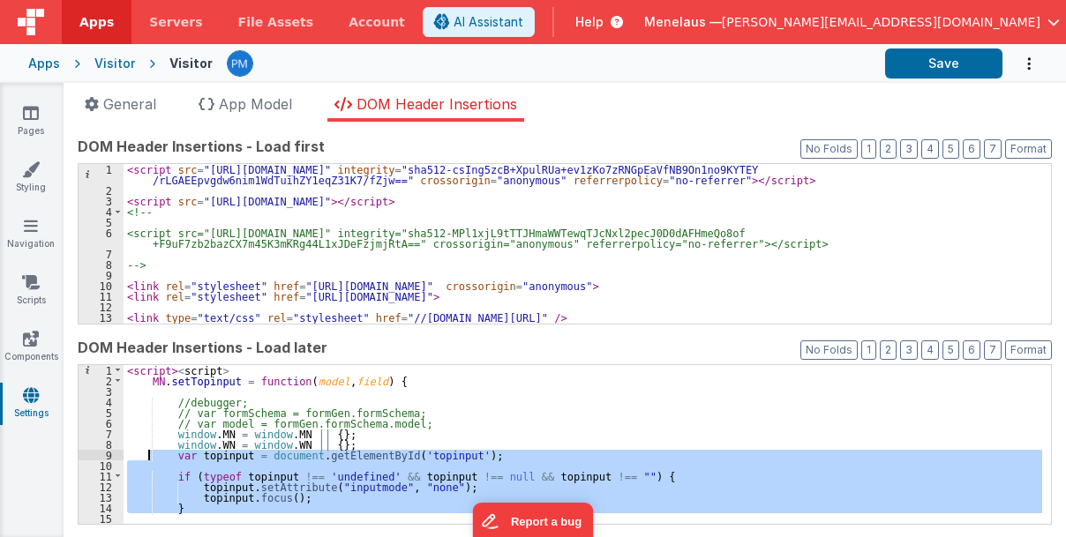
drag, startPoint x: 187, startPoint y: 473, endPoint x: 146, endPoint y: 458, distance: 43.3
click at [146, 458] on div "< script > < script > MN . setTopinput = function ( model , field ) { //debugge…" at bounding box center [583, 455] width 919 height 181
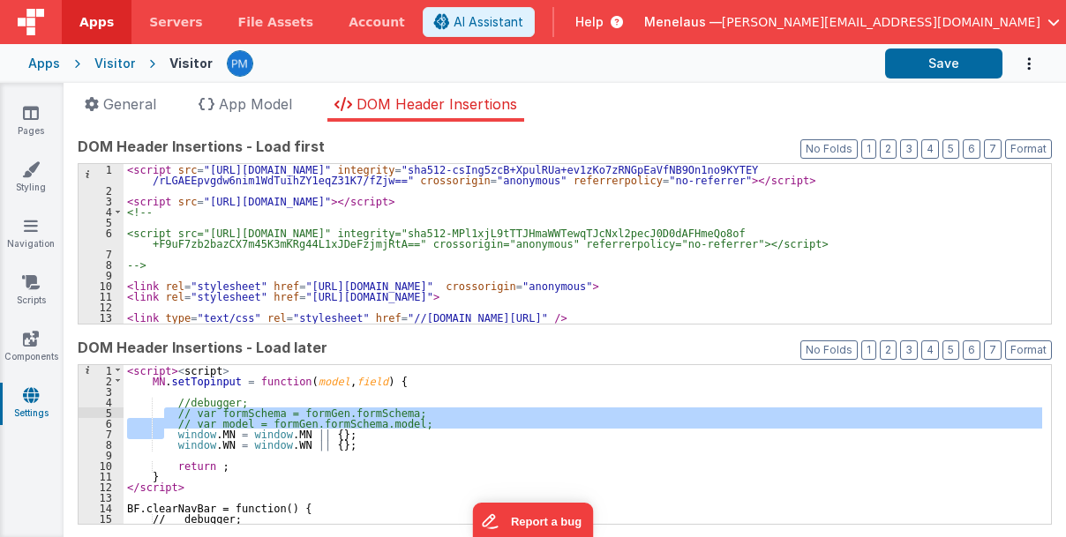
drag, startPoint x: 165, startPoint y: 429, endPoint x: 164, endPoint y: 409, distance: 19.4
click at [164, 409] on div "< script > < script > MN . setTopinput = function ( model , field ) { //debugge…" at bounding box center [583, 455] width 919 height 181
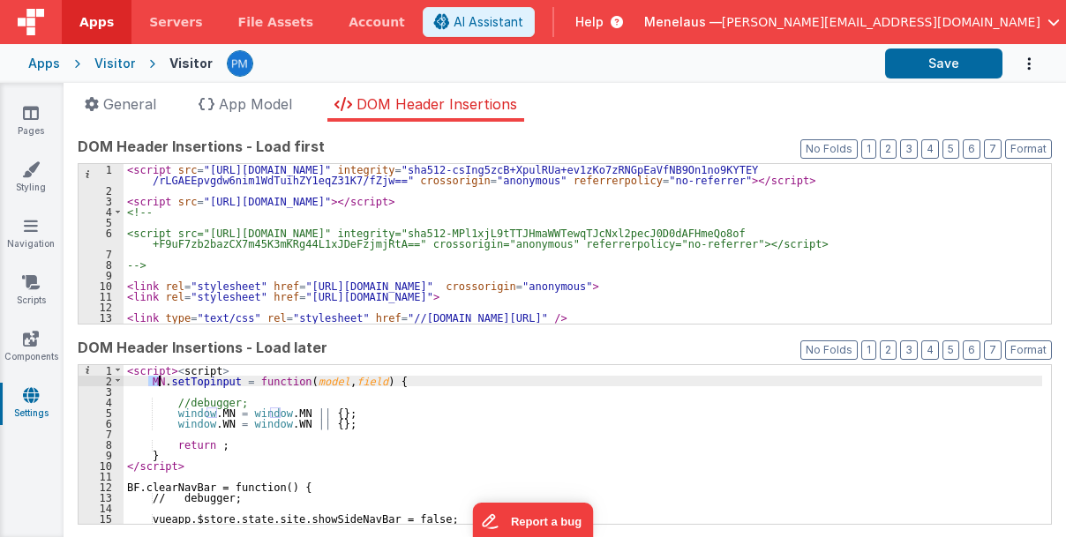
click at [156, 379] on div "< script > < script > MN . setTopinput = function ( model , field ) { //debugge…" at bounding box center [583, 455] width 919 height 181
drag, startPoint x: 286, startPoint y: 379, endPoint x: 351, endPoint y: 383, distance: 65.4
click at [351, 383] on div "< script > < script > BF . setTopinput = function ( model , field ) { //debugge…" at bounding box center [583, 455] width 919 height 181
click at [180, 380] on div "< script > < script > BF . setTopinput = function ( ) { //debugger; window . MN…" at bounding box center [583, 455] width 919 height 181
drag, startPoint x: 163, startPoint y: 380, endPoint x: 222, endPoint y: 383, distance: 59.2
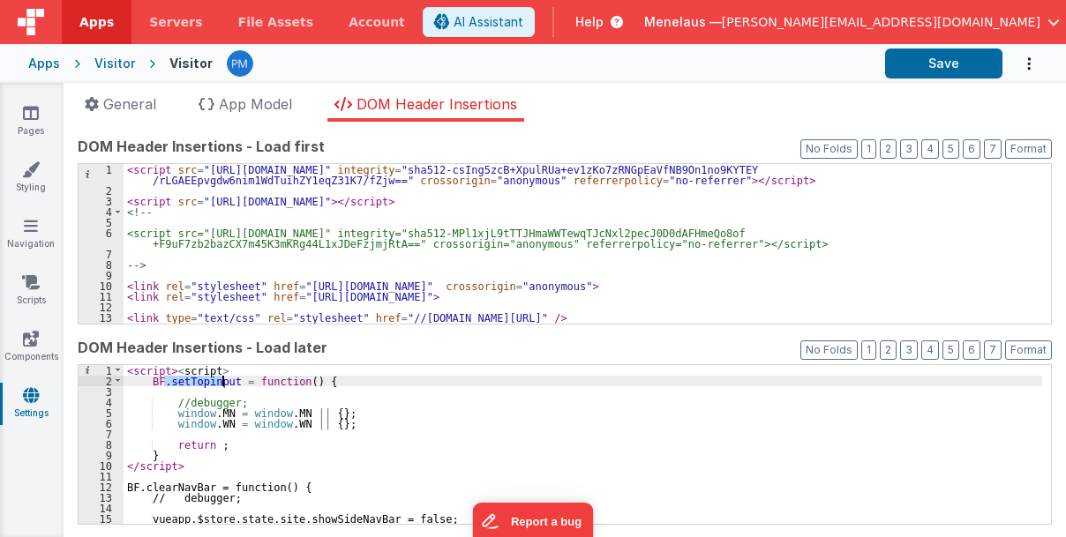
click at [222, 383] on div "< script > < script > BF . setTopinput = function ( ) { //debugger; window . MN…" at bounding box center [583, 455] width 919 height 181
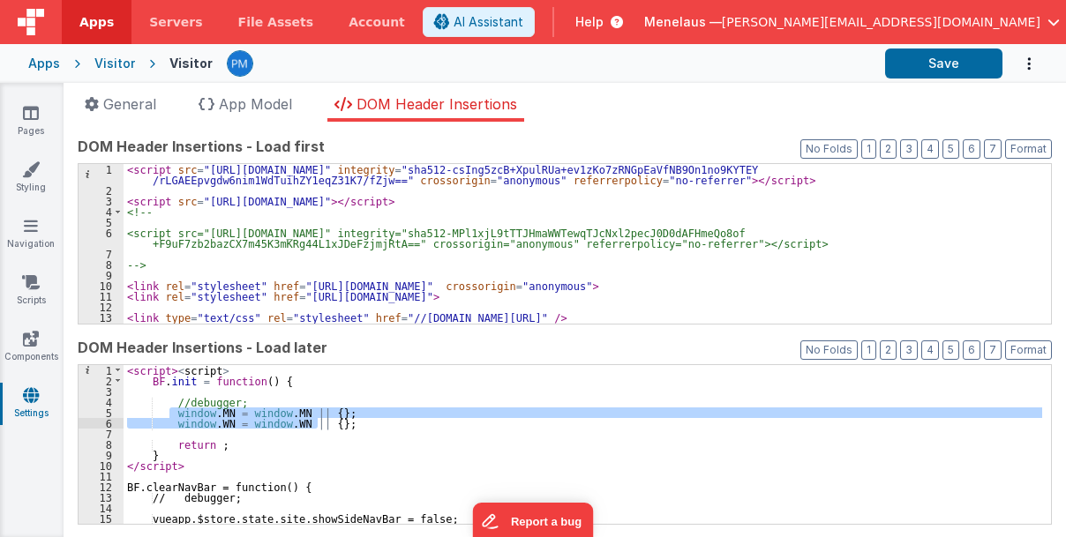
drag, startPoint x: 169, startPoint y: 413, endPoint x: 331, endPoint y: 422, distance: 161.7
click at [331, 422] on div "< script > < script > BF . init = function ( ) { //debugger; window . MN = wind…" at bounding box center [583, 455] width 919 height 181
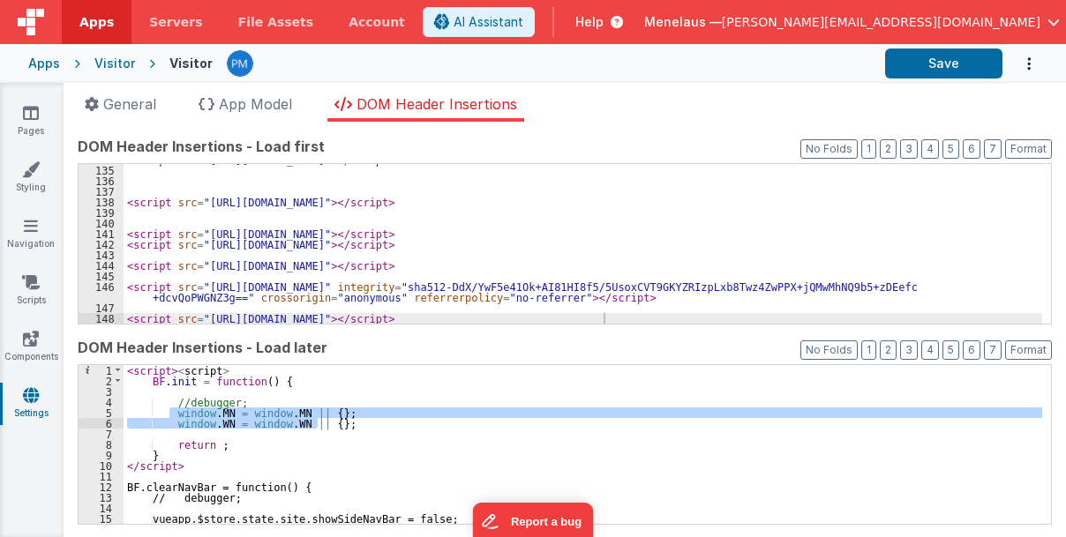
scroll to position [1566, 0]
click at [619, 316] on div "< script src = "https://cdnjs.cloudflare.com/ajax/libs/jquery-easing/1.4.1/jque…" at bounding box center [583, 244] width 919 height 181
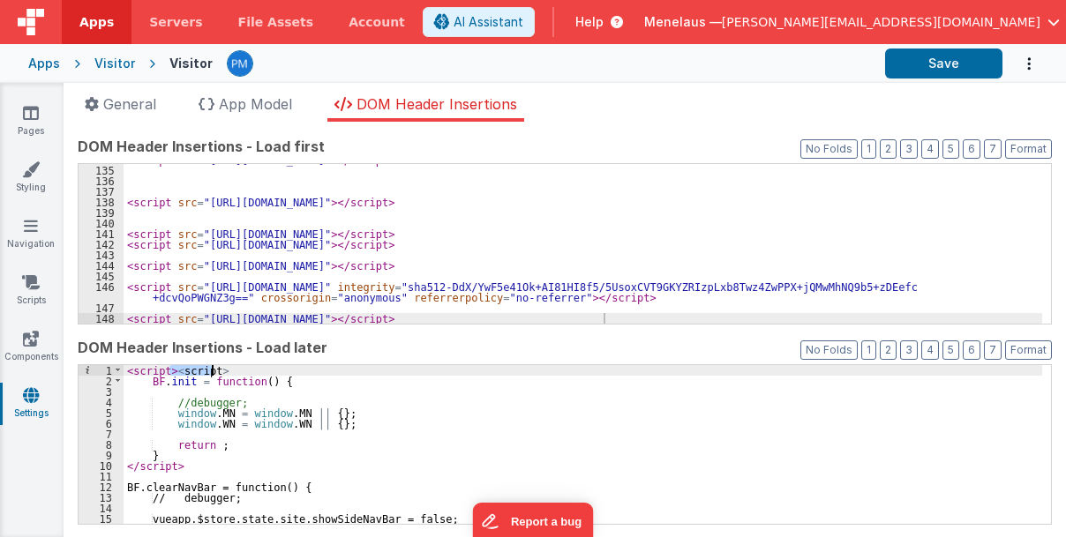
drag, startPoint x: 169, startPoint y: 367, endPoint x: 214, endPoint y: 371, distance: 44.3
click at [214, 371] on div "< script > < script > BF . init = function ( ) { //debugger; window . MN = wind…" at bounding box center [583, 455] width 919 height 181
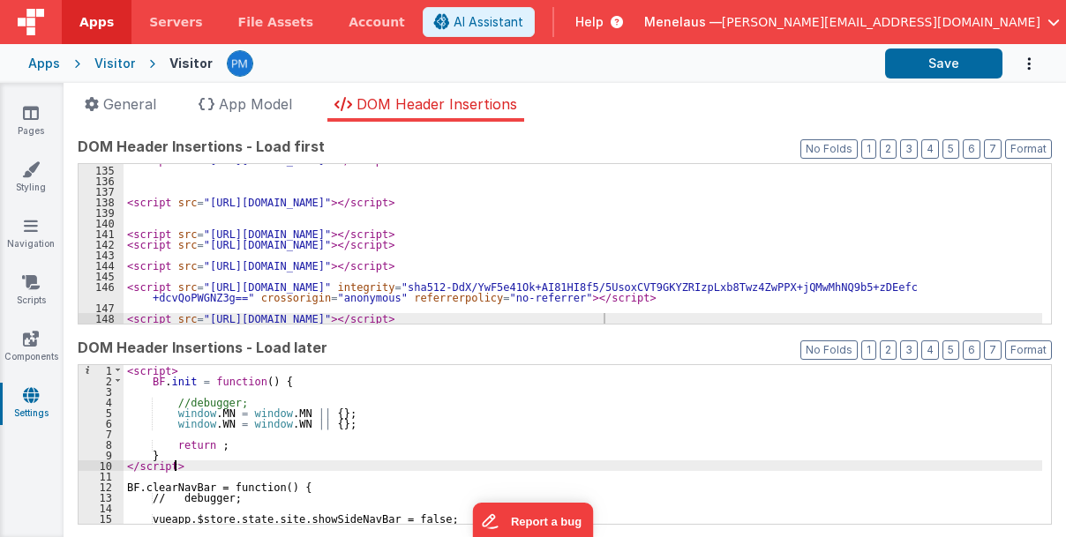
click at [192, 467] on div "< script > BF . init = function ( ) { //debugger; window . MN = window . MN || …" at bounding box center [583, 455] width 919 height 181
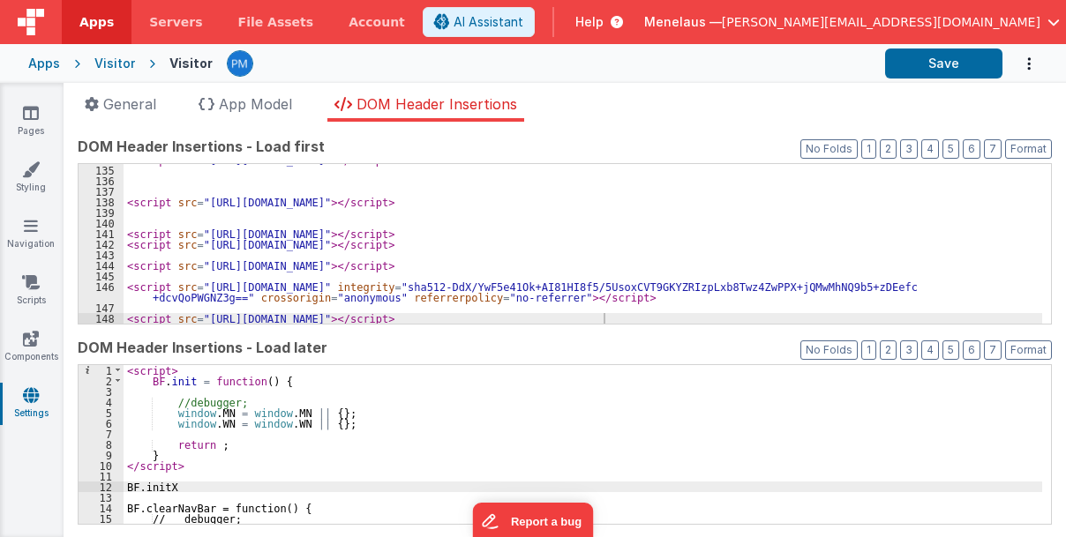
click at [187, 379] on div "< script > BF . init = function ( ) { //debugger; window . MN = window . MN || …" at bounding box center [583, 455] width 919 height 181
click at [178, 486] on div "< script > BF . initX = function ( ) { //debugger; window . MN = window . MN ||…" at bounding box center [583, 455] width 919 height 181
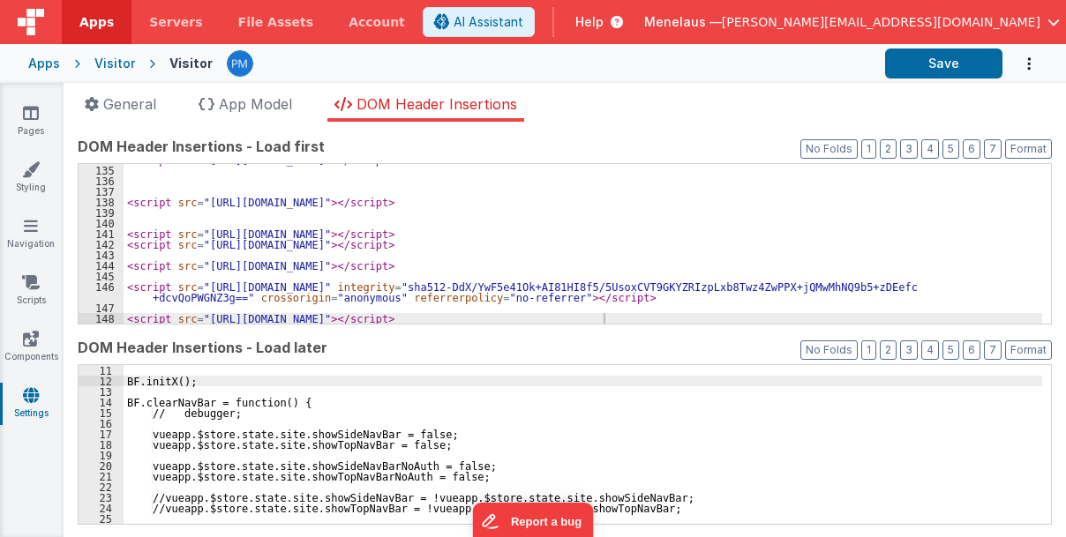
scroll to position [0, 0]
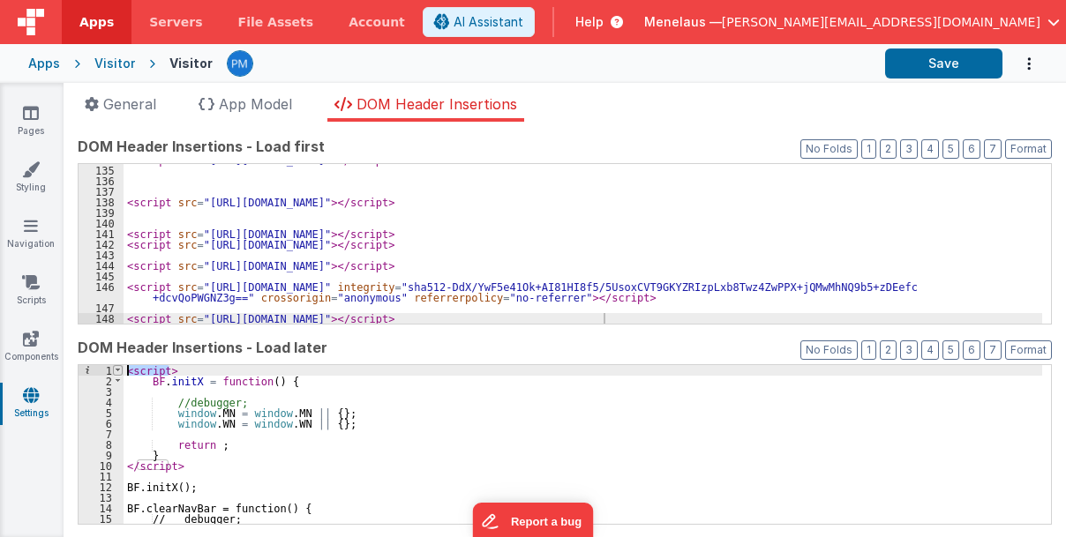
drag, startPoint x: 165, startPoint y: 370, endPoint x: 121, endPoint y: 374, distance: 44.3
click at [121, 374] on div "1 2 3 4 5 6 7 8 9 10 11 12 13 14 15 16 17 < script > BF . initX = function ( ) …" at bounding box center [565, 444] width 974 height 161
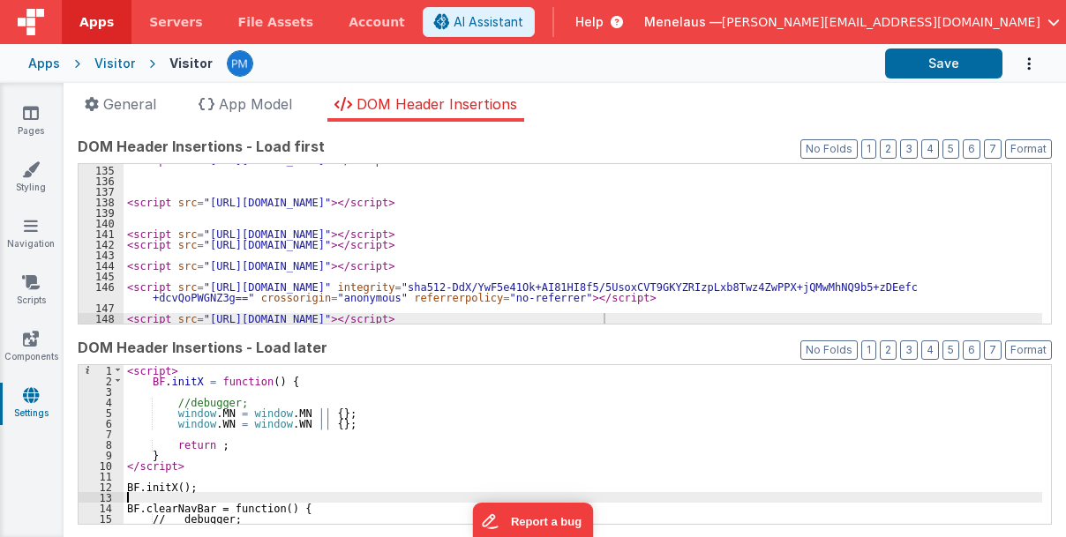
click at [134, 497] on div "< script > BF . initX = function ( ) { //debugger; window . MN = window . MN ||…" at bounding box center [583, 455] width 919 height 181
paste textarea
click at [195, 487] on div "< script > BF . initX = function ( ) { //debugger; window . MN = window . MN ||…" at bounding box center [583, 455] width 919 height 181
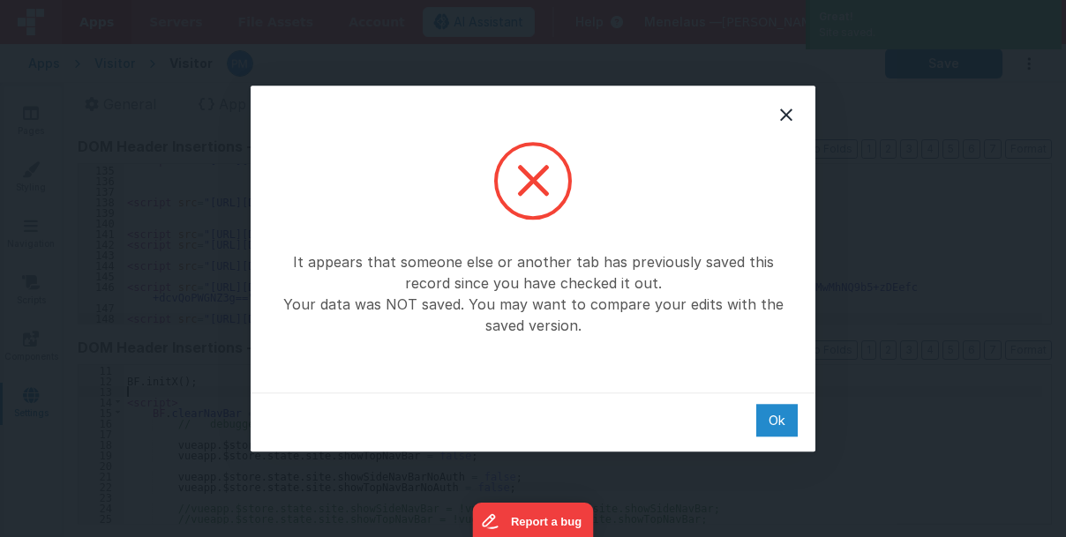
click at [775, 418] on div "Ok" at bounding box center [776, 420] width 41 height 33
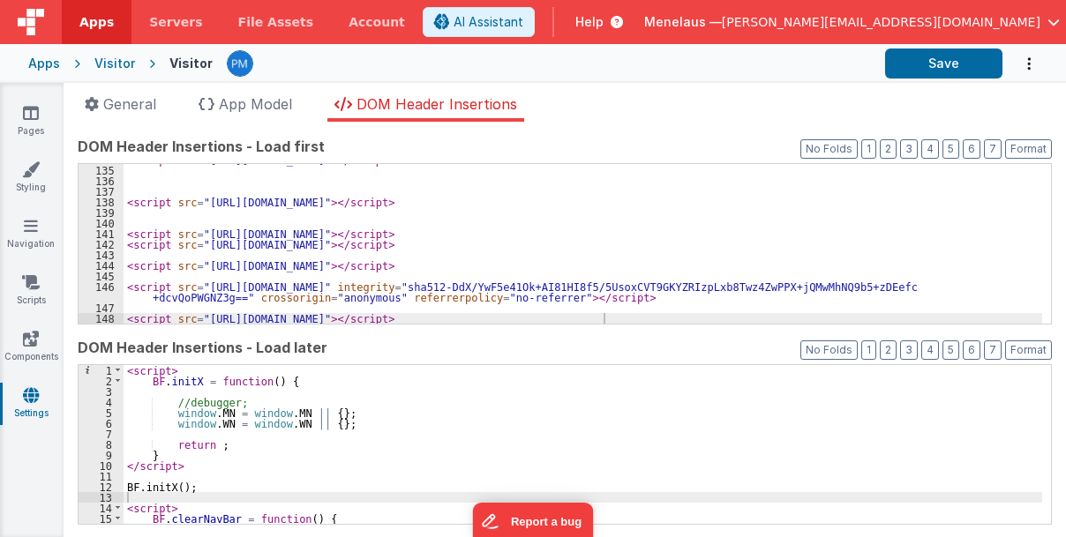
scroll to position [0, 0]
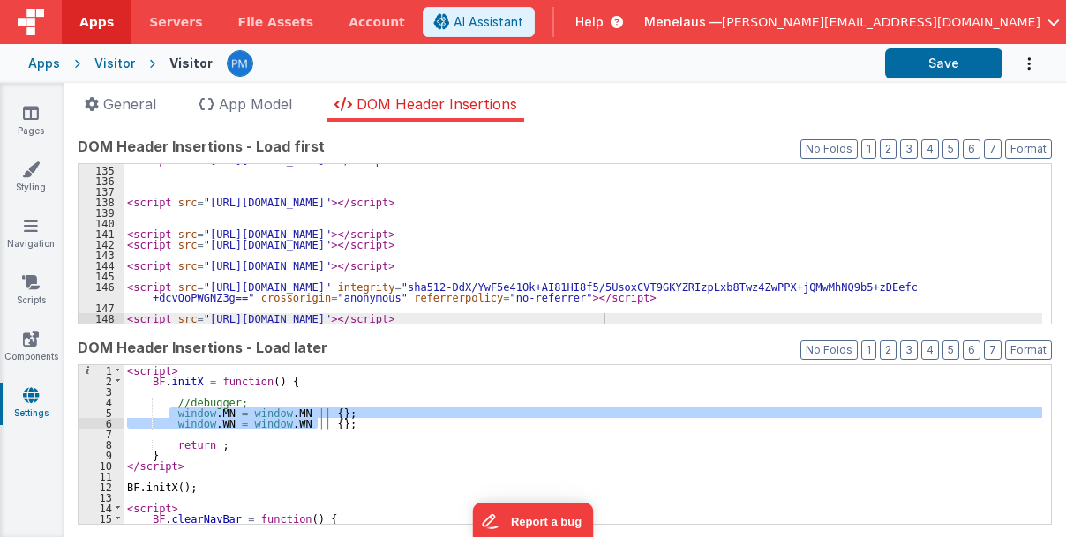
drag, startPoint x: 168, startPoint y: 413, endPoint x: 336, endPoint y: 425, distance: 169.0
click at [336, 425] on div "< script > BF . initX = function ( ) { //debugger; window . MN = window . MN ||…" at bounding box center [583, 455] width 919 height 181
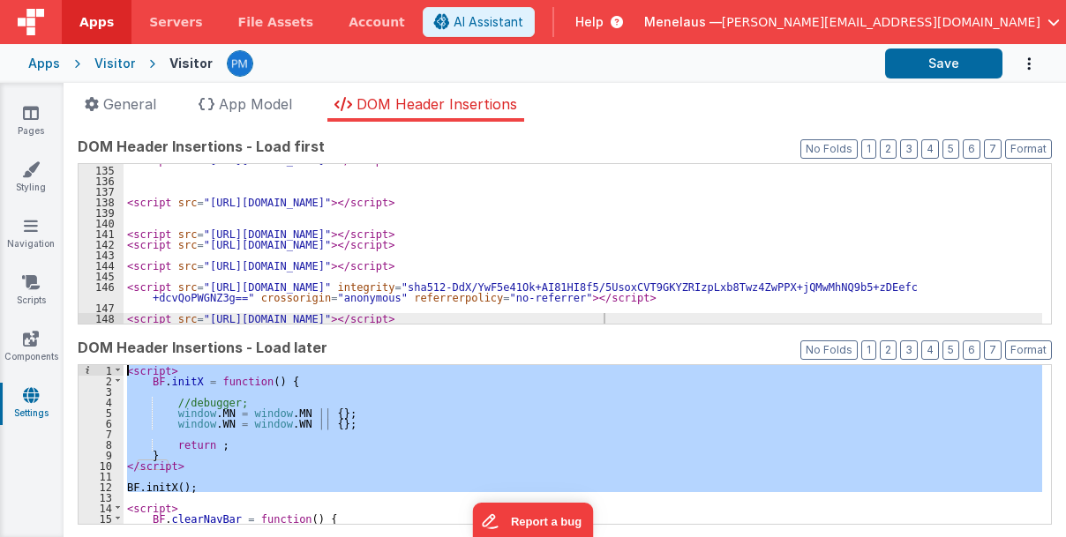
drag, startPoint x: 125, startPoint y: 494, endPoint x: 123, endPoint y: 369, distance: 125.3
click at [123, 369] on div "1 2 3 4 5 6 7 8 9 10 11 12 13 14 15 16 17 < script > BF . initX = function ( ) …" at bounding box center [565, 444] width 974 height 161
